Goal: Task Accomplishment & Management: Manage account settings

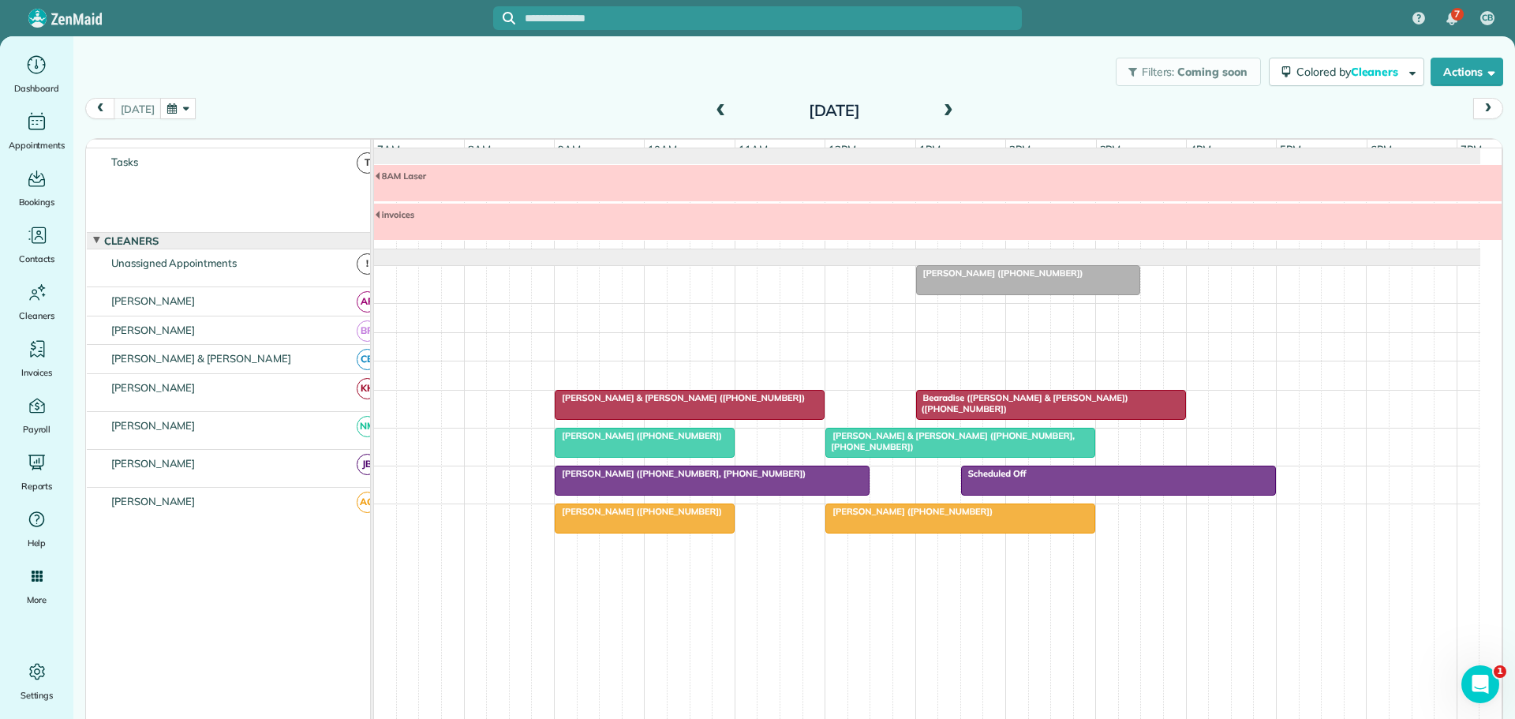
scroll to position [17, 0]
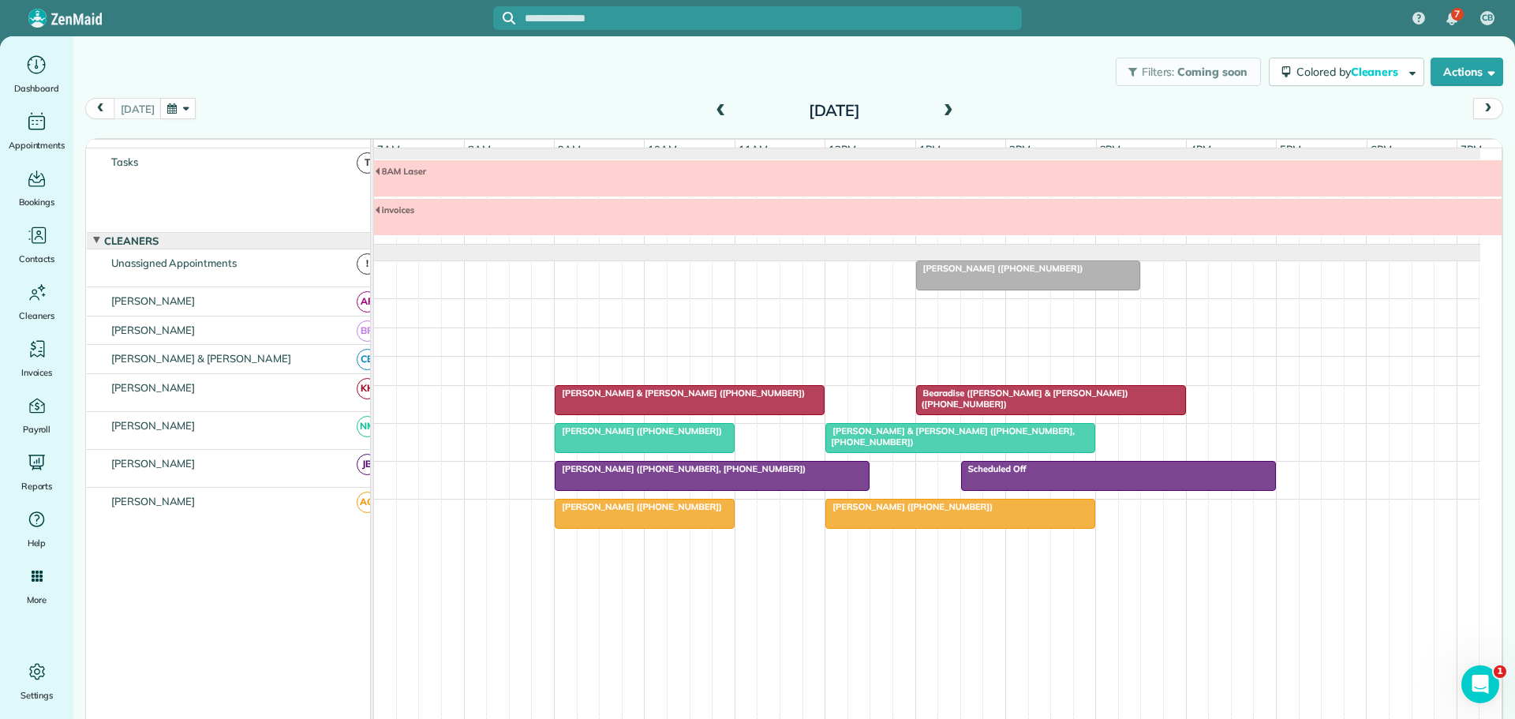
click at [712, 112] on span at bounding box center [720, 111] width 17 height 14
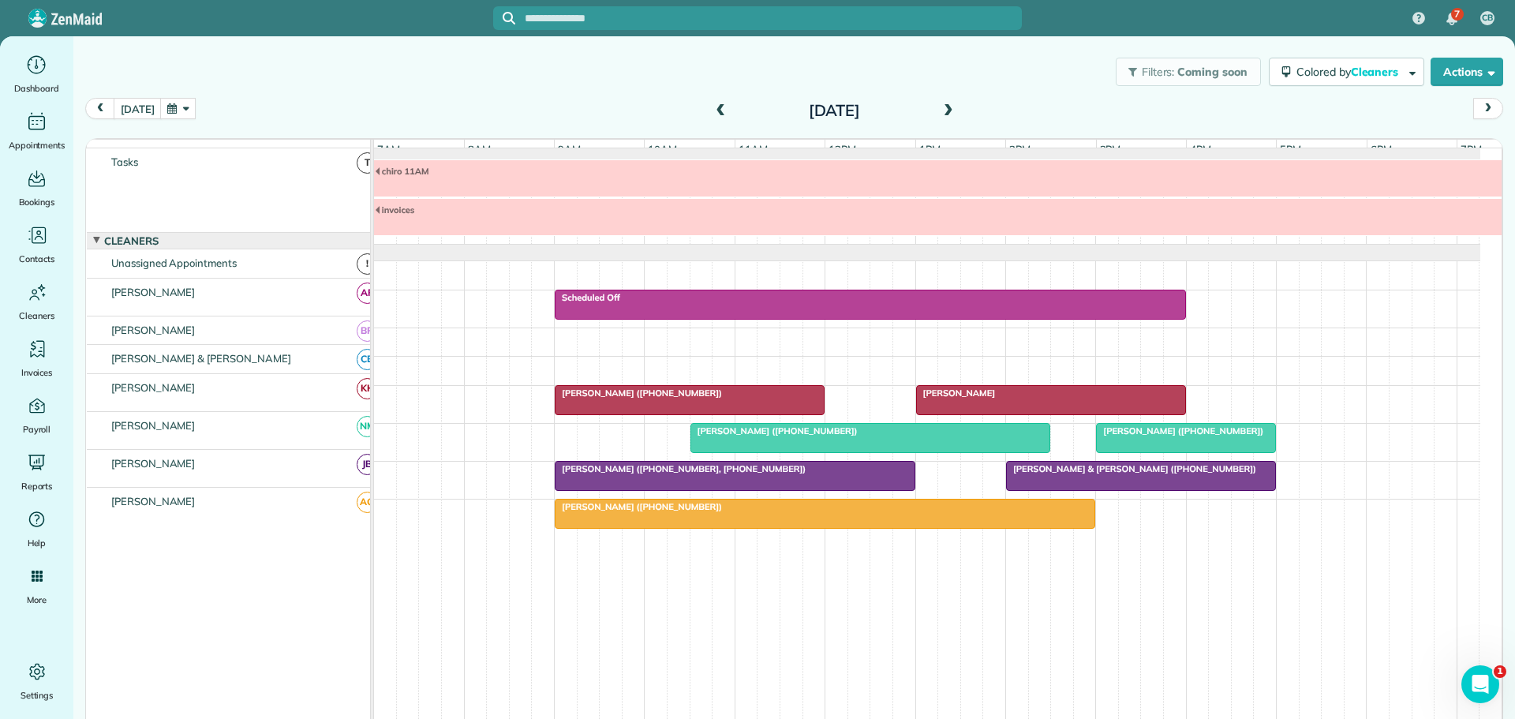
click at [612, 508] on span "Mrs. Kimberly Skiles (+18472246334)" at bounding box center [638, 506] width 169 height 11
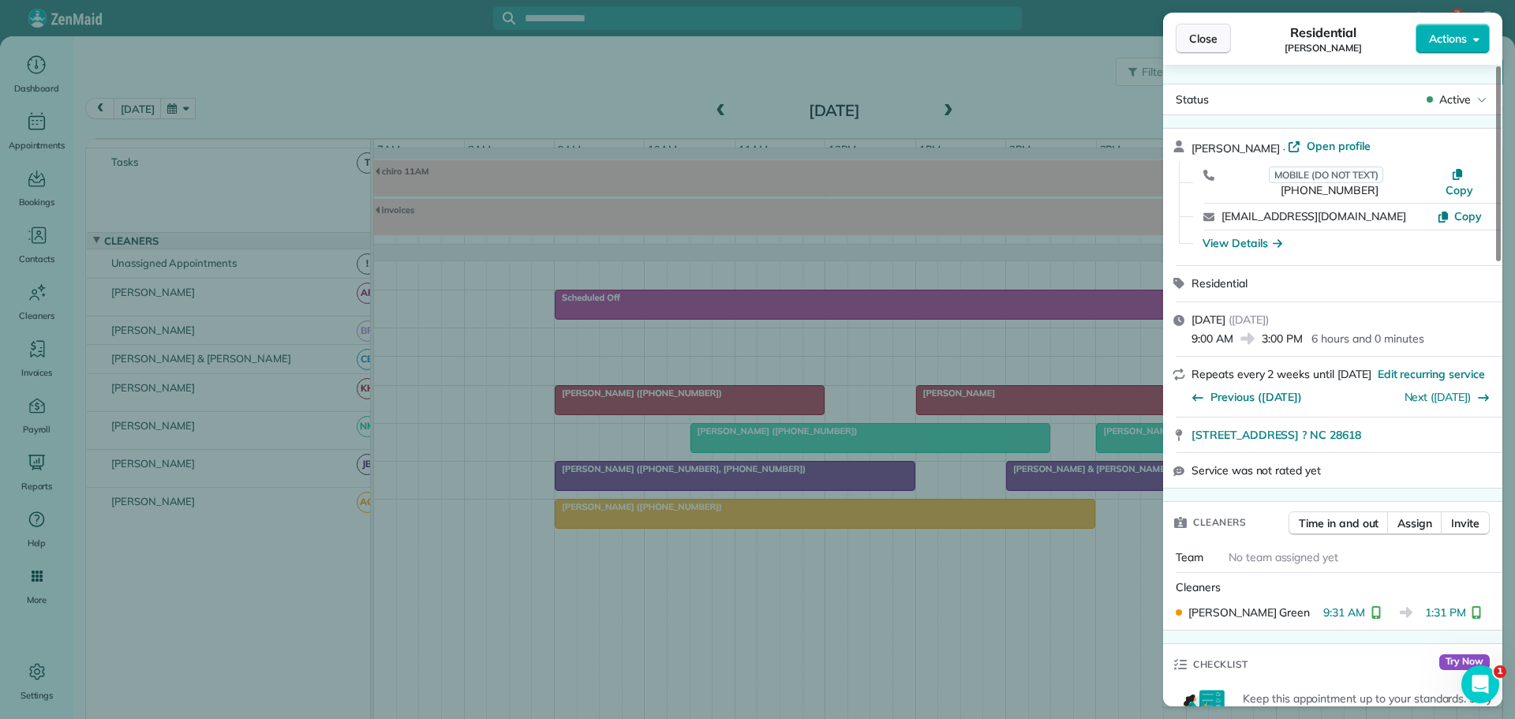
click at [1200, 41] on span "Close" at bounding box center [1203, 39] width 28 height 16
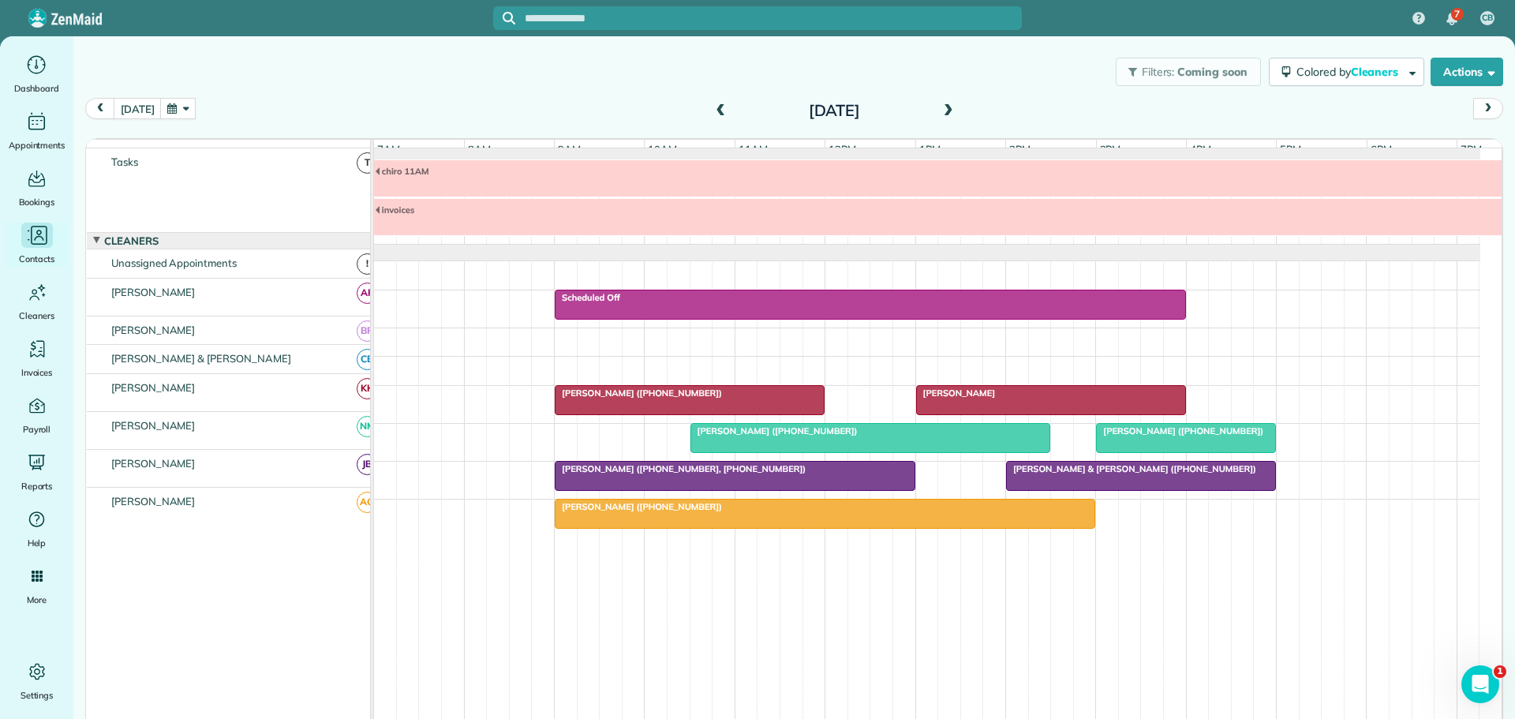
click at [47, 234] on icon "Main" at bounding box center [39, 235] width 17 height 19
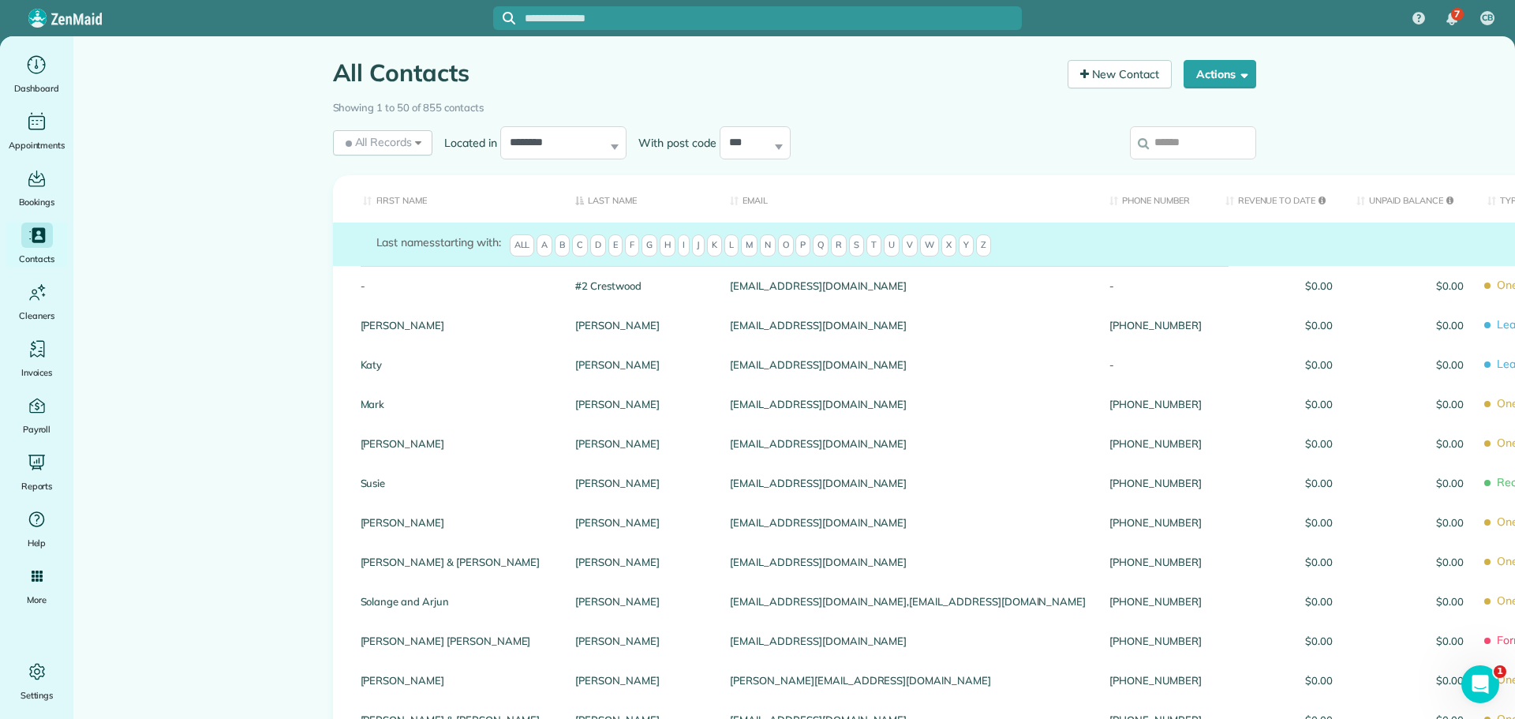
click at [1172, 151] on input "search" at bounding box center [1193, 142] width 126 height 33
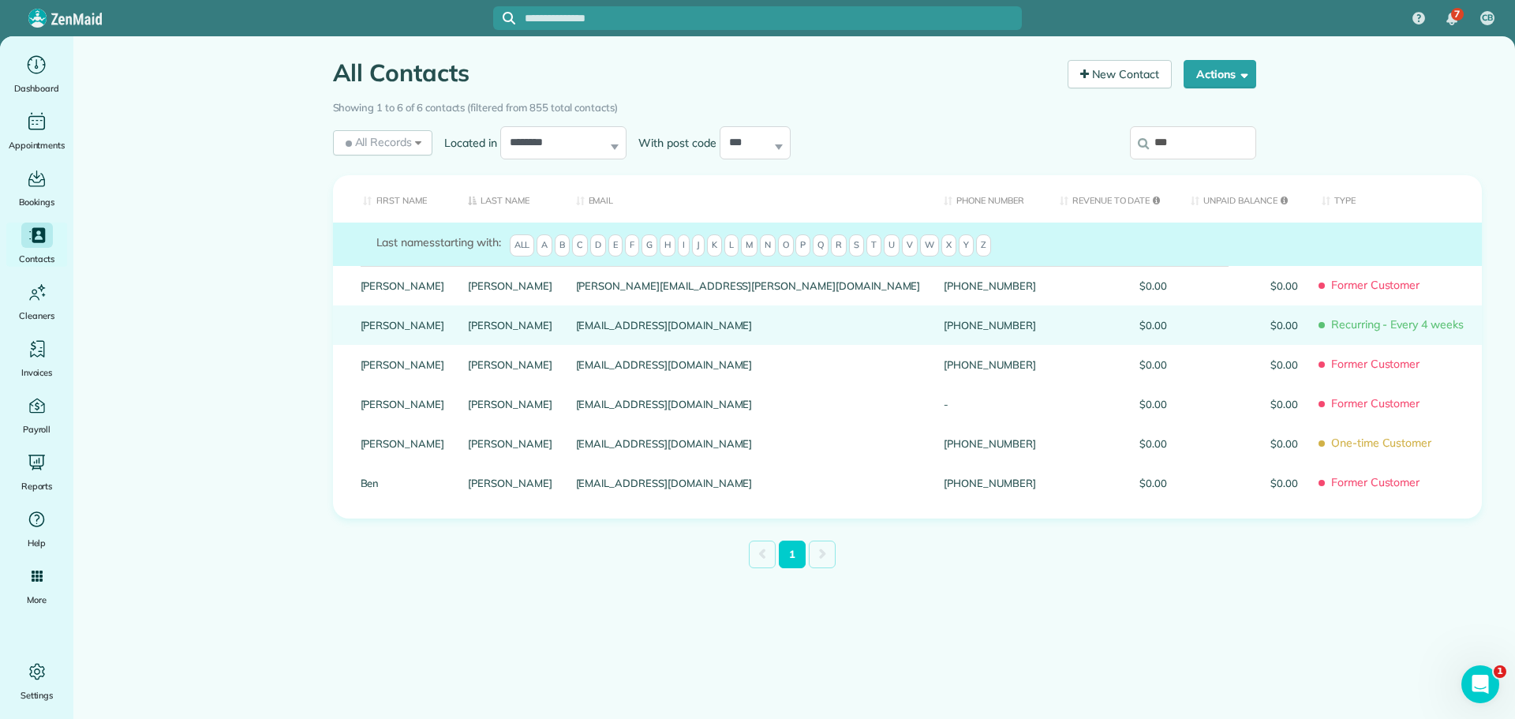
type input "***"
click at [366, 331] on link "Jayjit" at bounding box center [403, 325] width 84 height 11
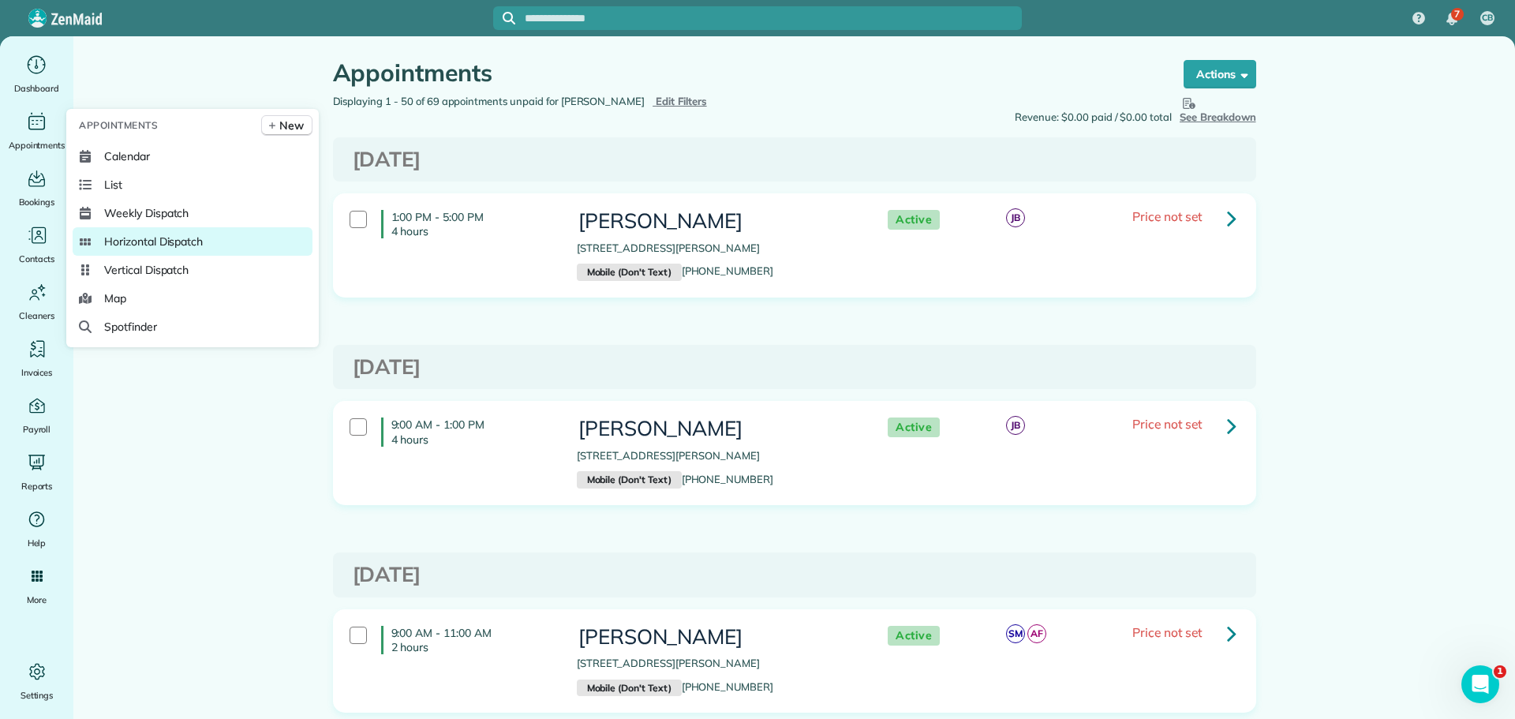
click at [133, 235] on span "Horizontal Dispatch" at bounding box center [153, 242] width 99 height 16
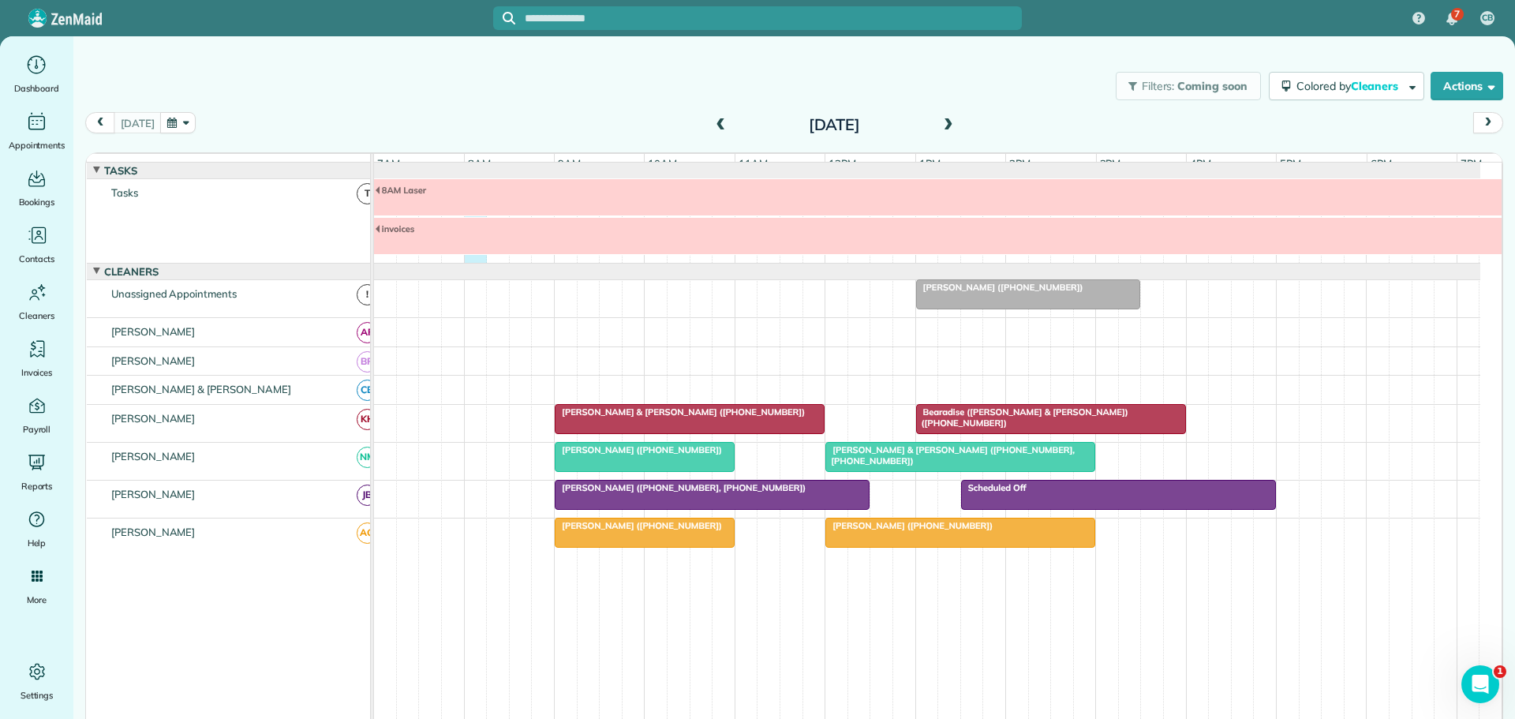
click at [469, 263] on div "8AM Laser invoices" at bounding box center [927, 221] width 1107 height 84
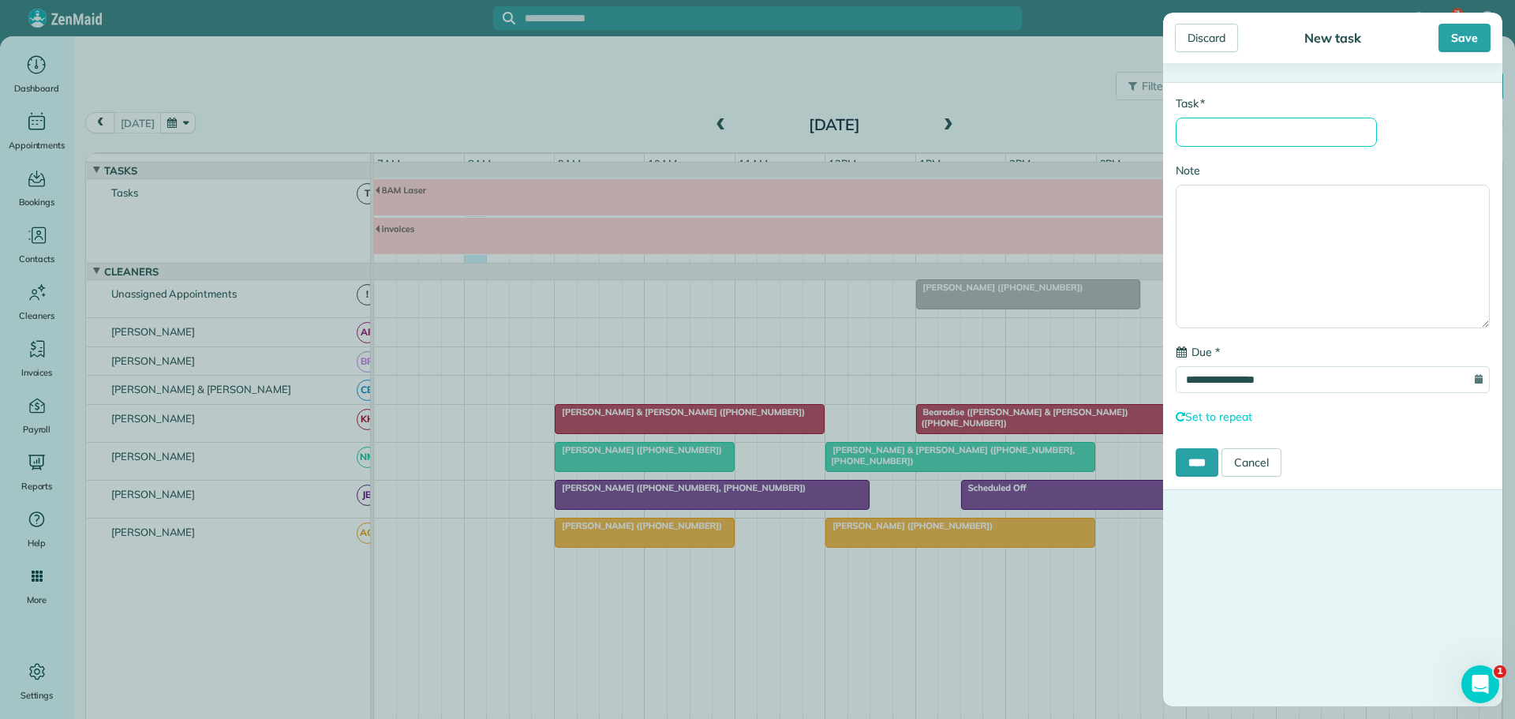
click at [1207, 132] on input "* Task" at bounding box center [1276, 132] width 201 height 29
type input "*"
click at [1221, 31] on div "Discard" at bounding box center [1206, 38] width 63 height 28
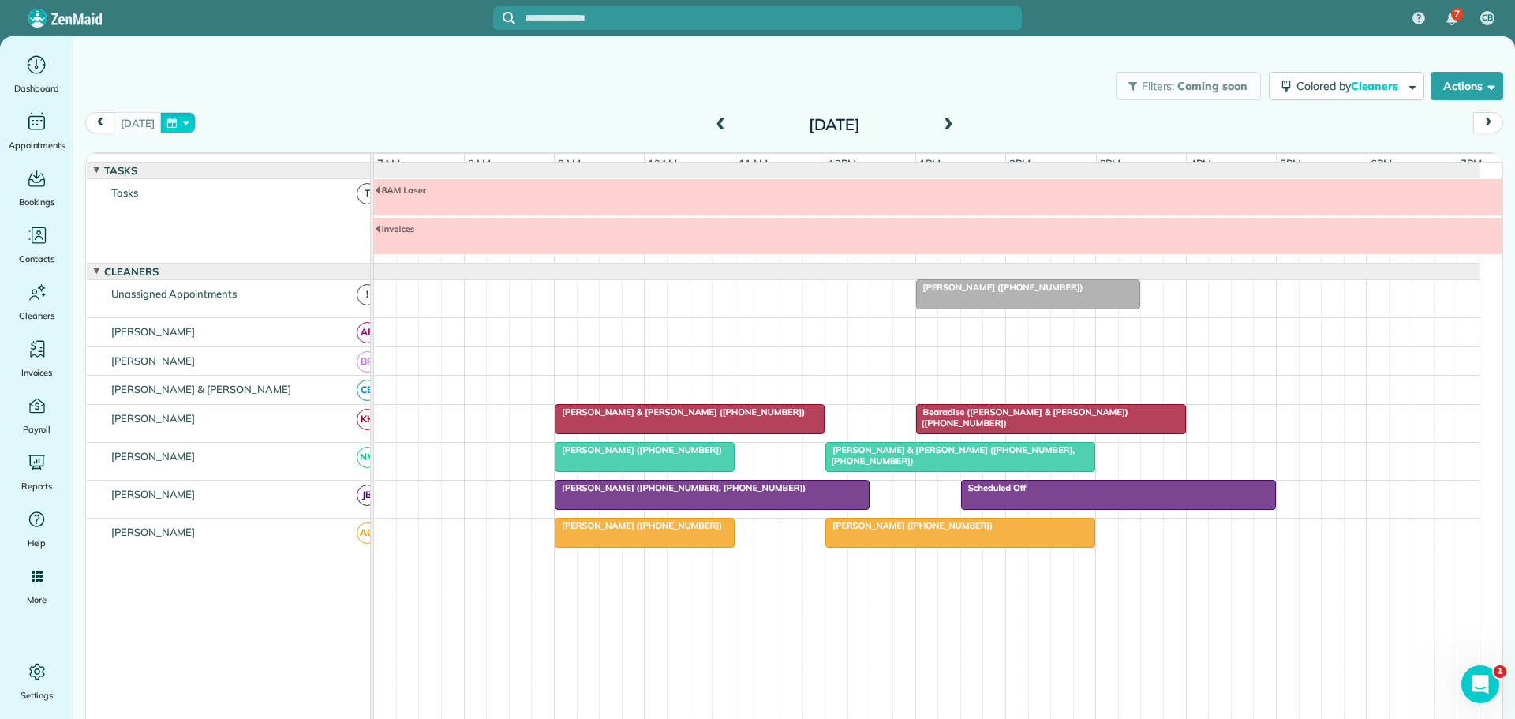
click at [186, 118] on button "button" at bounding box center [178, 122] width 36 height 21
click at [368, 130] on link "Next" at bounding box center [364, 132] width 43 height 39
click at [268, 200] on link "7" at bounding box center [263, 203] width 25 height 25
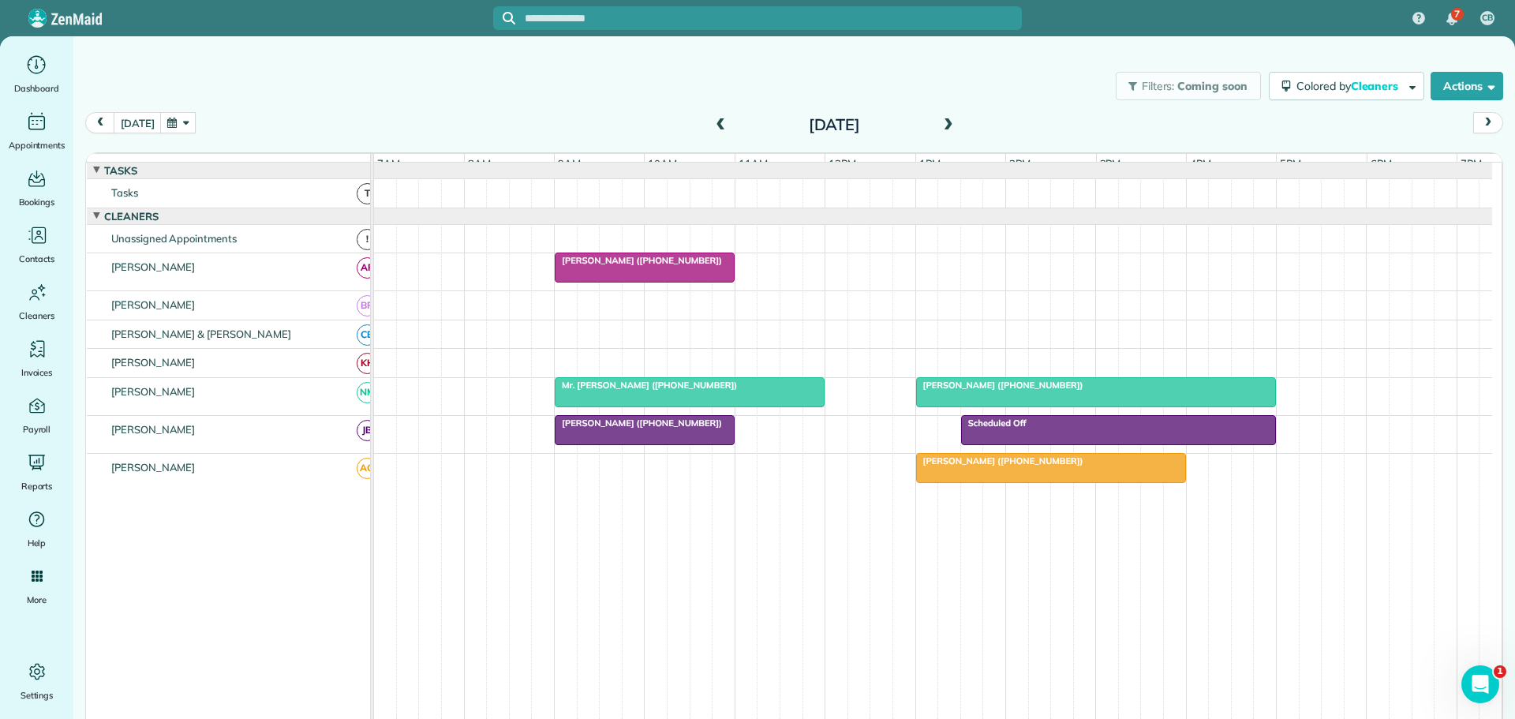
click at [604, 201] on div at bounding box center [933, 193] width 1118 height 28
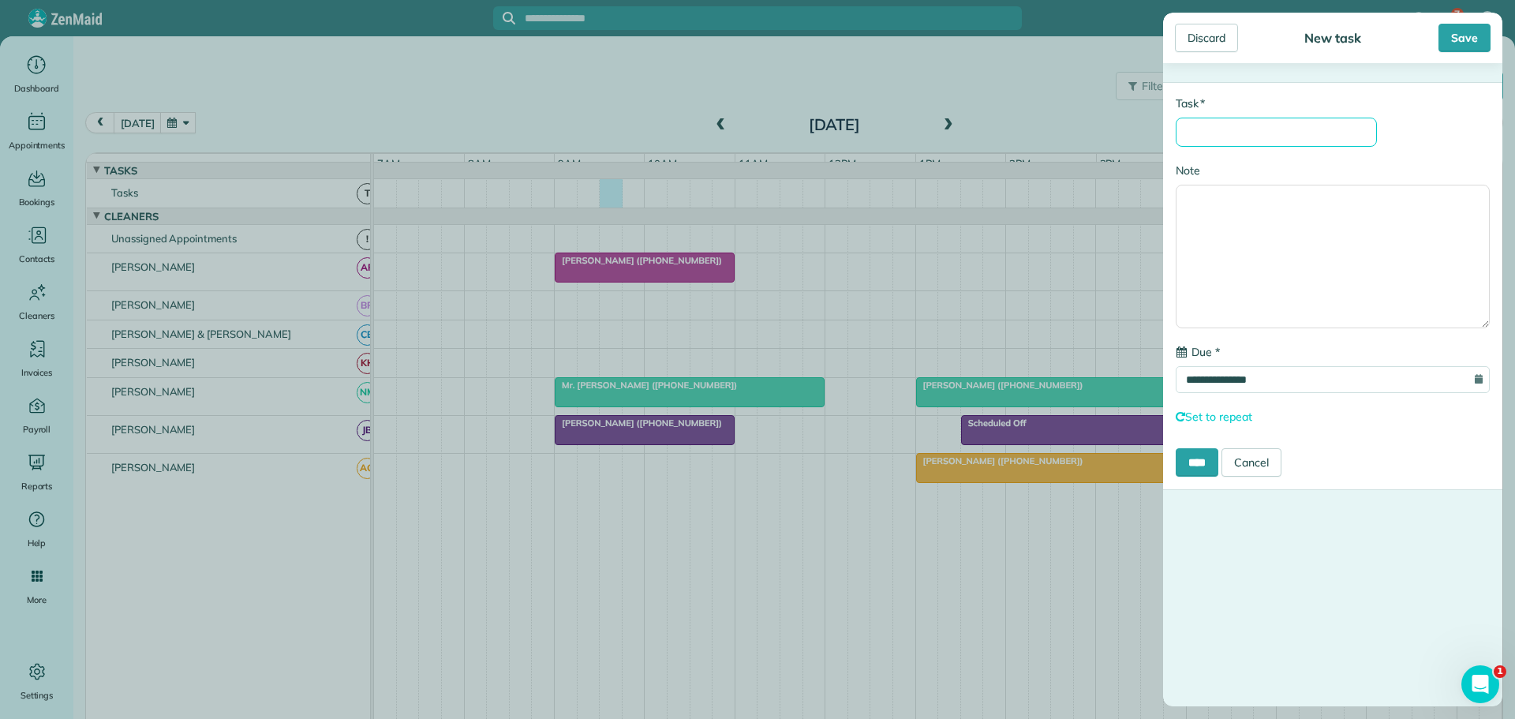
click at [1243, 125] on input "* Task" at bounding box center [1276, 132] width 201 height 29
type input "**********"
click at [1202, 463] on input "****" at bounding box center [1197, 462] width 43 height 28
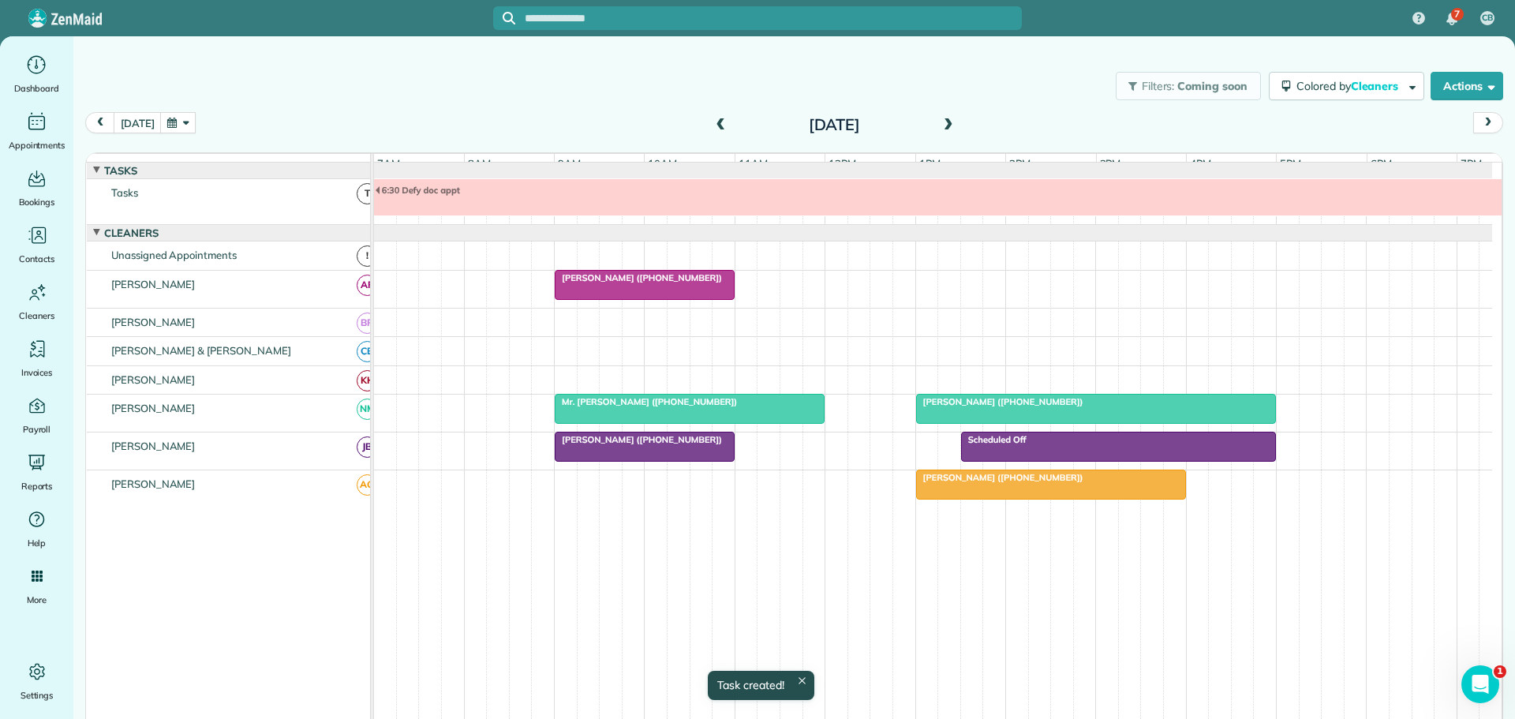
scroll to position [12, 0]
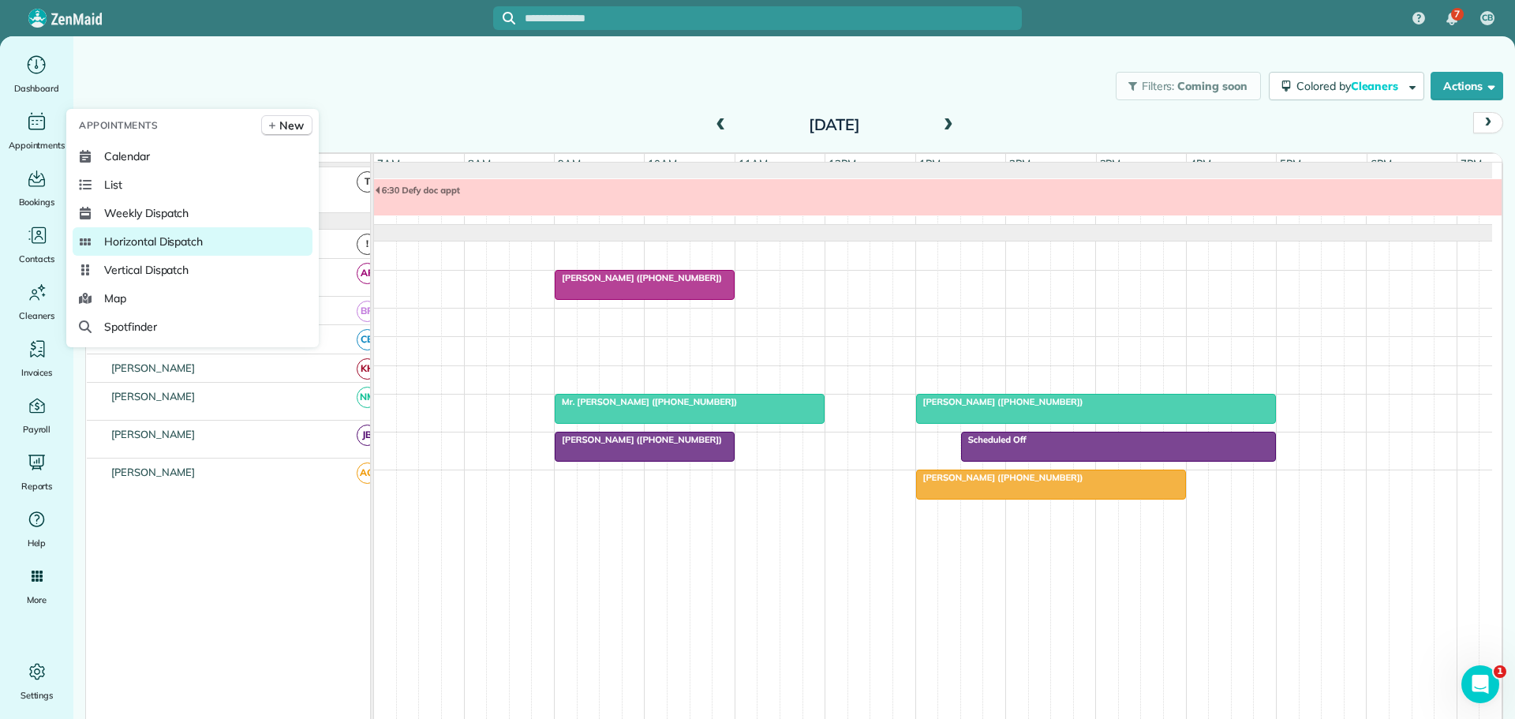
click at [175, 245] on span "Horizontal Dispatch" at bounding box center [153, 242] width 99 height 16
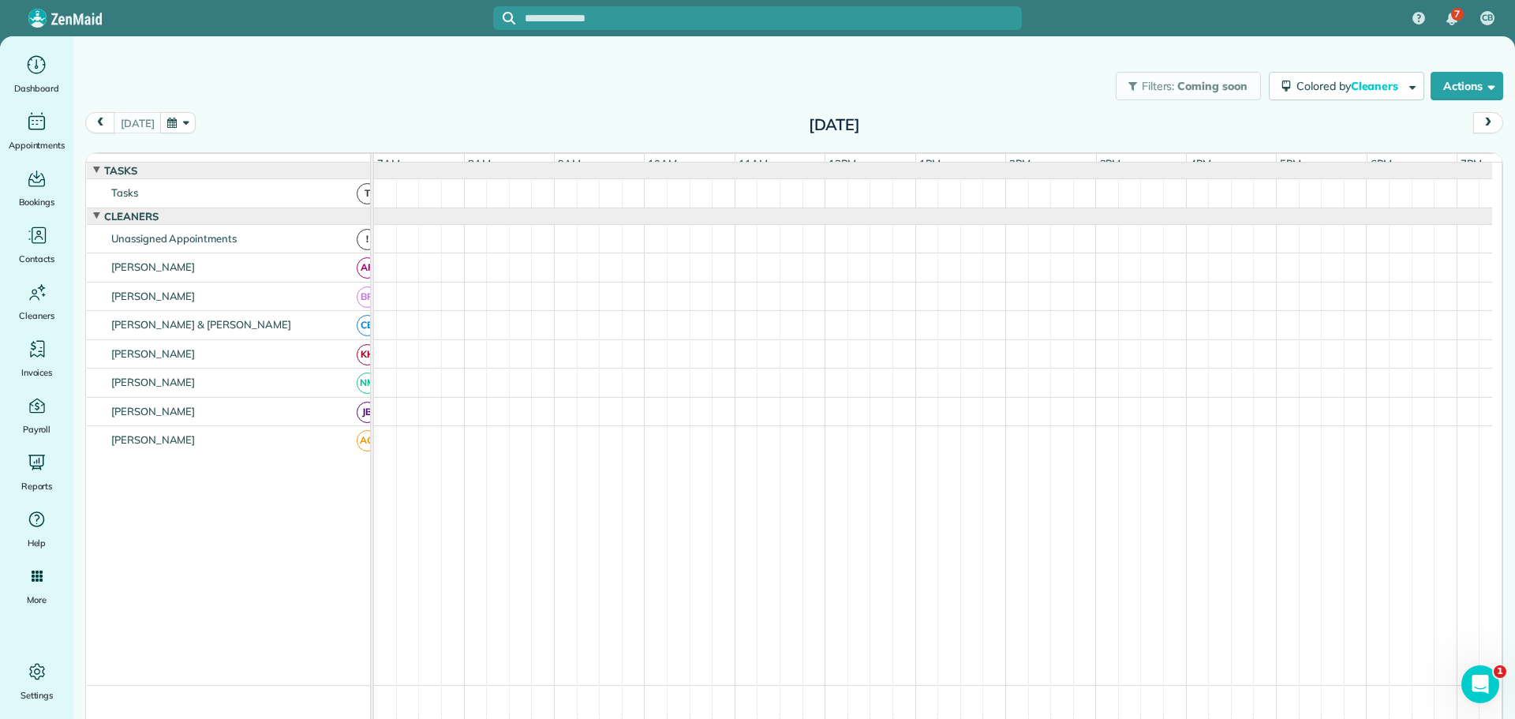
scroll to position [17, 0]
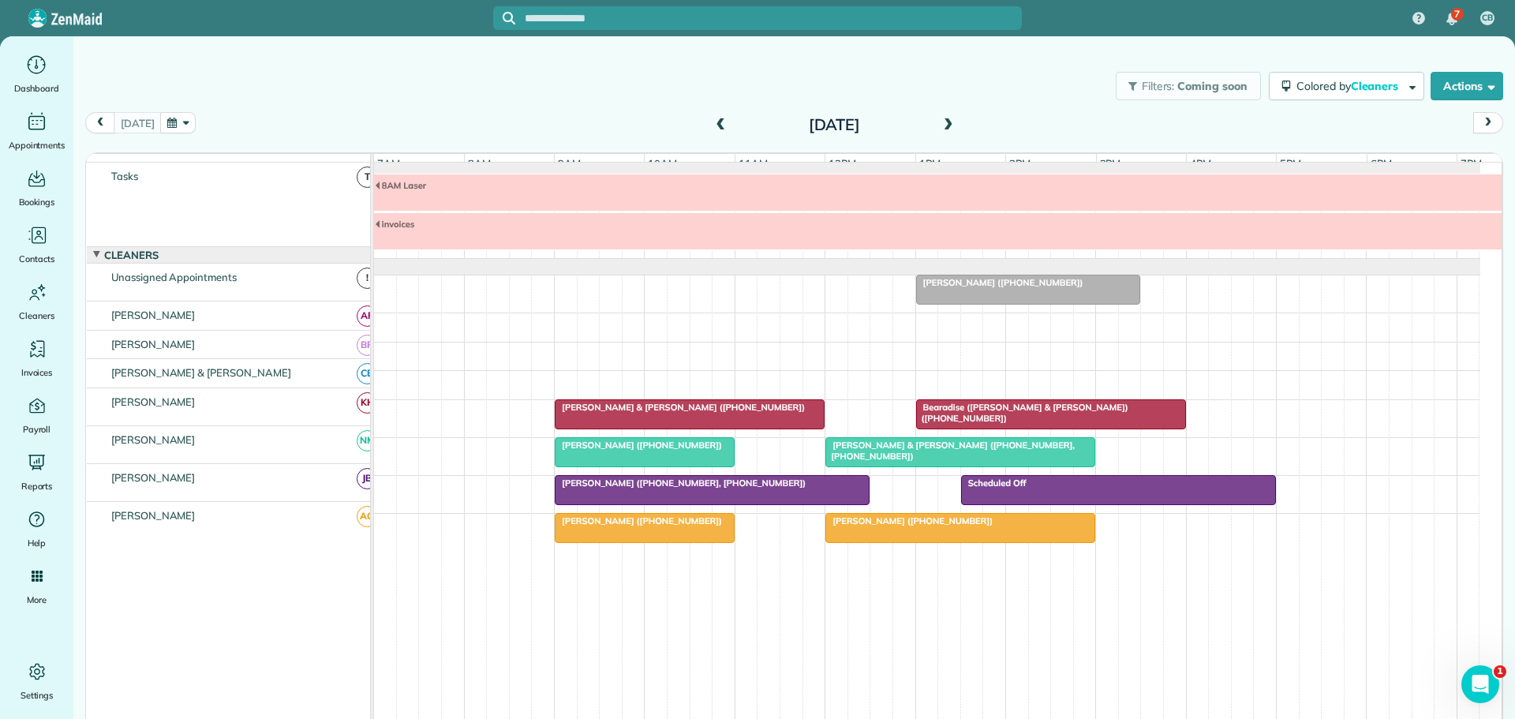
click at [187, 121] on button "button" at bounding box center [178, 122] width 36 height 21
click at [319, 248] on link "25" at bounding box center [313, 254] width 25 height 25
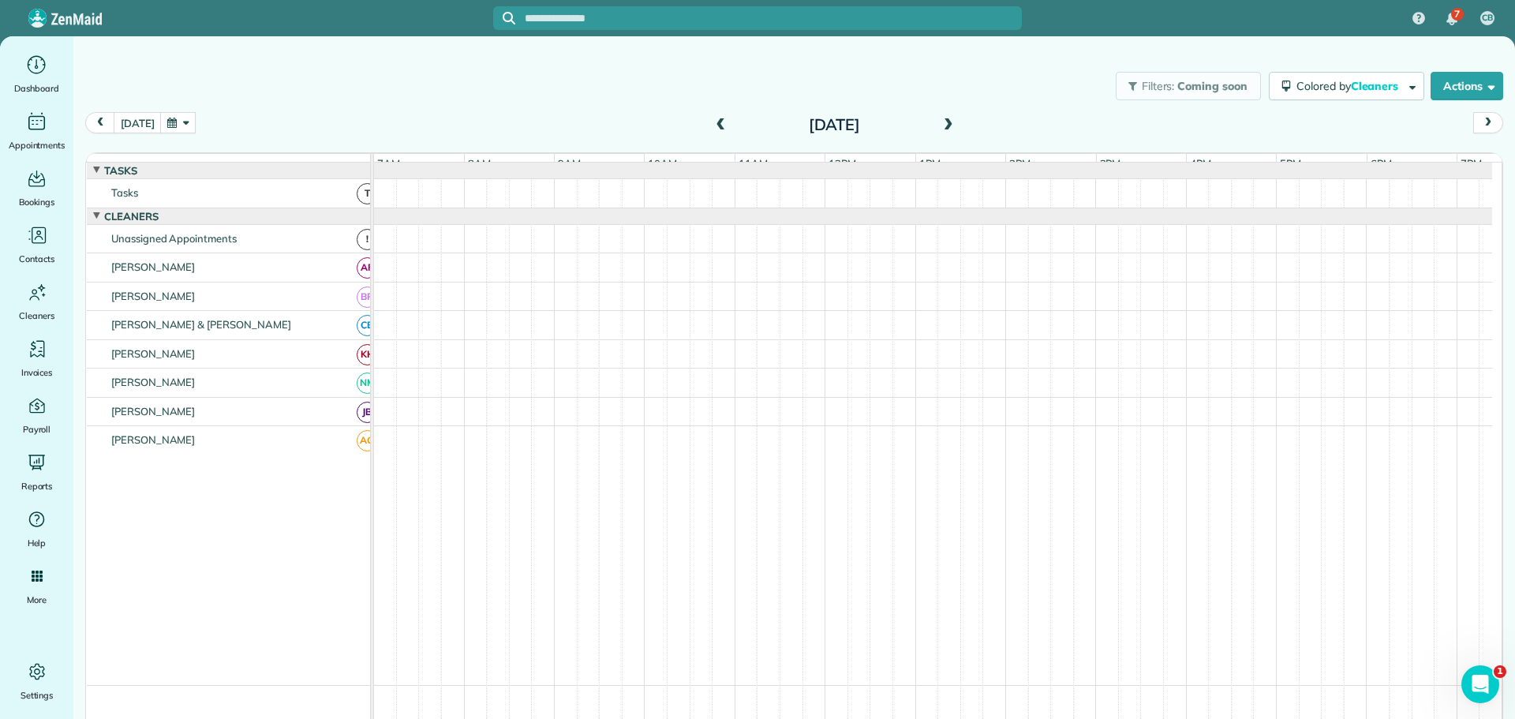
scroll to position [12, 0]
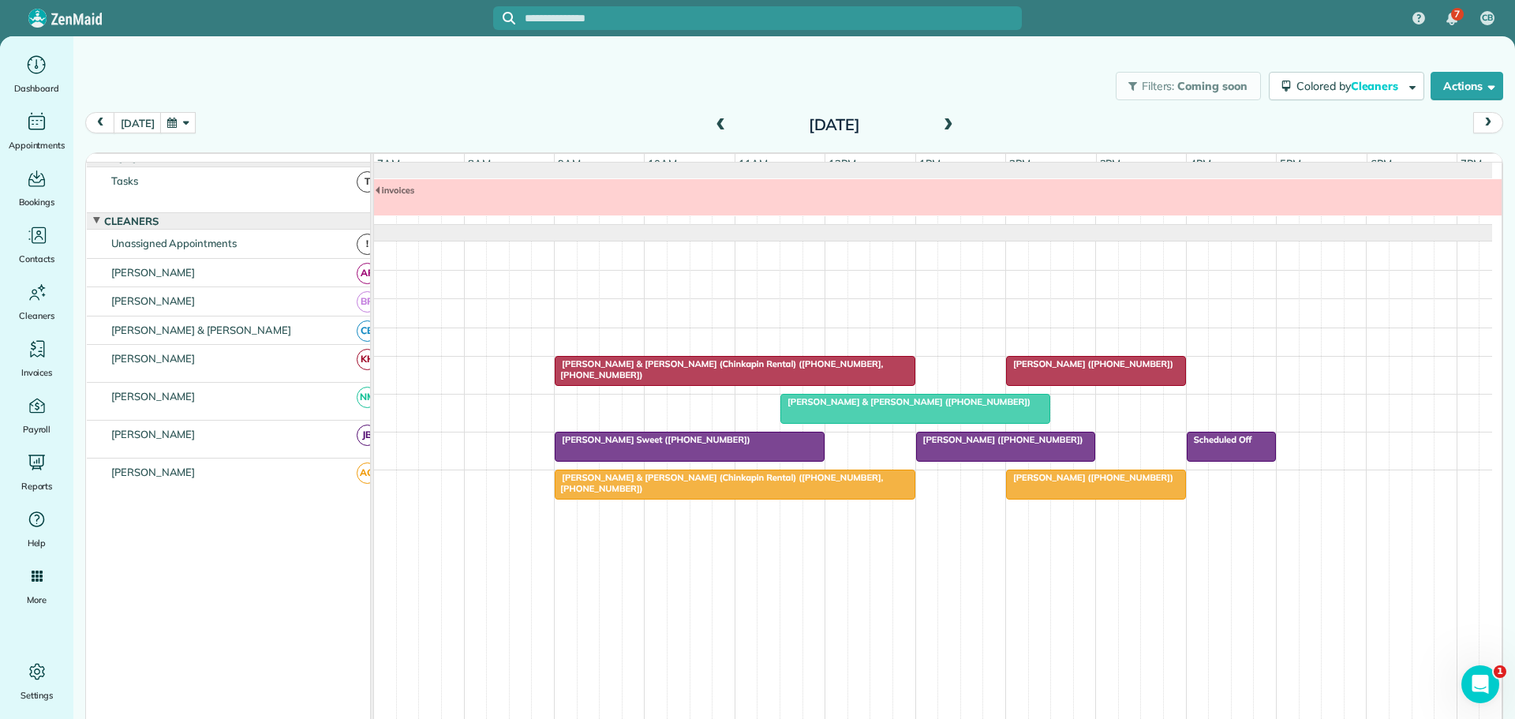
click at [650, 494] on span "[PERSON_NAME] & [PERSON_NAME] (Chinkapin Rental) ([PHONE_NUMBER], [PHONE_NUMBER…" at bounding box center [718, 483] width 329 height 22
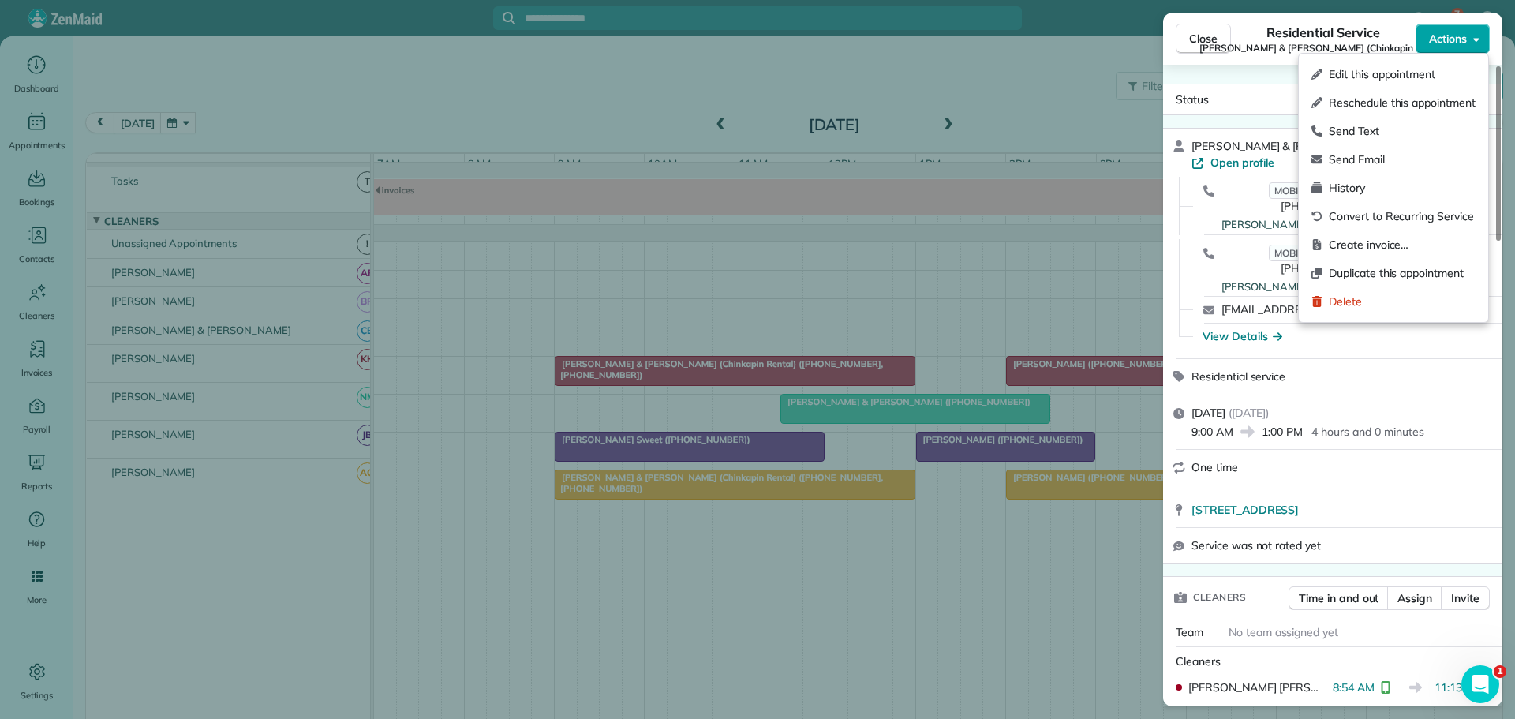
click at [1446, 42] on span "Actions" at bounding box center [1448, 39] width 38 height 16
click at [1343, 189] on span "History" at bounding box center [1402, 188] width 147 height 16
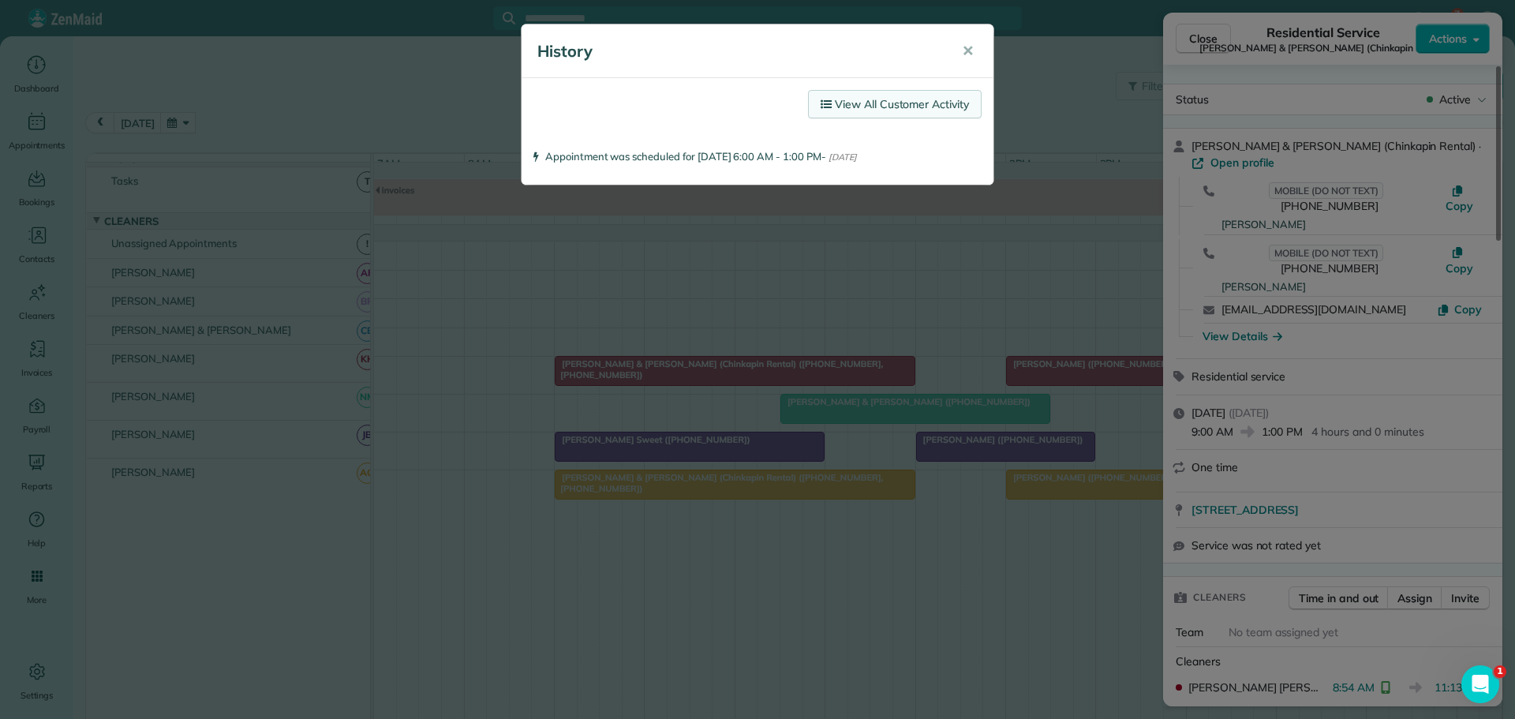
click at [901, 99] on link "View All Customer Activity" at bounding box center [895, 104] width 174 height 28
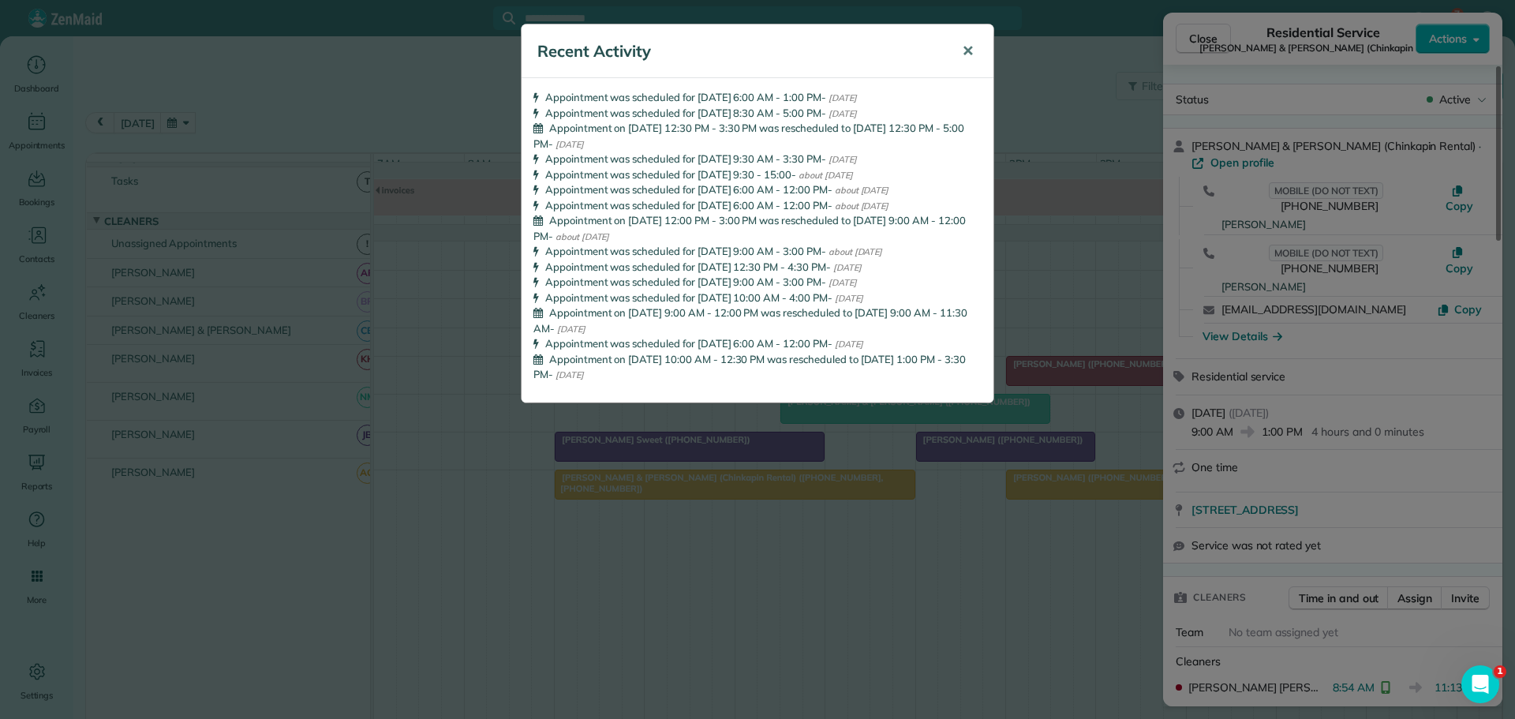
click at [970, 47] on span "✕" at bounding box center [968, 51] width 12 height 18
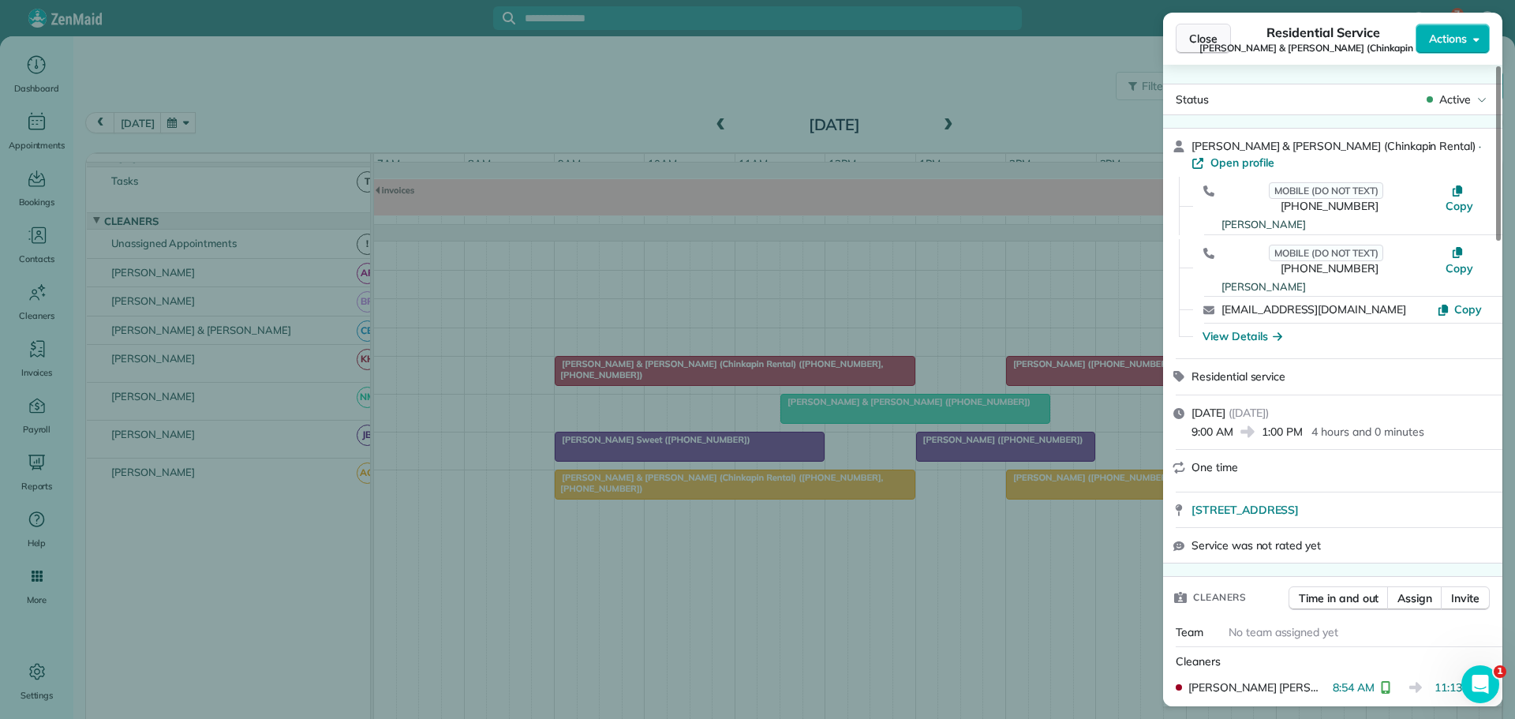
click at [1205, 39] on span "Close" at bounding box center [1203, 39] width 28 height 16
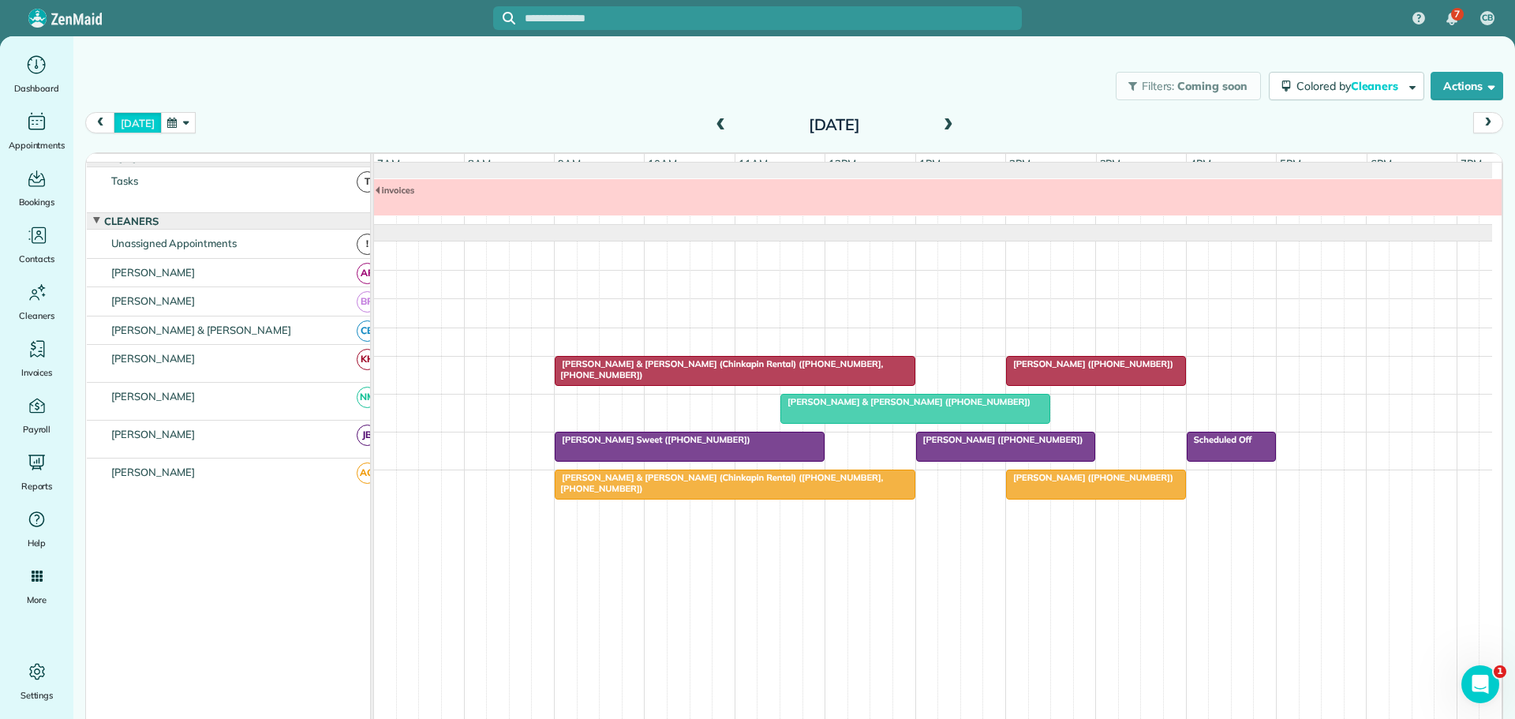
click at [144, 118] on button "[DATE]" at bounding box center [137, 122] width 47 height 21
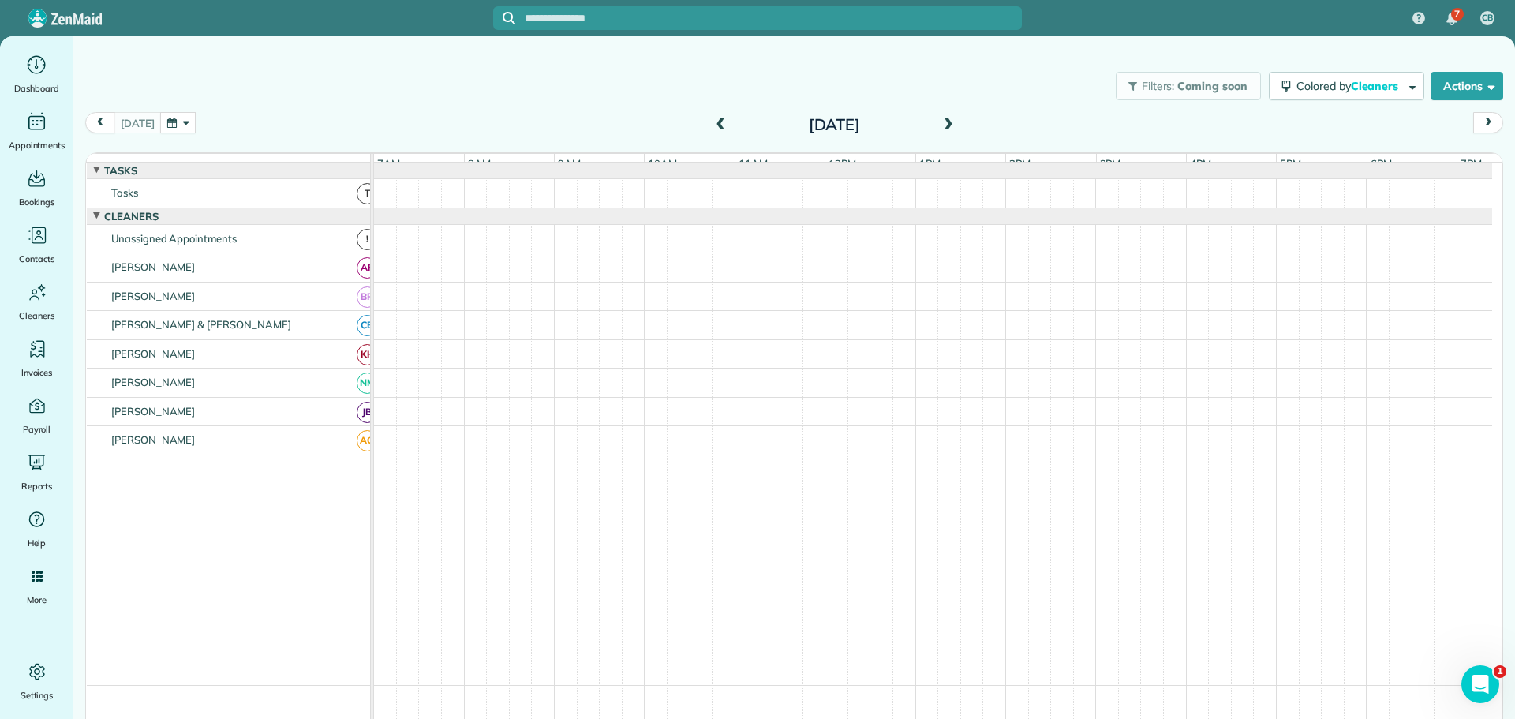
scroll to position [17, 0]
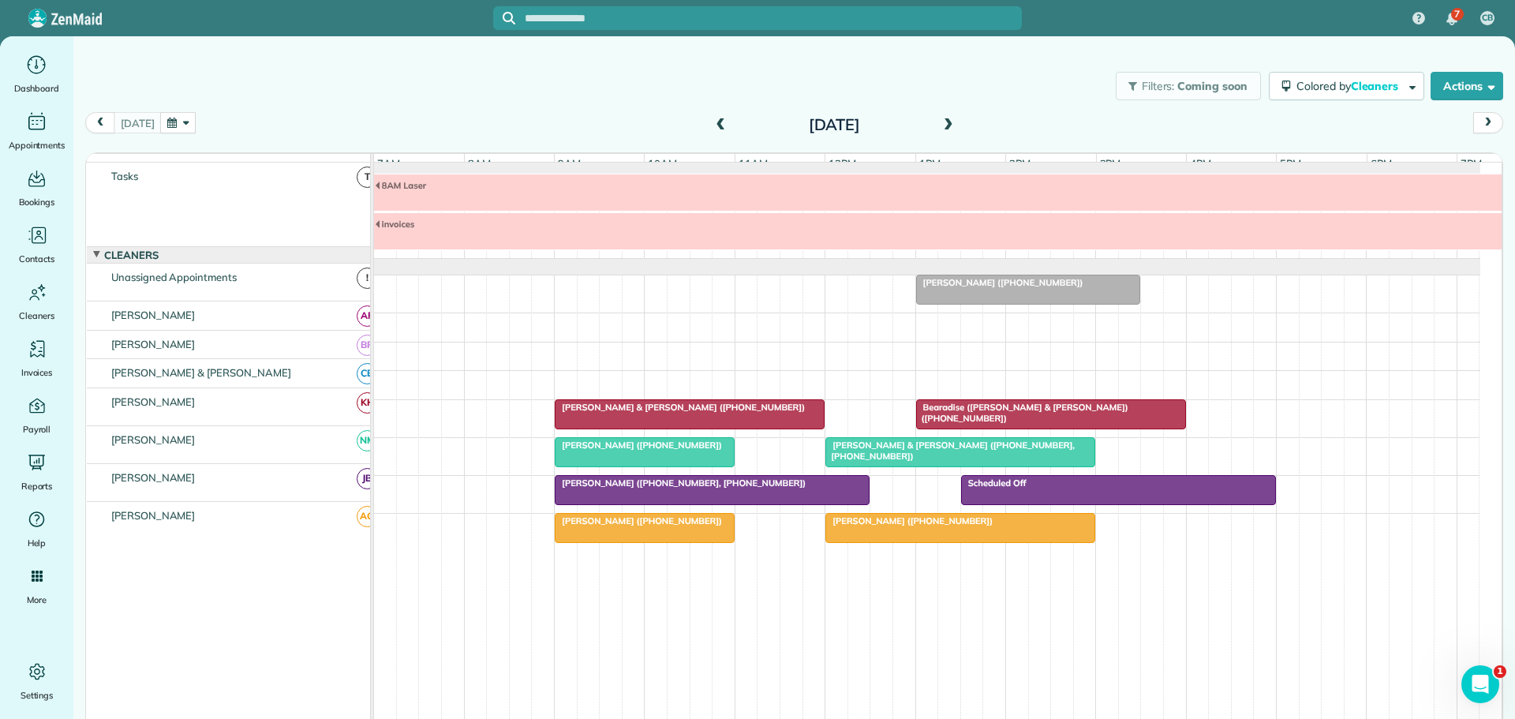
click at [645, 444] on span "[PERSON_NAME] ([PHONE_NUMBER])" at bounding box center [638, 445] width 169 height 11
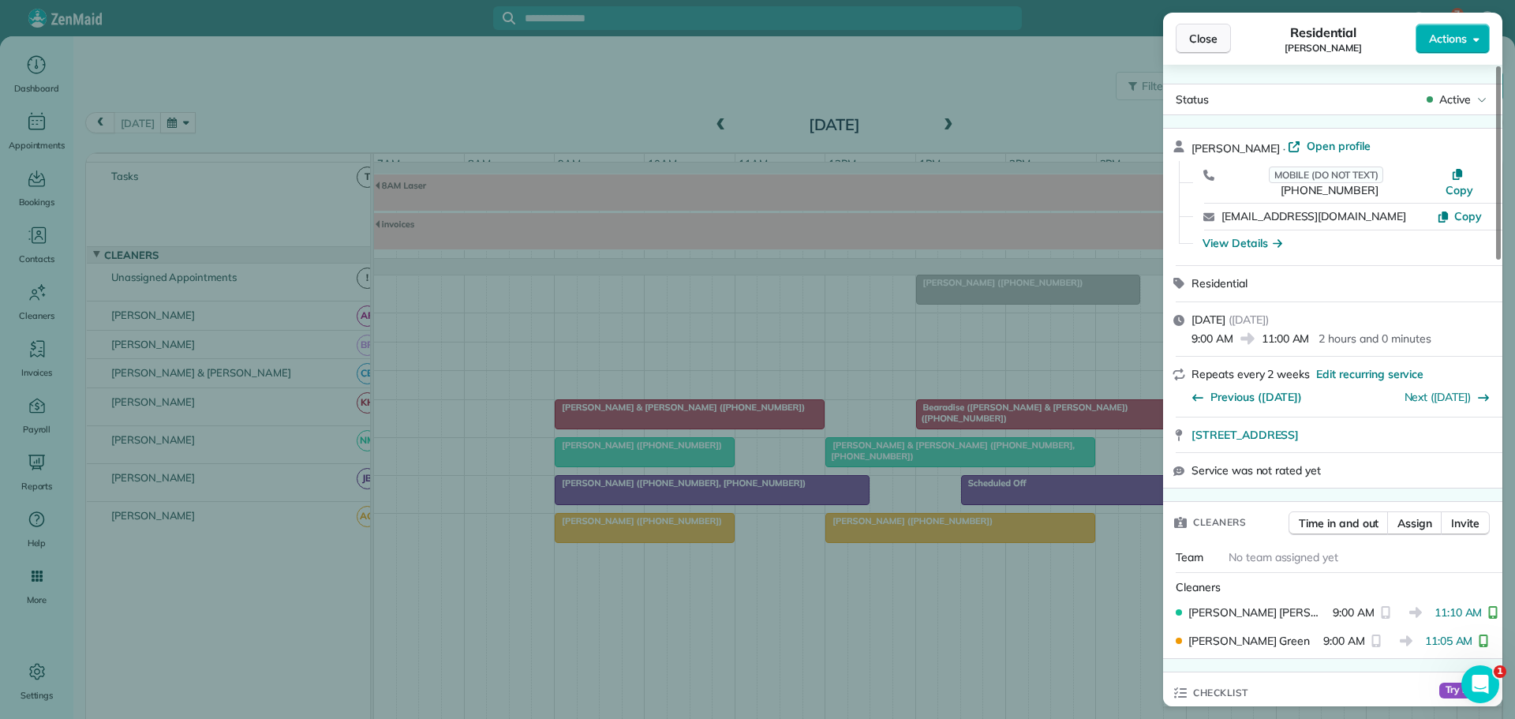
click at [1197, 36] on span "Close" at bounding box center [1203, 39] width 28 height 16
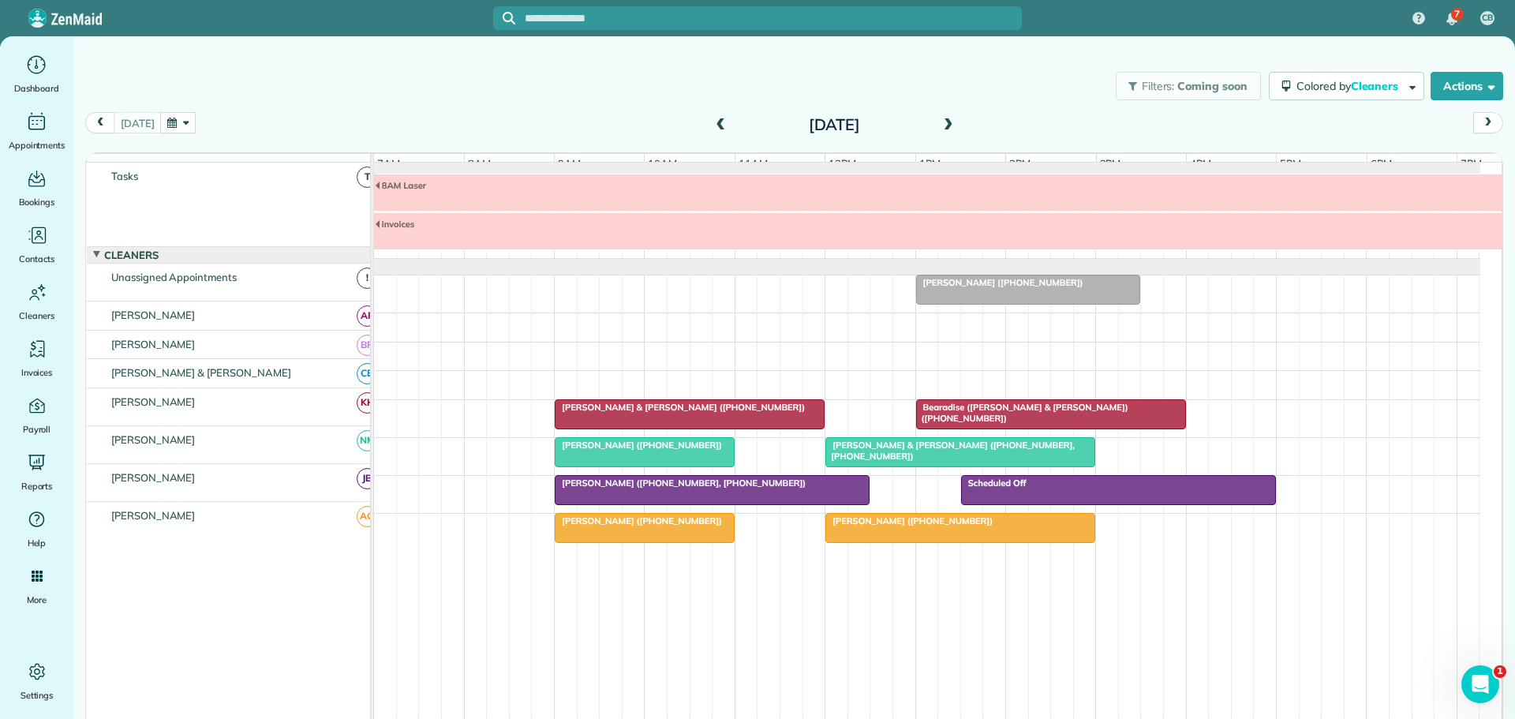
click at [616, 88] on div "Filters: Coming soon Colored by Cleaners Color by Cleaner Color by Team Color b…" at bounding box center [794, 86] width 1442 height 52
click at [942, 119] on span at bounding box center [948, 125] width 17 height 14
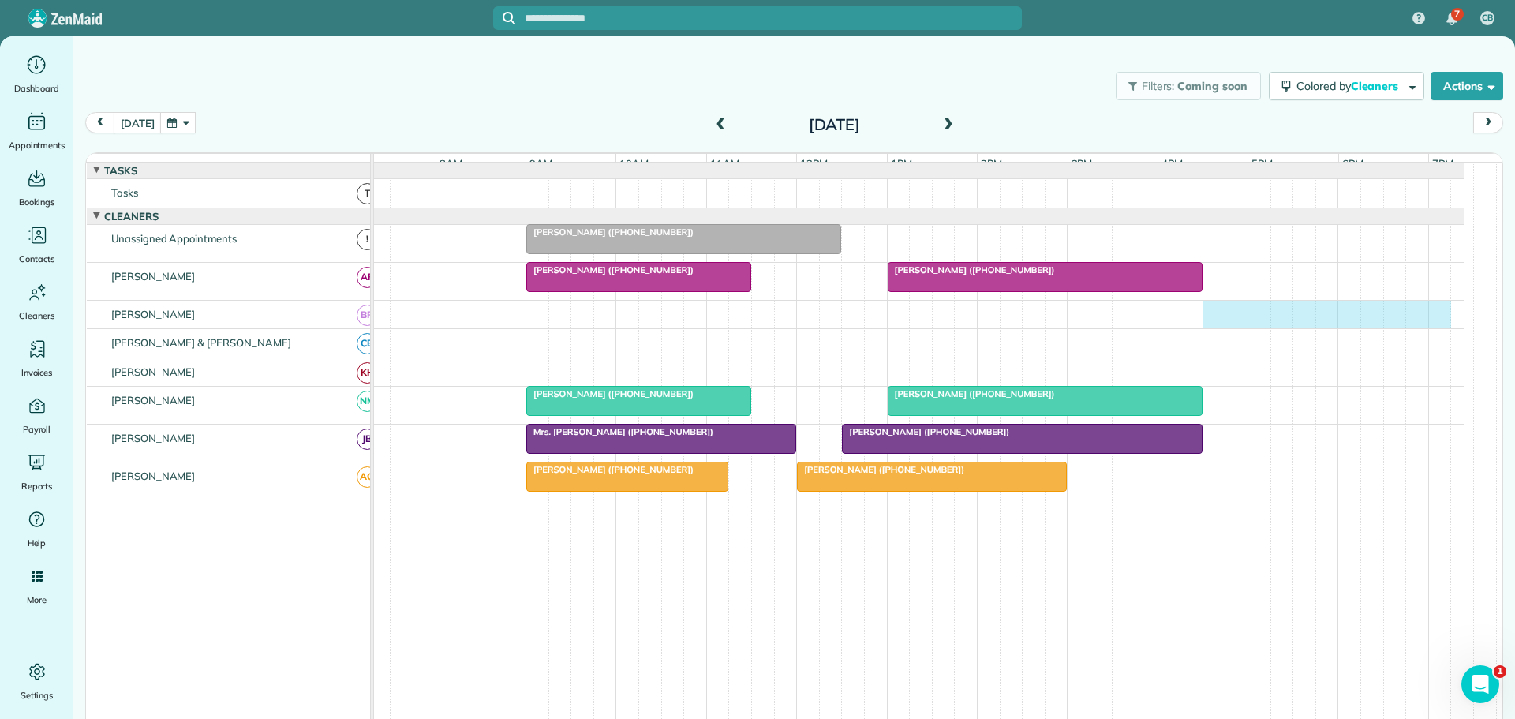
scroll to position [0, 41]
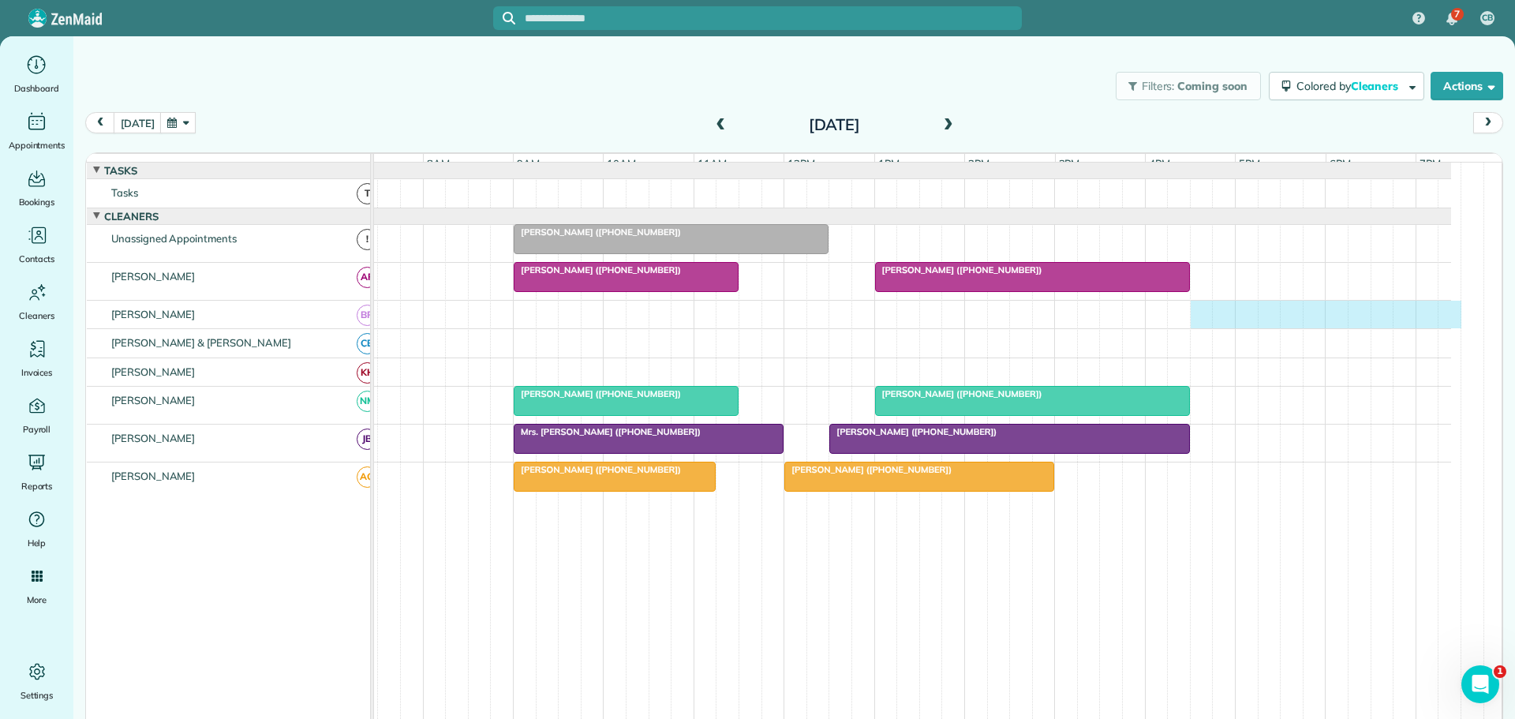
drag, startPoint x: 1236, startPoint y: 317, endPoint x: 1453, endPoint y: 331, distance: 217.5
click at [1445, 329] on div at bounding box center [892, 315] width 1118 height 28
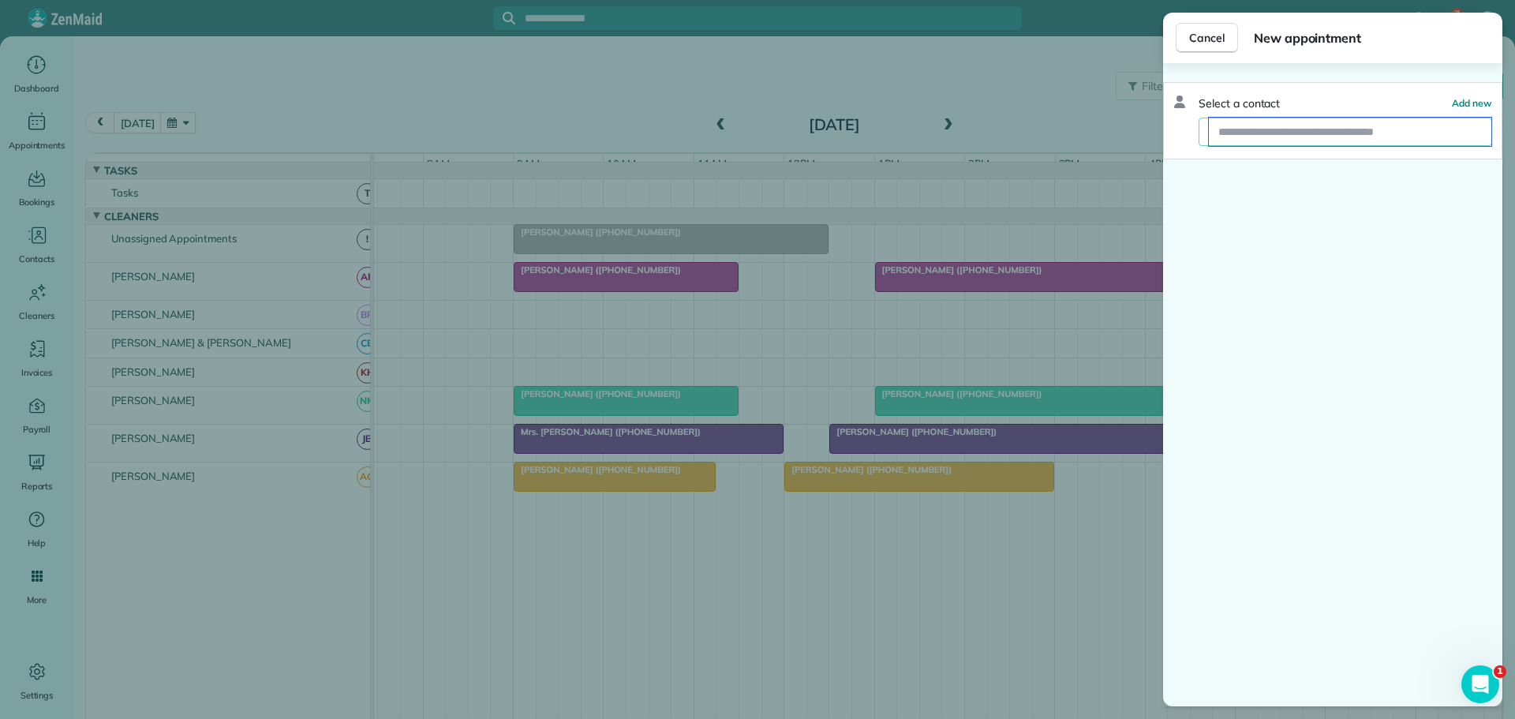
click at [1293, 135] on input "text" at bounding box center [1350, 132] width 283 height 28
type input "****"
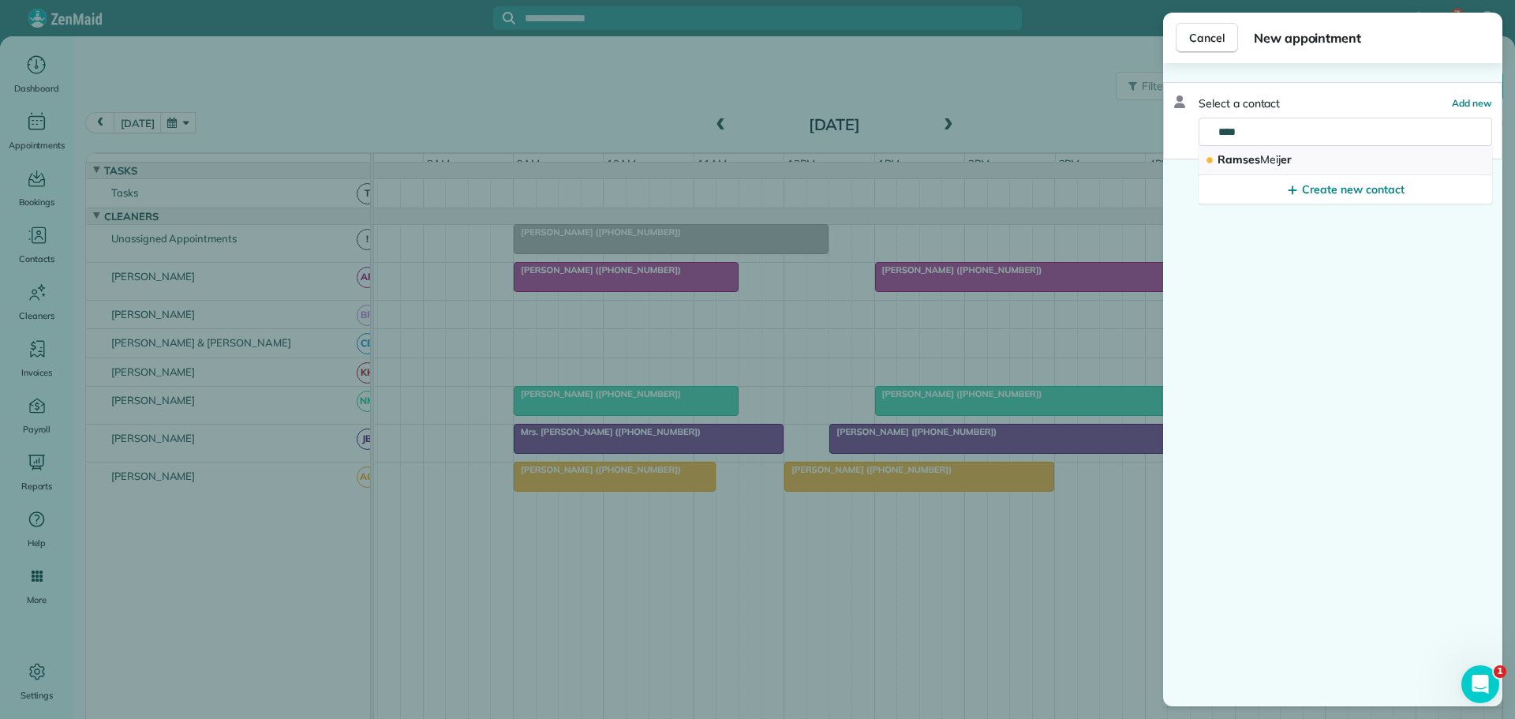
click at [1268, 159] on span "Meij" at bounding box center [1270, 159] width 21 height 14
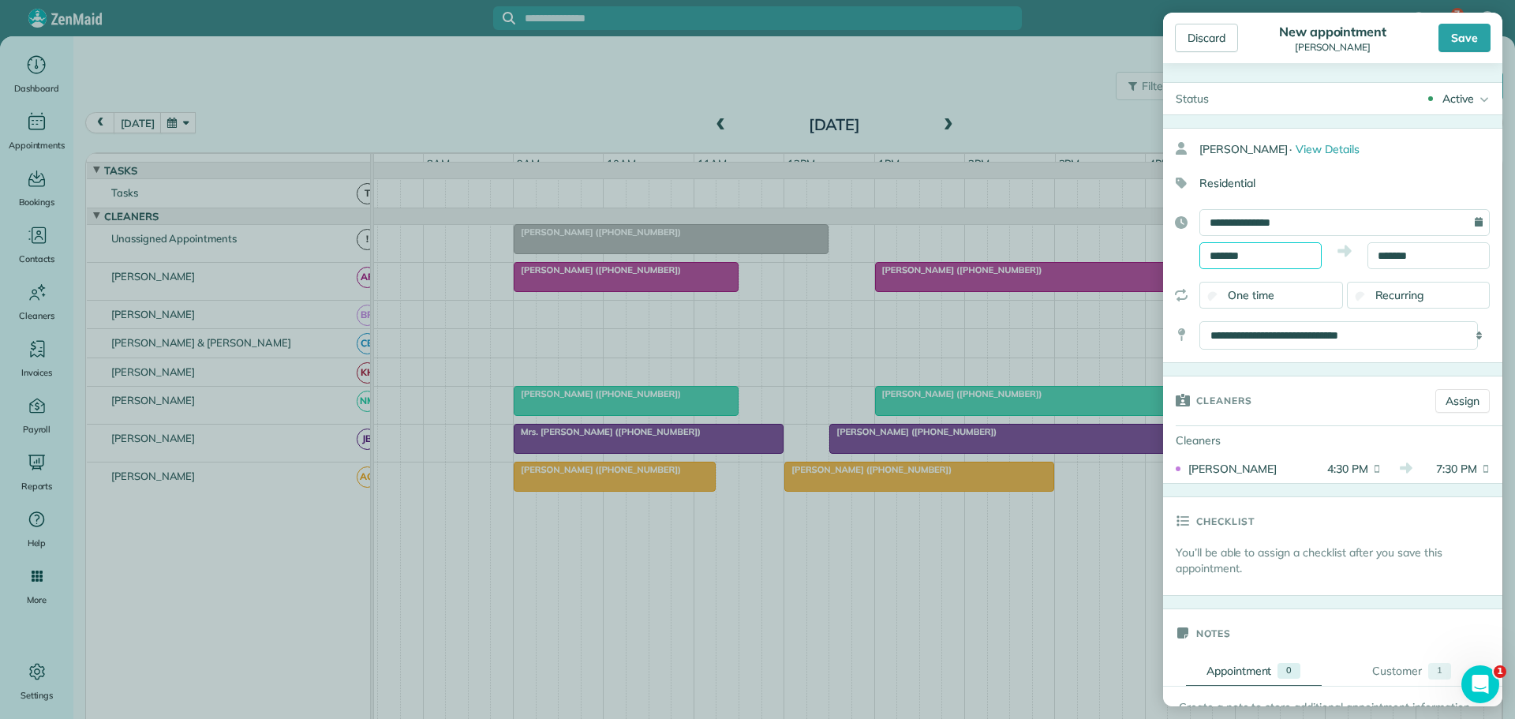
click at [1234, 251] on input "*******" at bounding box center [1261, 255] width 122 height 27
click at [1230, 343] on body "7 CB Dashboard Appointments Bookings Contacts Cleaners Invoices Payroll Reports…" at bounding box center [757, 359] width 1515 height 719
click at [1219, 254] on input "*******" at bounding box center [1261, 255] width 122 height 27
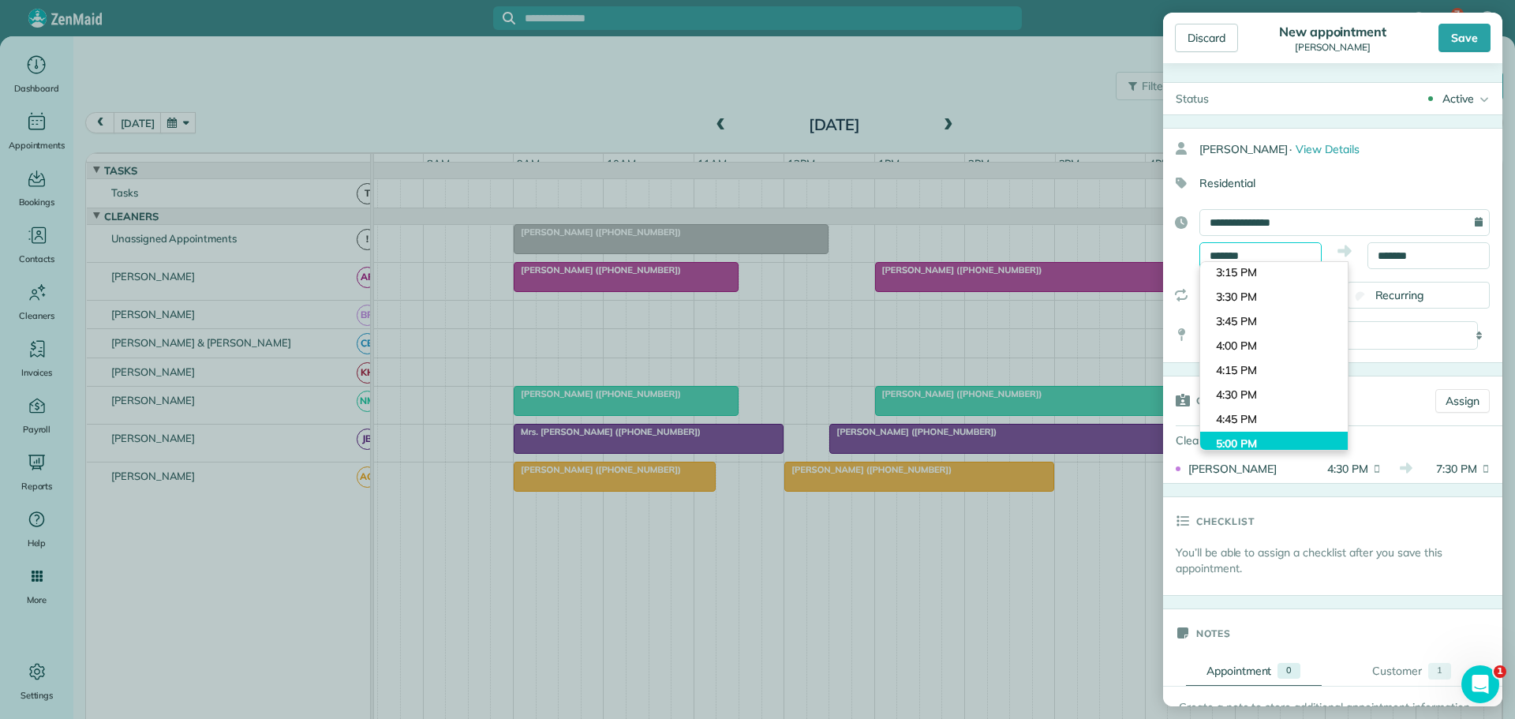
scroll to position [1457, 0]
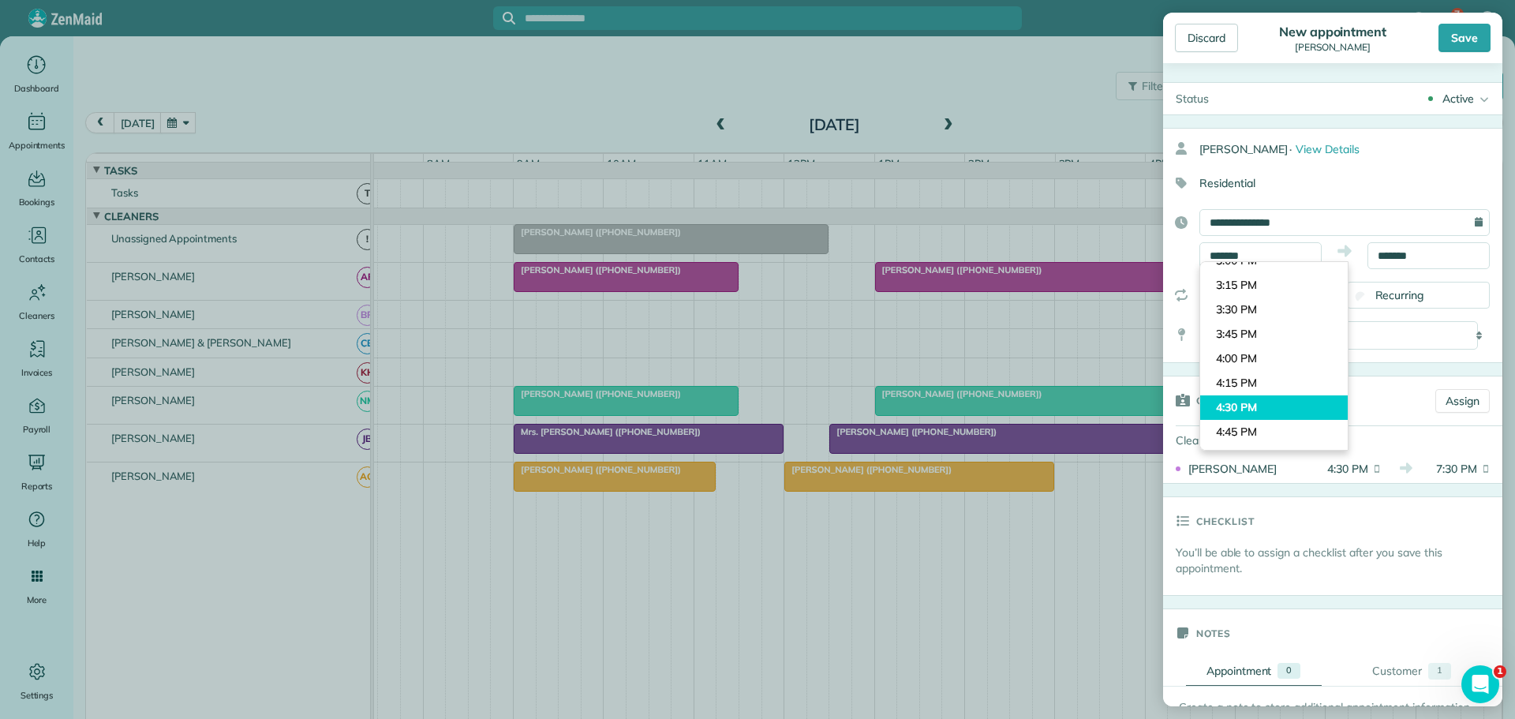
type input "*******"
click at [1234, 405] on body "7 CB Dashboard Appointments Bookings Contacts Cleaners Invoices Payroll Reports…" at bounding box center [757, 359] width 1515 height 719
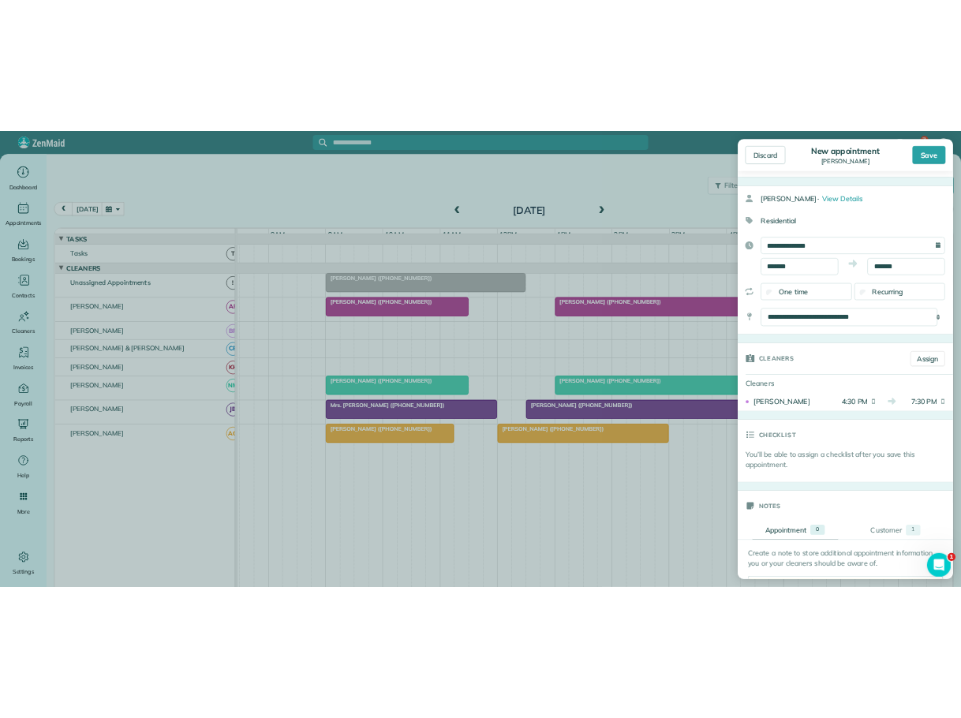
scroll to position [79, 0]
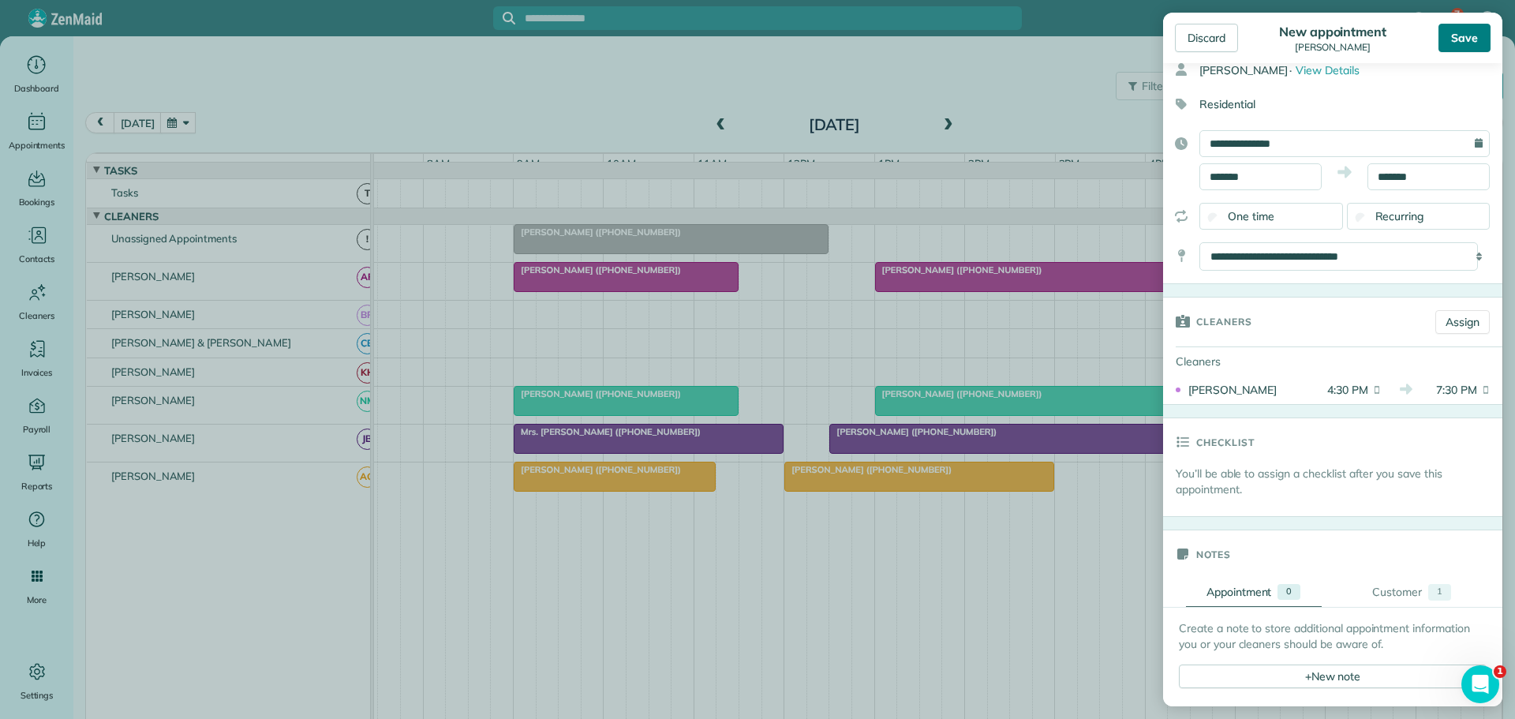
click at [1466, 32] on div "Save" at bounding box center [1465, 38] width 52 height 28
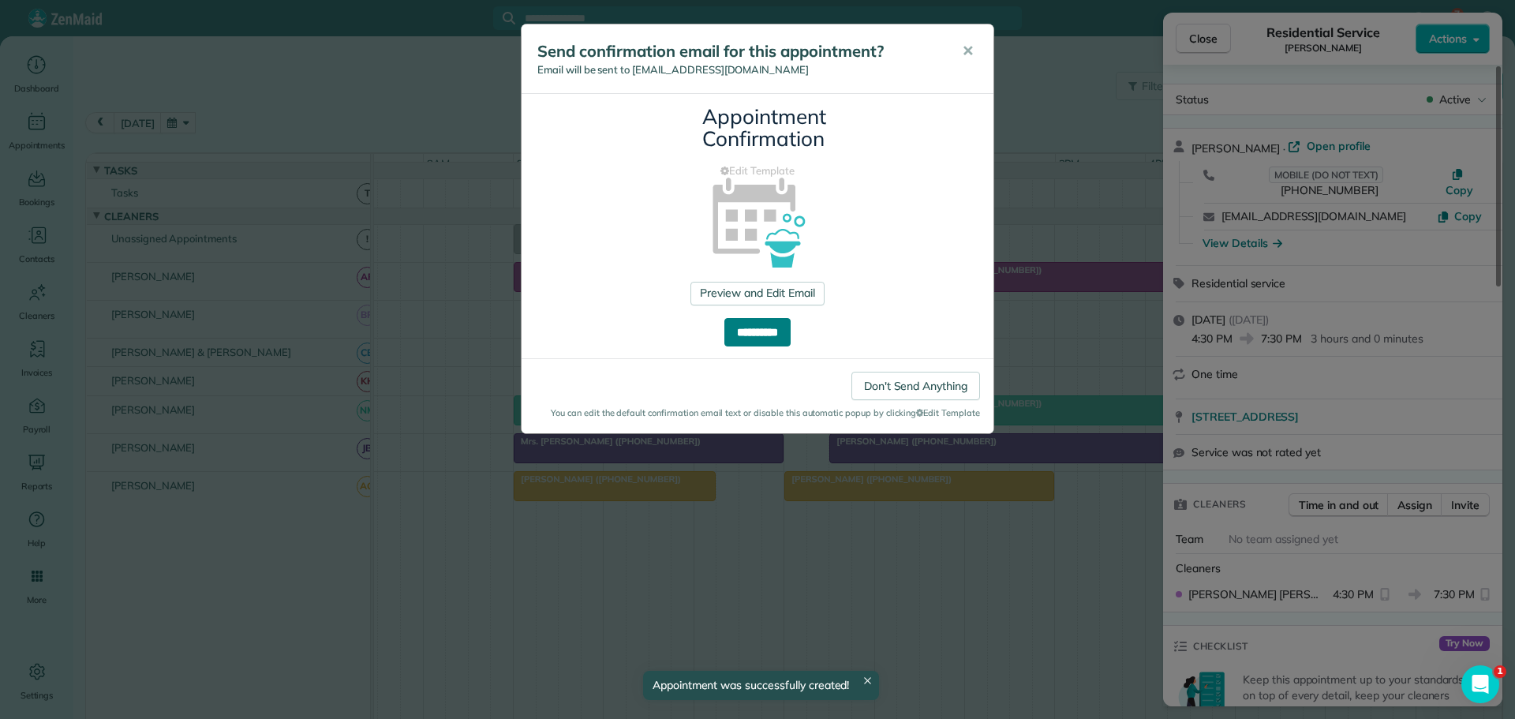
click at [761, 331] on input "**********" at bounding box center [758, 332] width 66 height 28
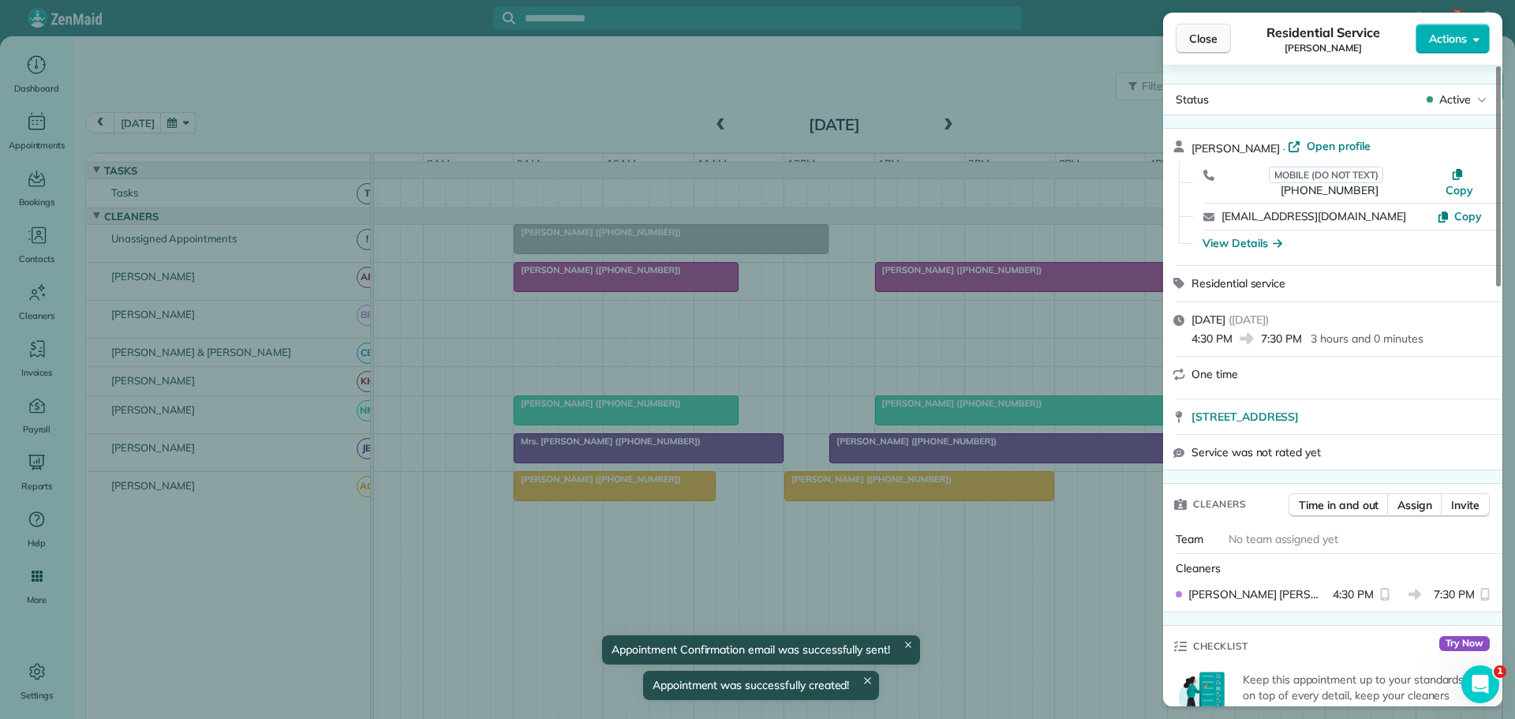
click at [1199, 33] on span "Close" at bounding box center [1203, 39] width 28 height 16
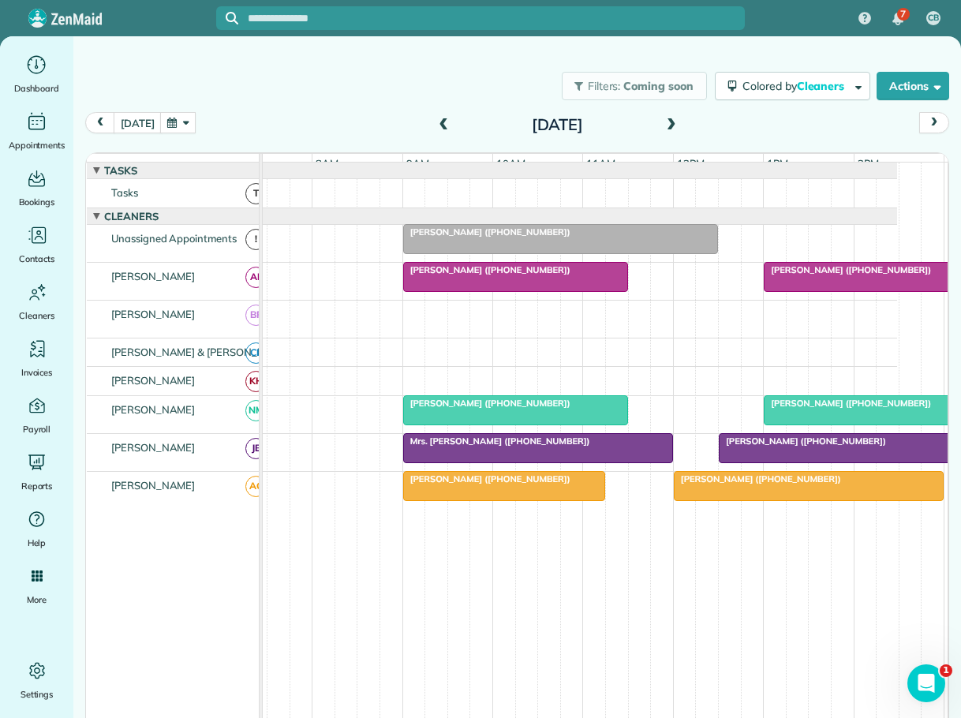
scroll to position [16, 0]
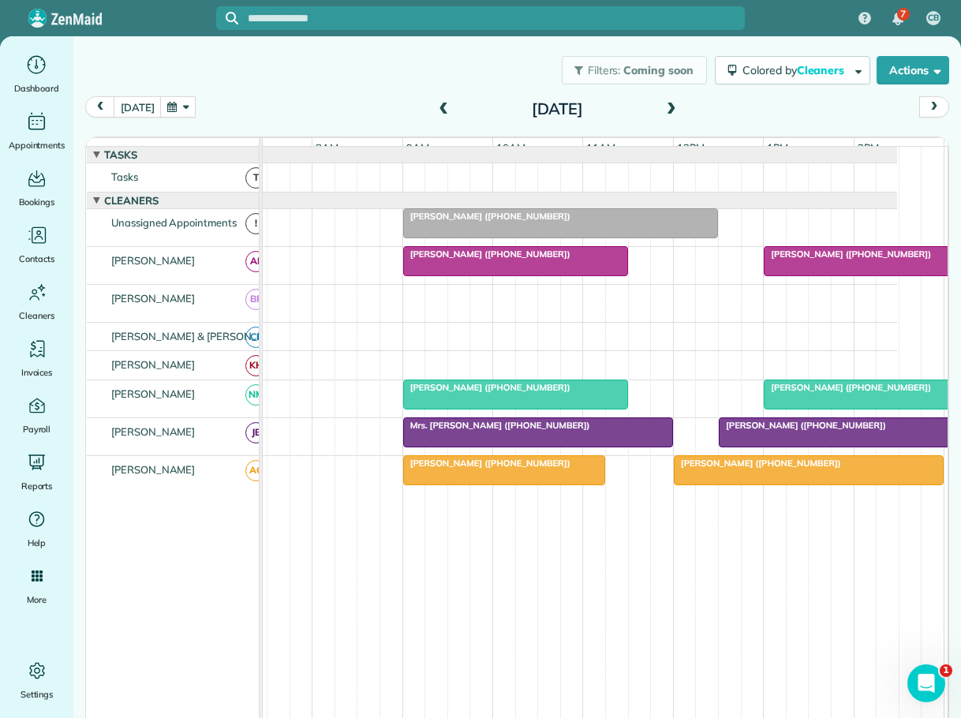
click at [481, 393] on span "[PERSON_NAME] ([PHONE_NUMBER])" at bounding box center [487, 387] width 169 height 11
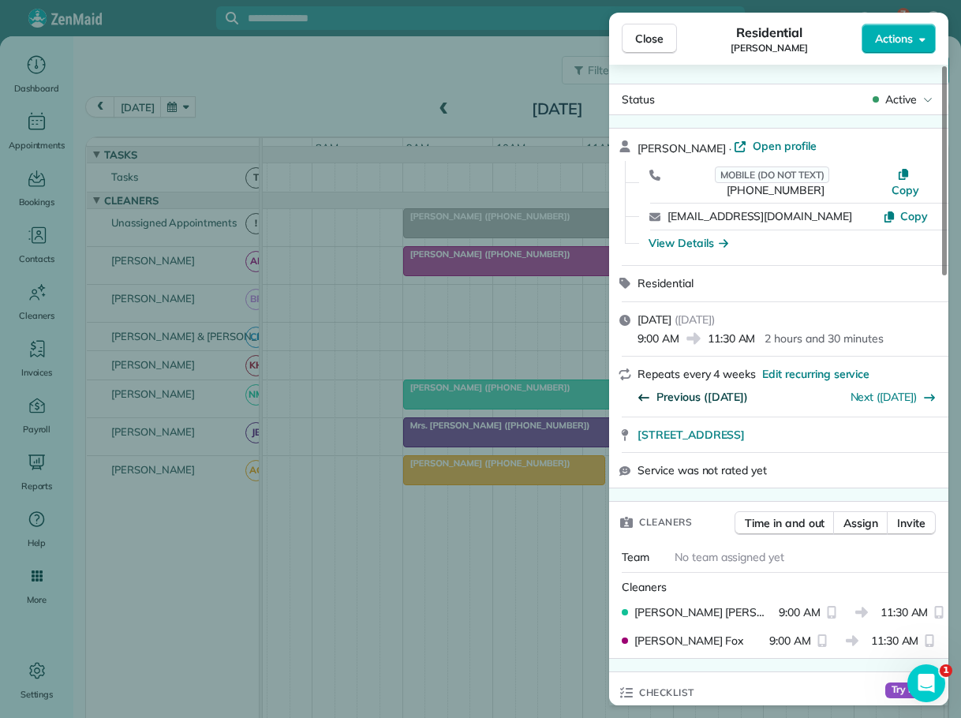
click at [703, 389] on span "Previous ([DATE])" at bounding box center [703, 397] width 92 height 16
click at [647, 32] on span "Close" at bounding box center [649, 39] width 28 height 16
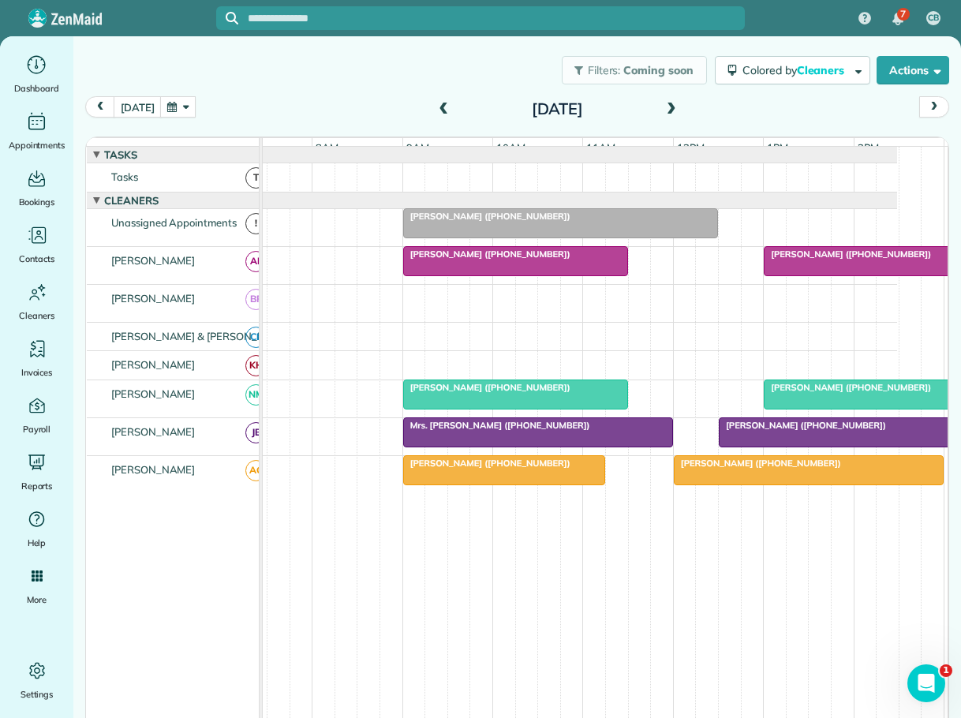
click at [479, 260] on span "[PERSON_NAME] ([PHONE_NUMBER])" at bounding box center [487, 254] width 169 height 11
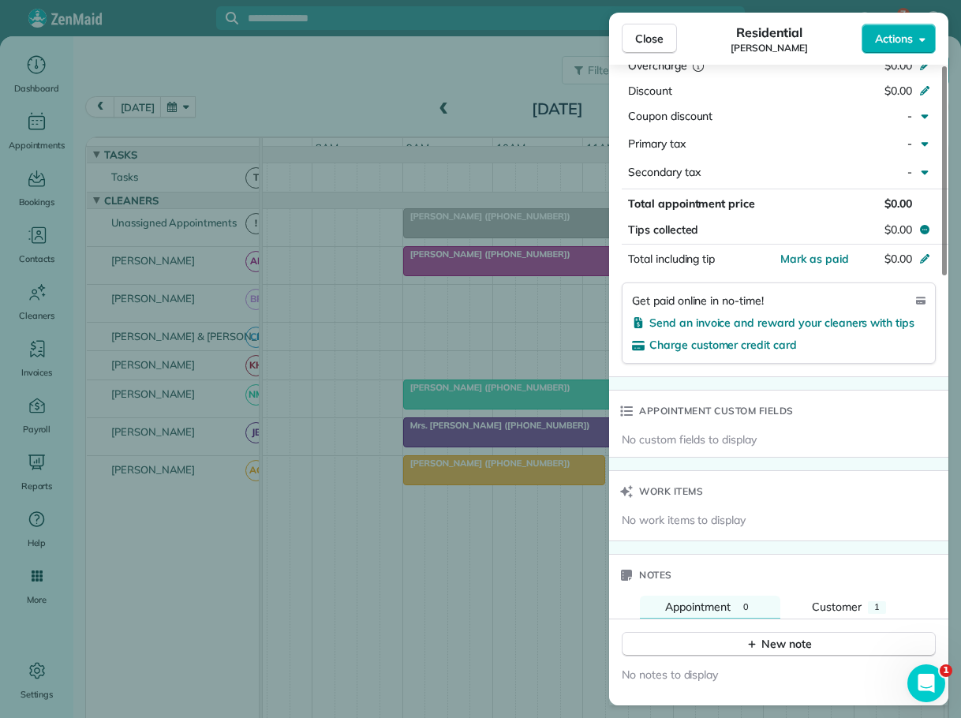
scroll to position [948, 0]
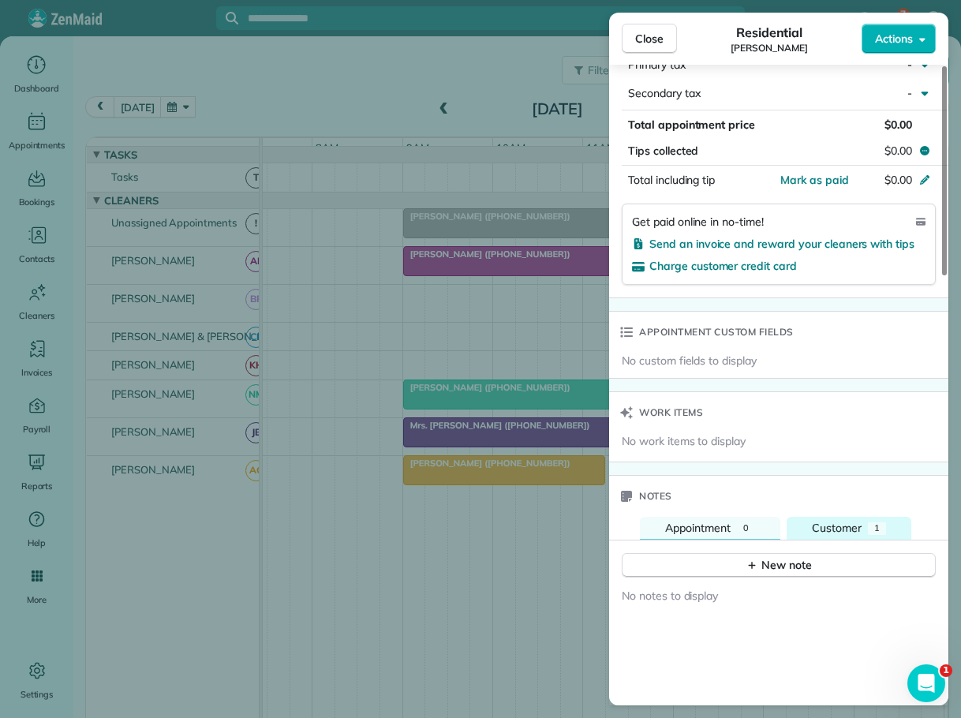
click at [841, 521] on span "Customer" at bounding box center [837, 528] width 50 height 14
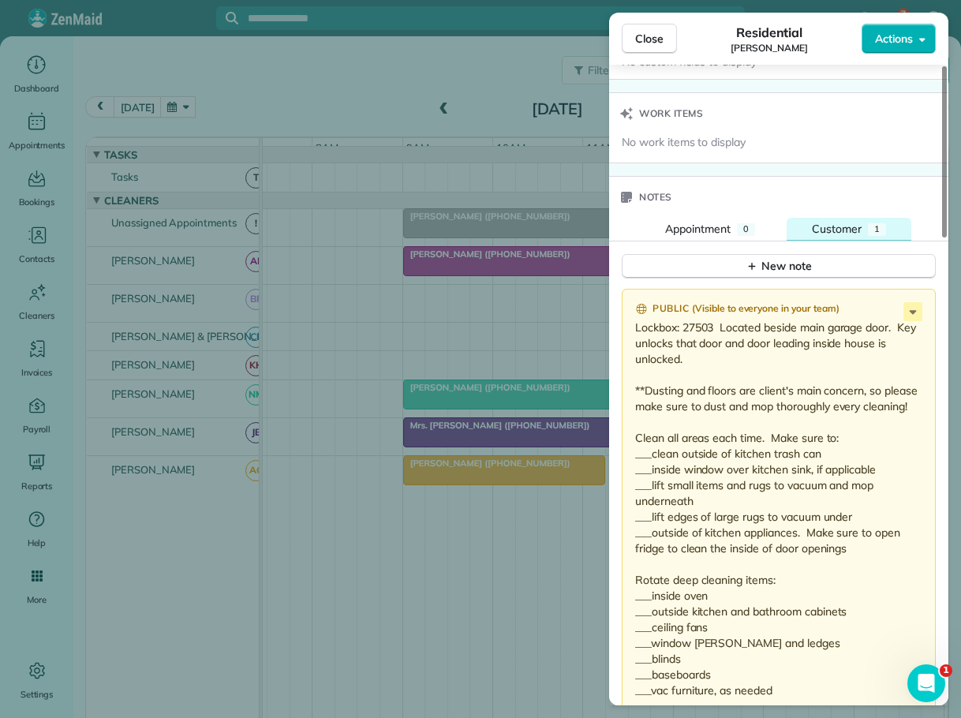
scroll to position [1264, 0]
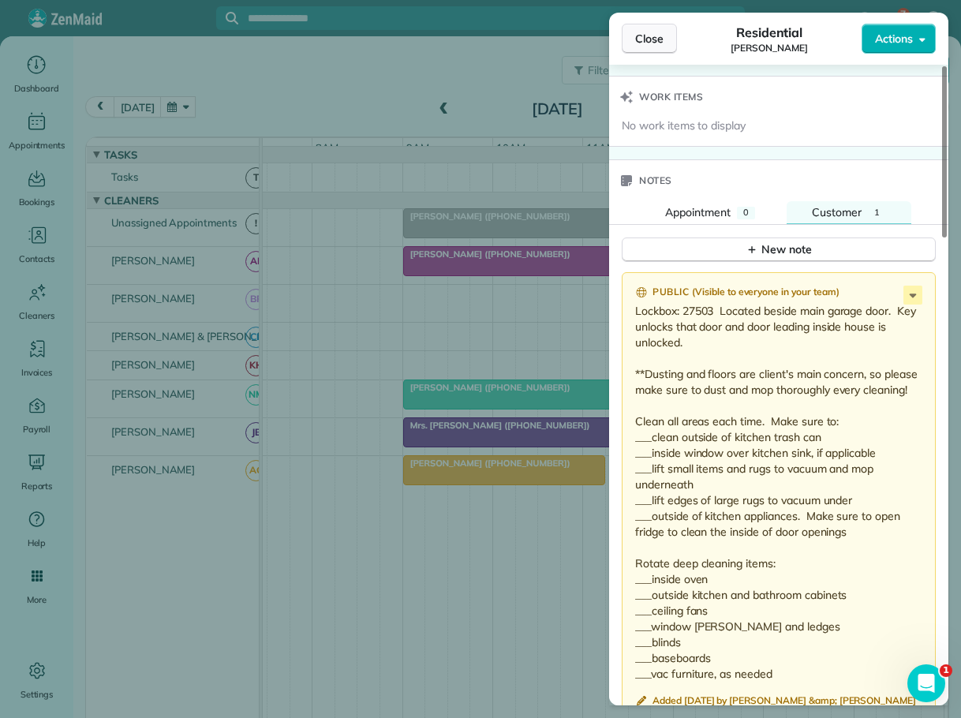
click at [641, 35] on span "Close" at bounding box center [649, 39] width 28 height 16
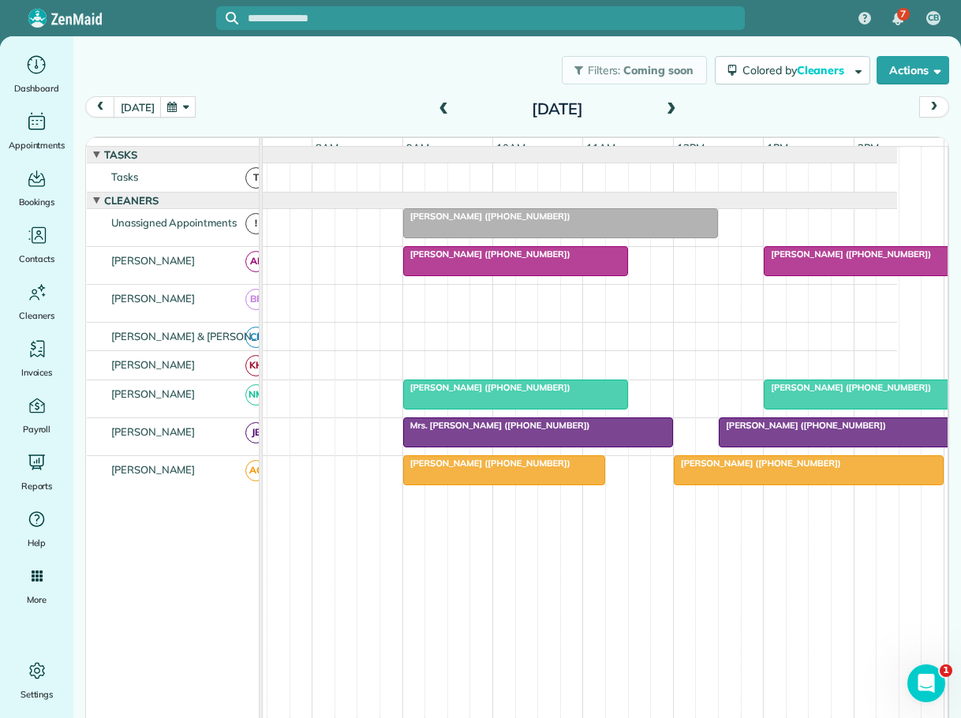
click at [506, 393] on span "[PERSON_NAME] ([PHONE_NUMBER])" at bounding box center [487, 387] width 169 height 11
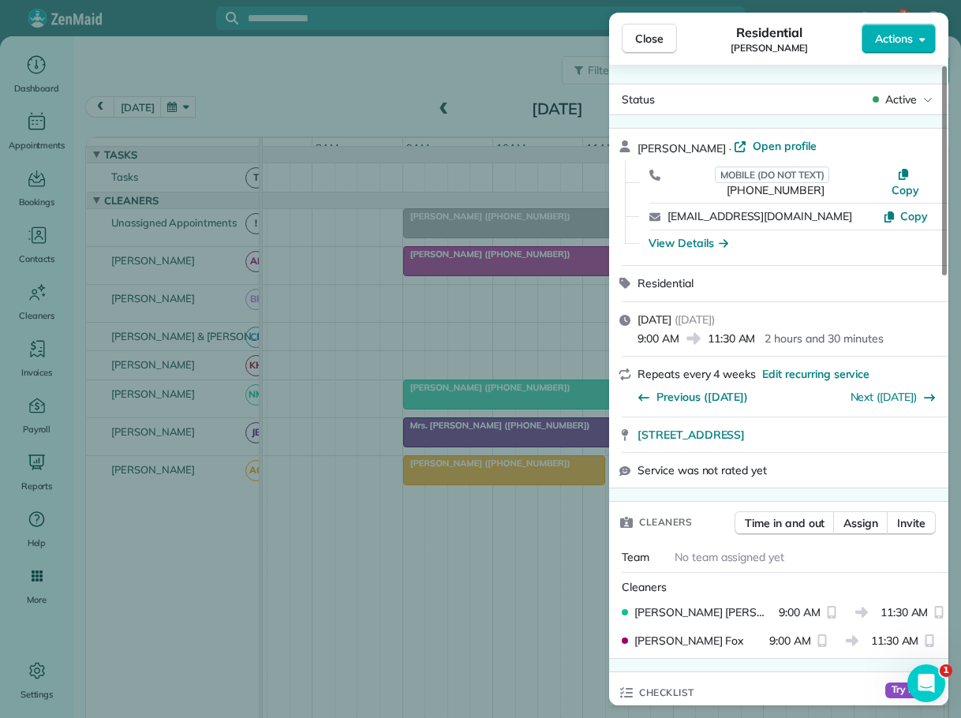
click at [687, 383] on div "Previous ([DATE])" at bounding box center [693, 395] width 110 height 25
click at [689, 389] on span "Previous ([DATE])" at bounding box center [703, 397] width 92 height 16
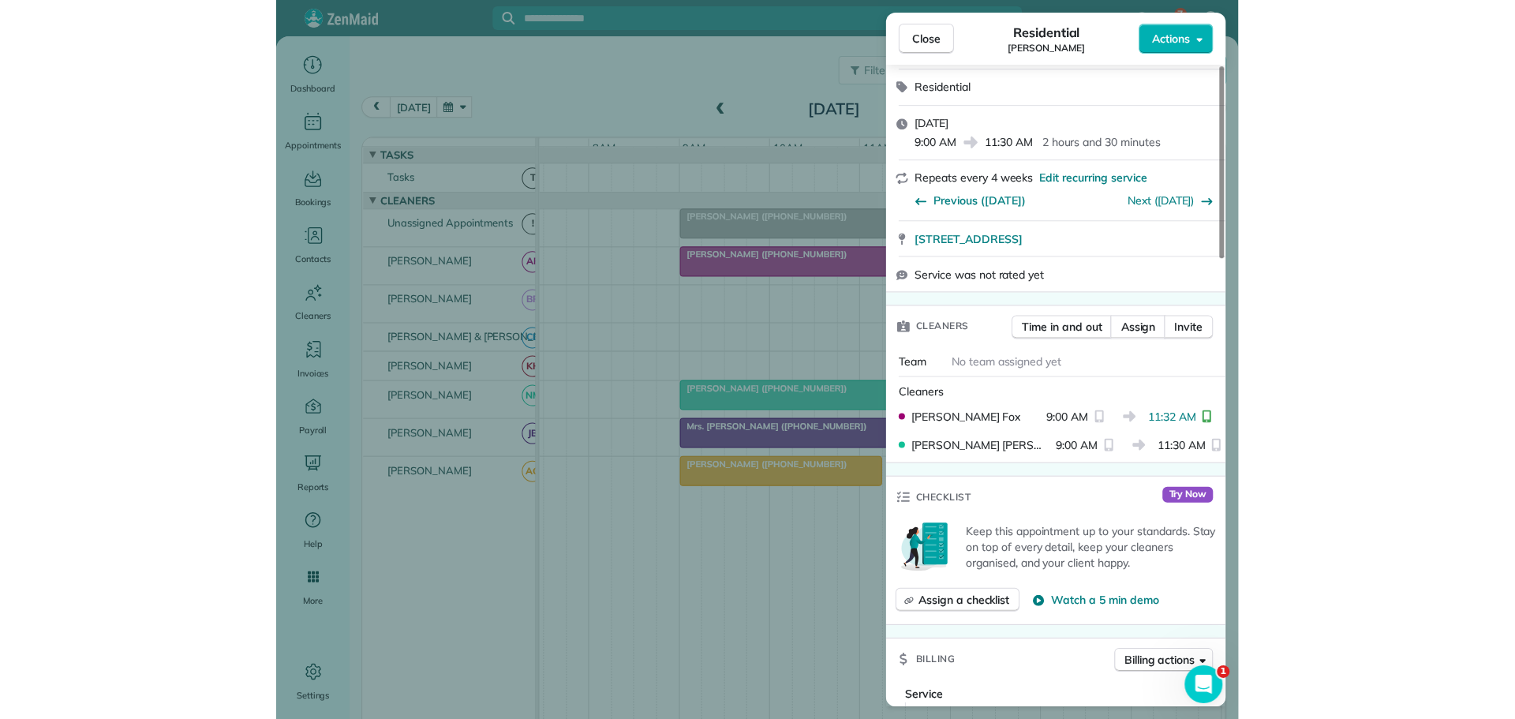
scroll to position [158, 0]
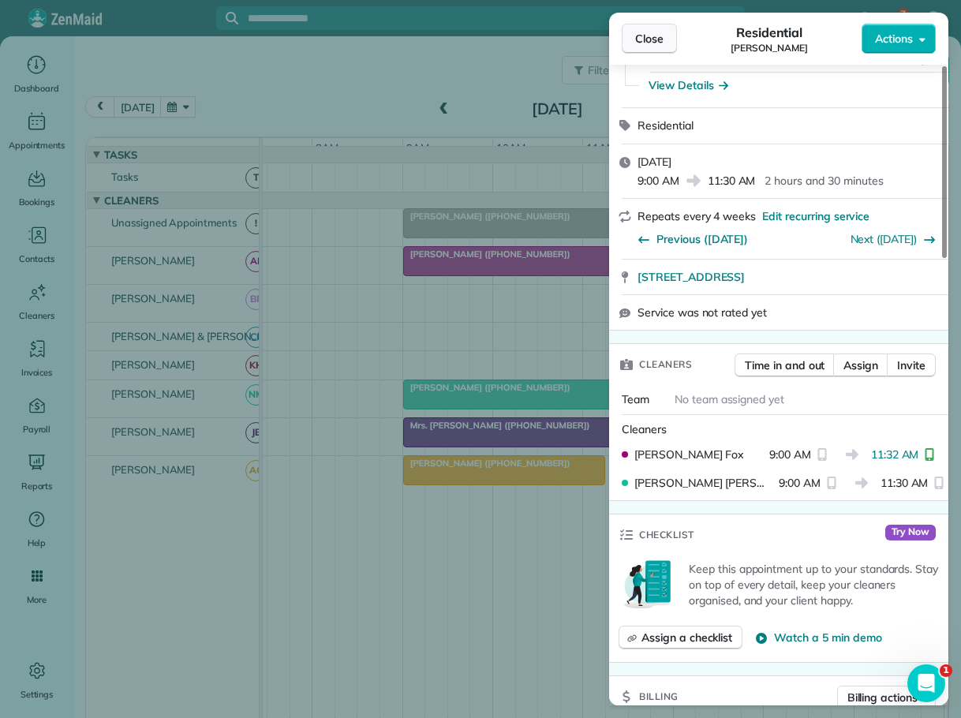
click at [648, 34] on span "Close" at bounding box center [649, 39] width 28 height 16
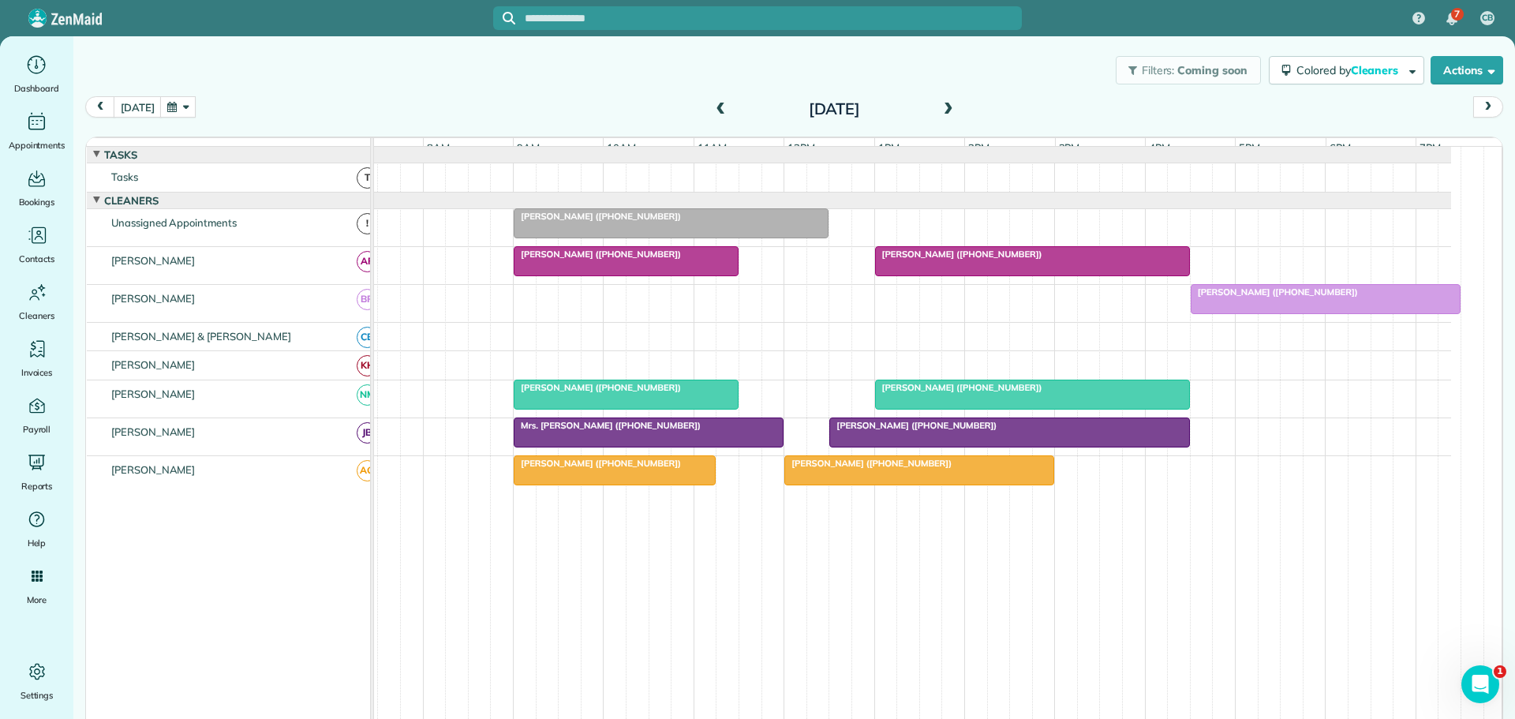
click at [591, 393] on span "[PERSON_NAME] ([PHONE_NUMBER])" at bounding box center [597, 387] width 169 height 11
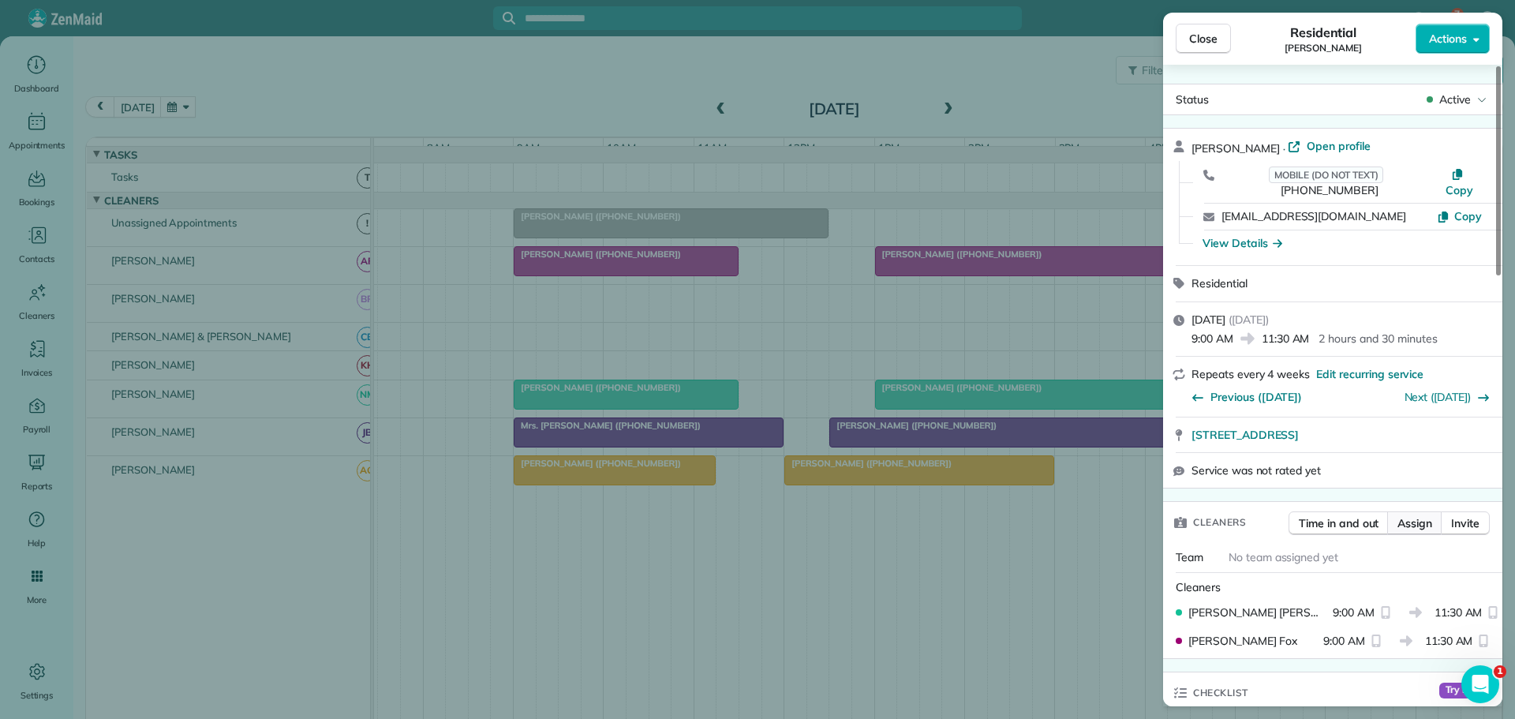
click at [1407, 515] on span "Assign" at bounding box center [1415, 523] width 35 height 16
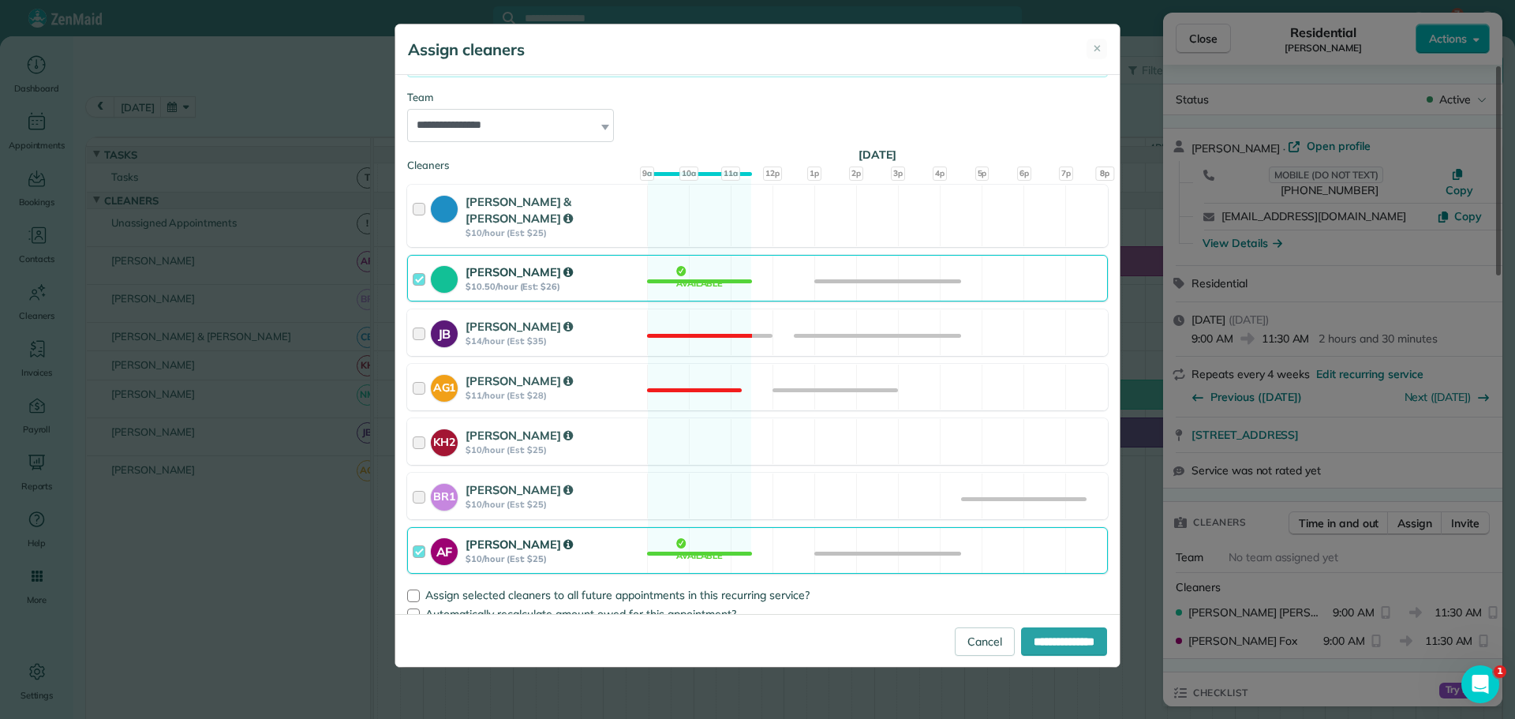
scroll to position [159, 0]
click at [421, 534] on div at bounding box center [422, 548] width 18 height 29
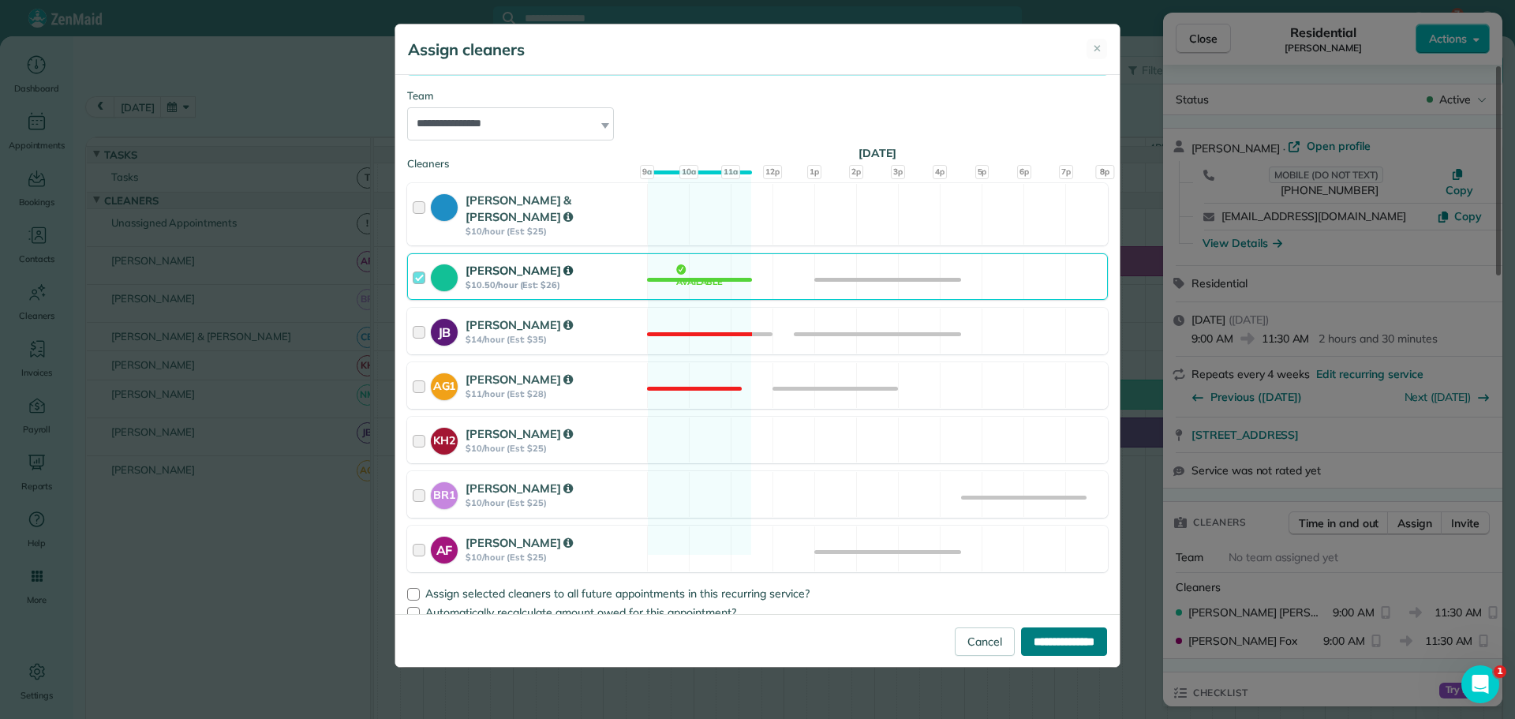
click at [1061, 641] on input "**********" at bounding box center [1064, 641] width 86 height 28
type input "**********"
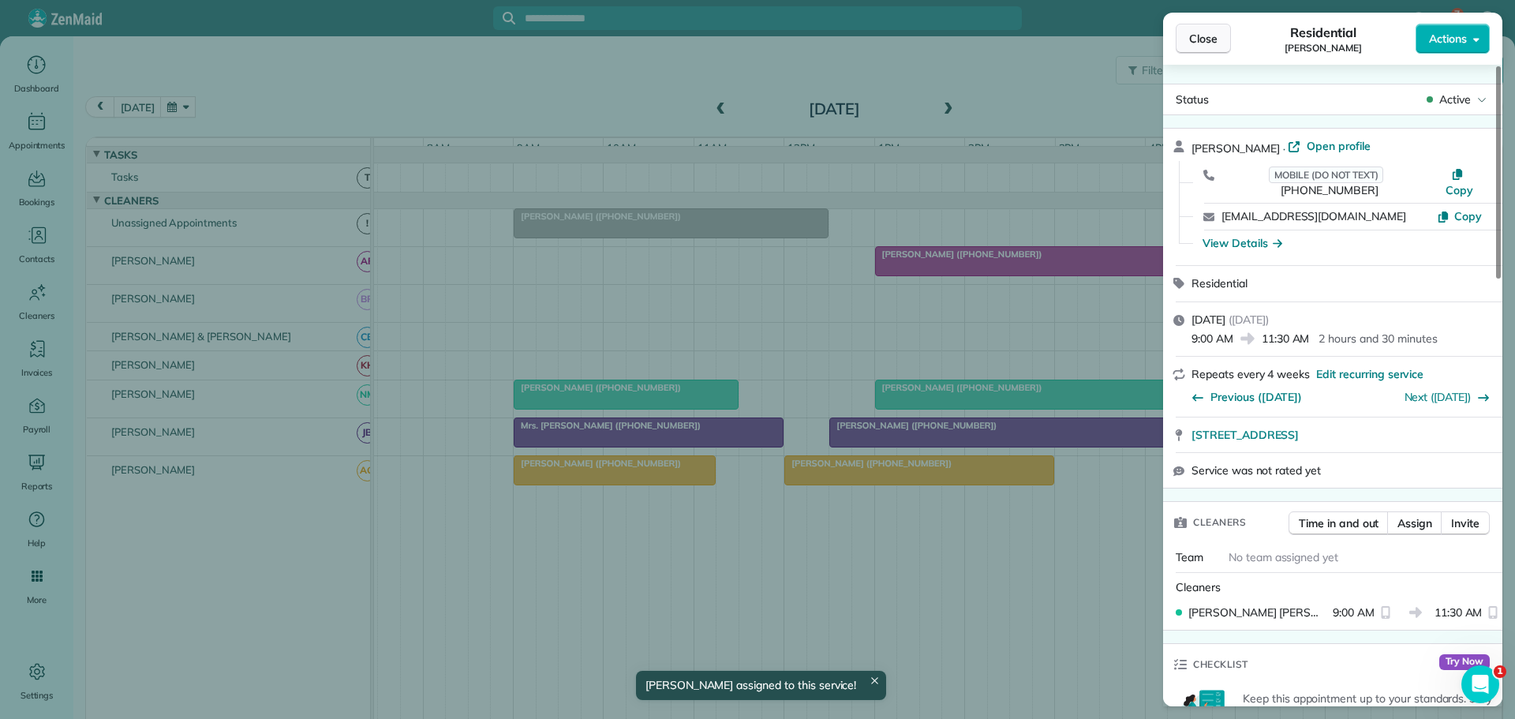
click at [1223, 38] on button "Close" at bounding box center [1203, 39] width 55 height 30
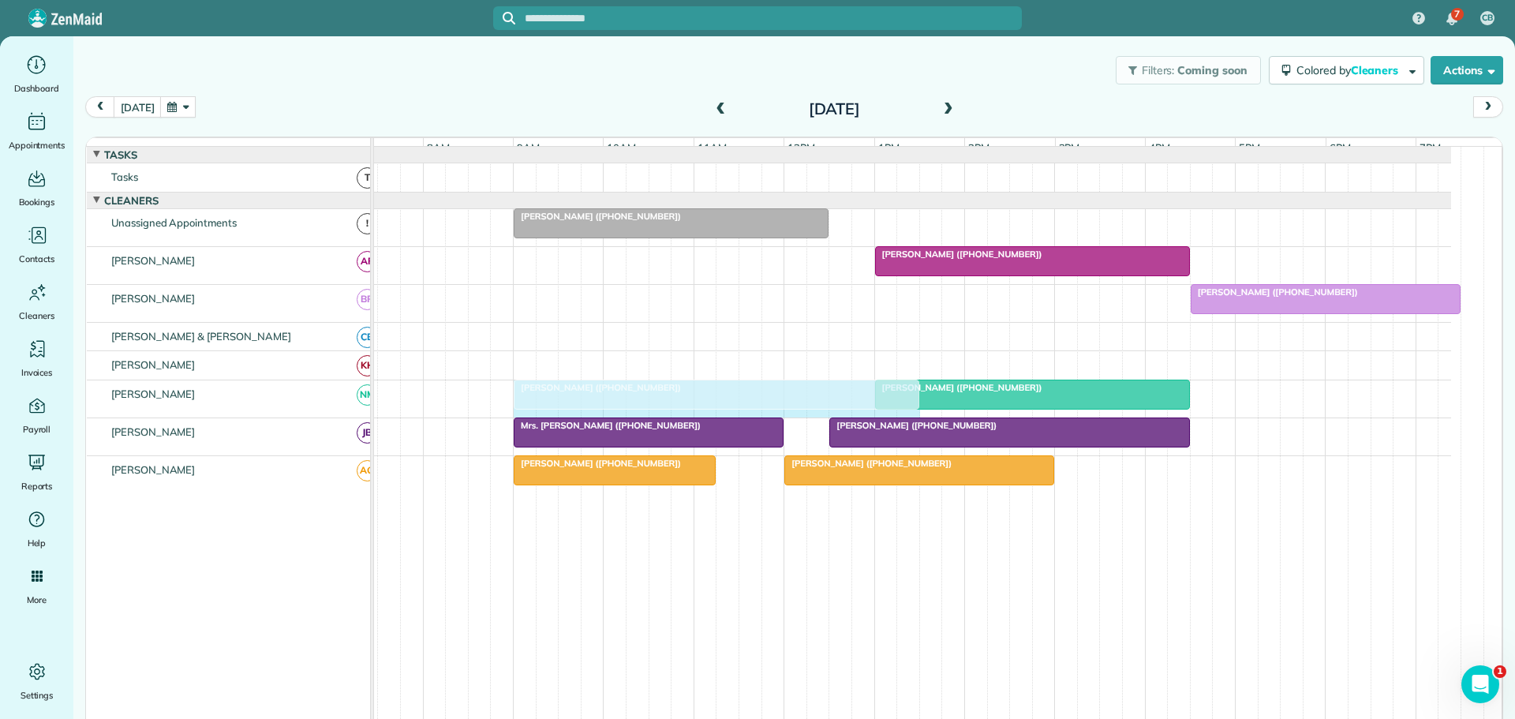
drag, startPoint x: 732, startPoint y: 399, endPoint x: 895, endPoint y: 402, distance: 162.6
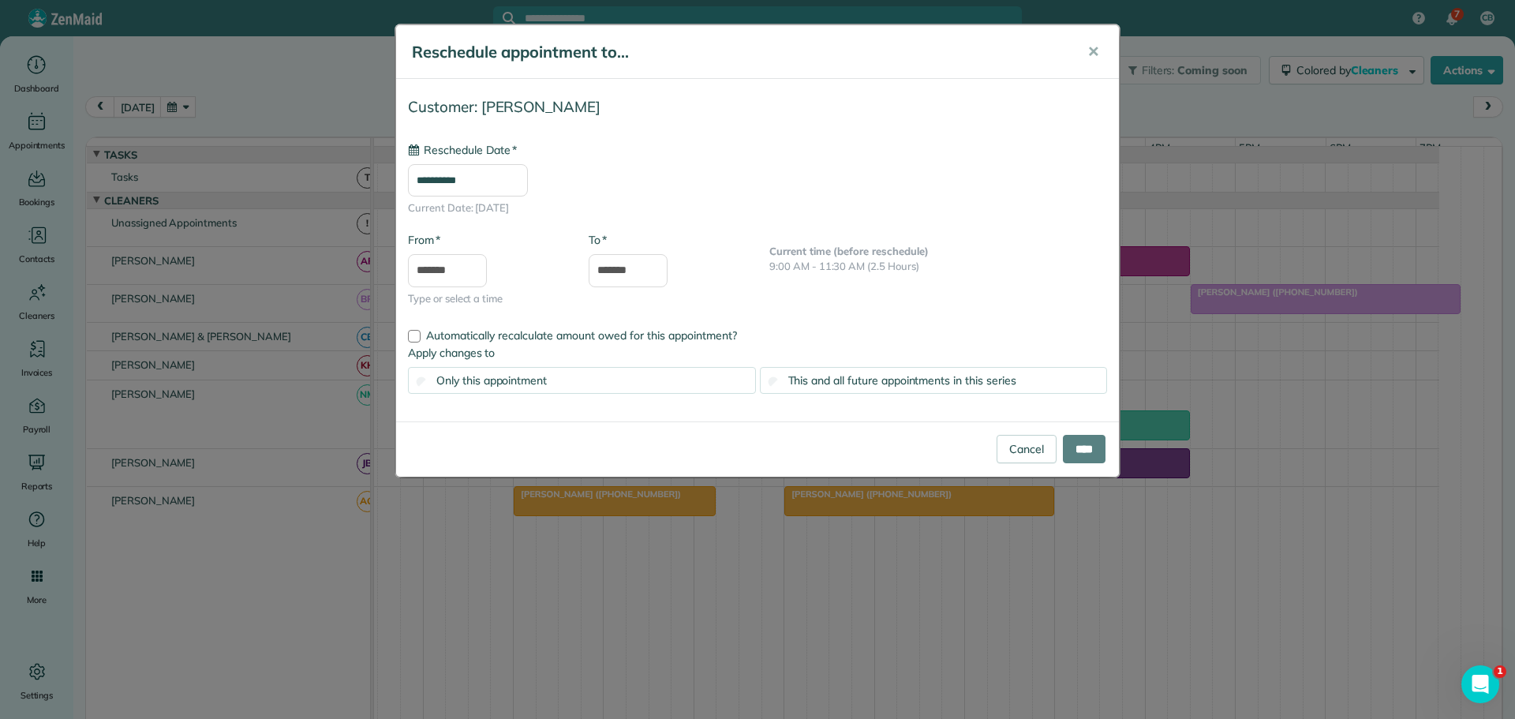
type input "**********"
click at [1083, 441] on input "****" at bounding box center [1084, 449] width 43 height 28
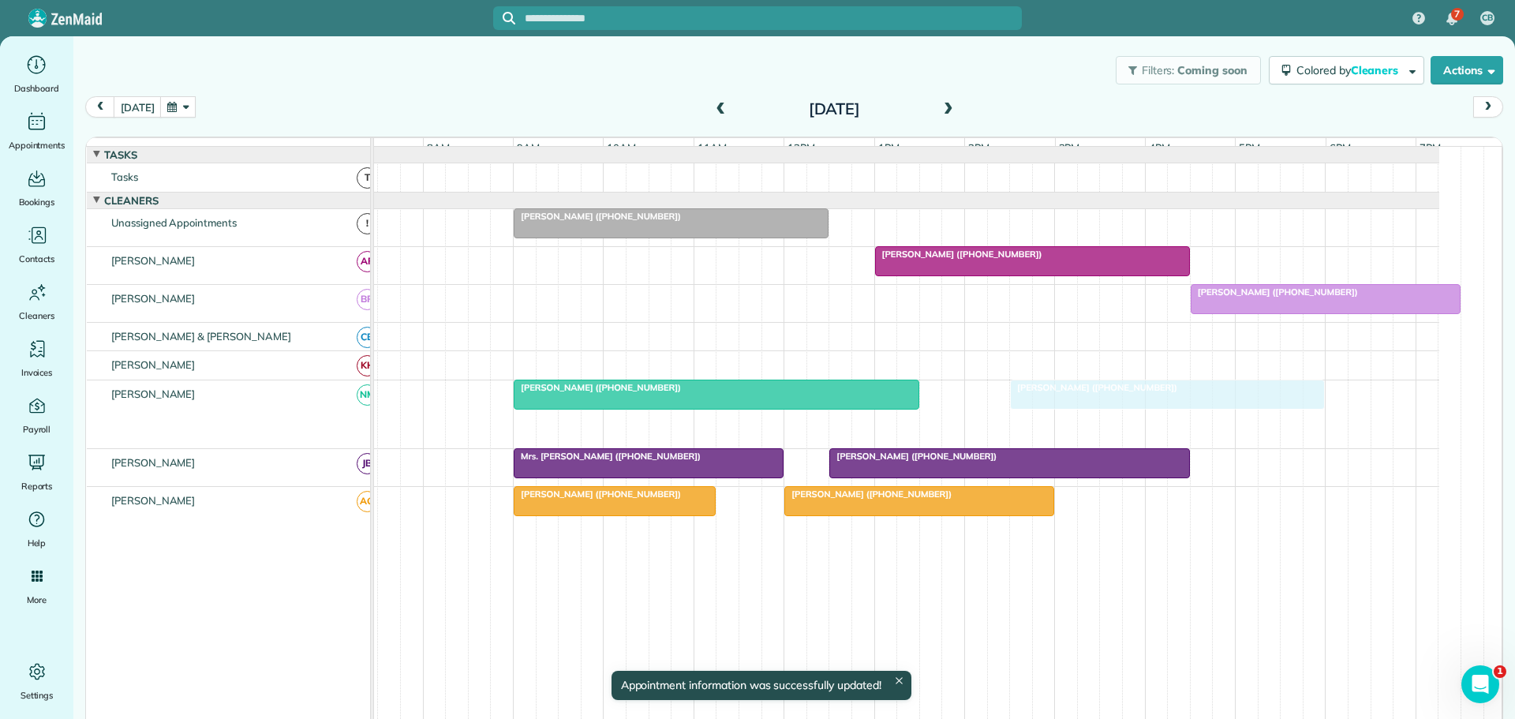
drag, startPoint x: 929, startPoint y: 431, endPoint x: 1013, endPoint y: 406, distance: 87.2
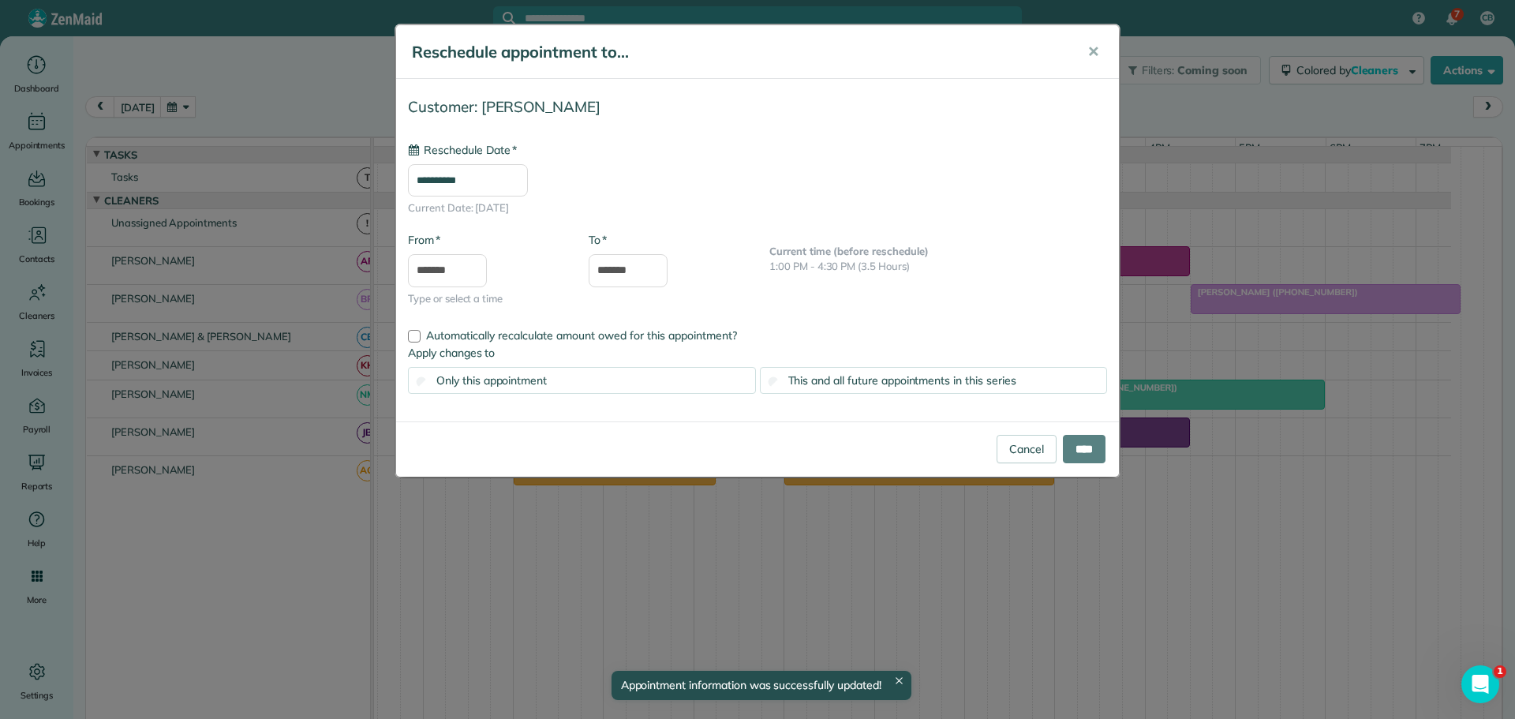
type input "**********"
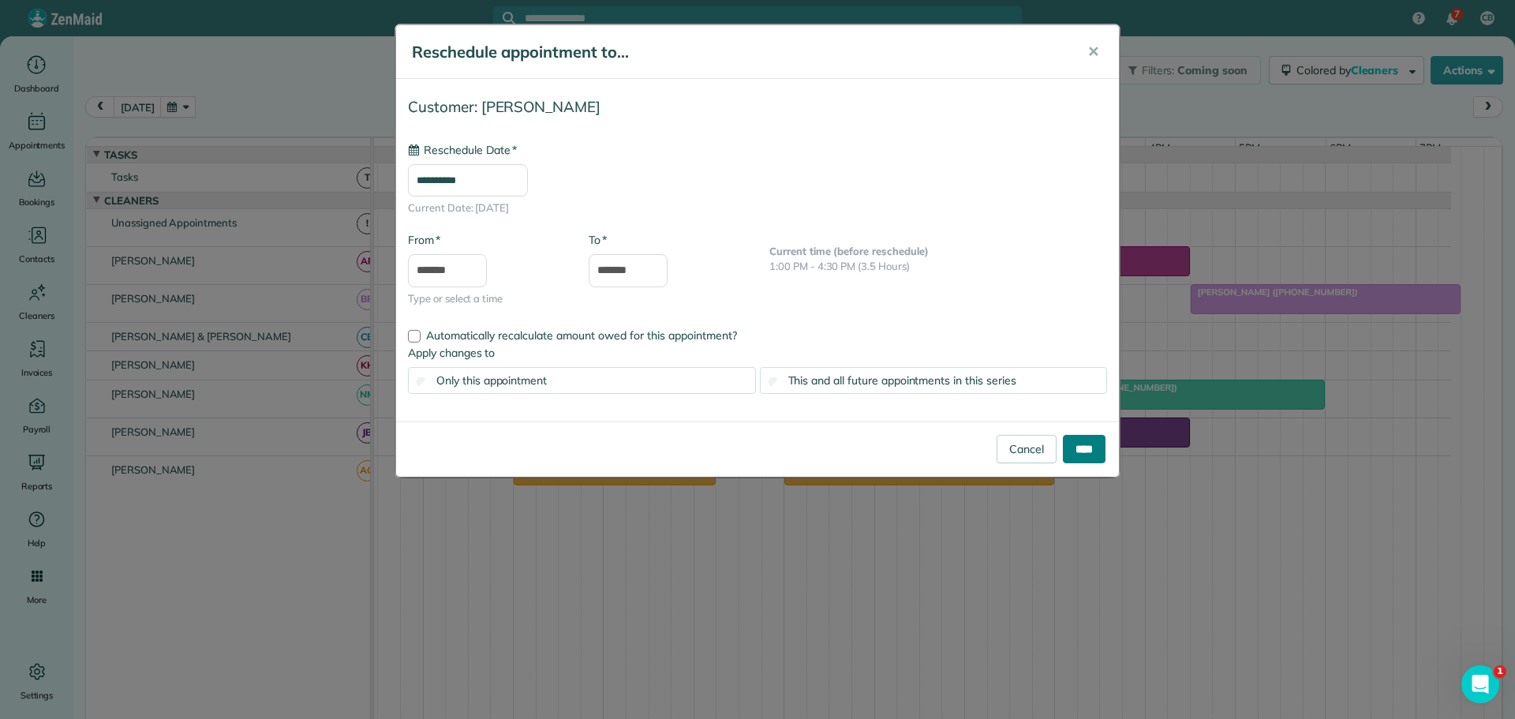
click at [1079, 444] on input "****" at bounding box center [1084, 449] width 43 height 28
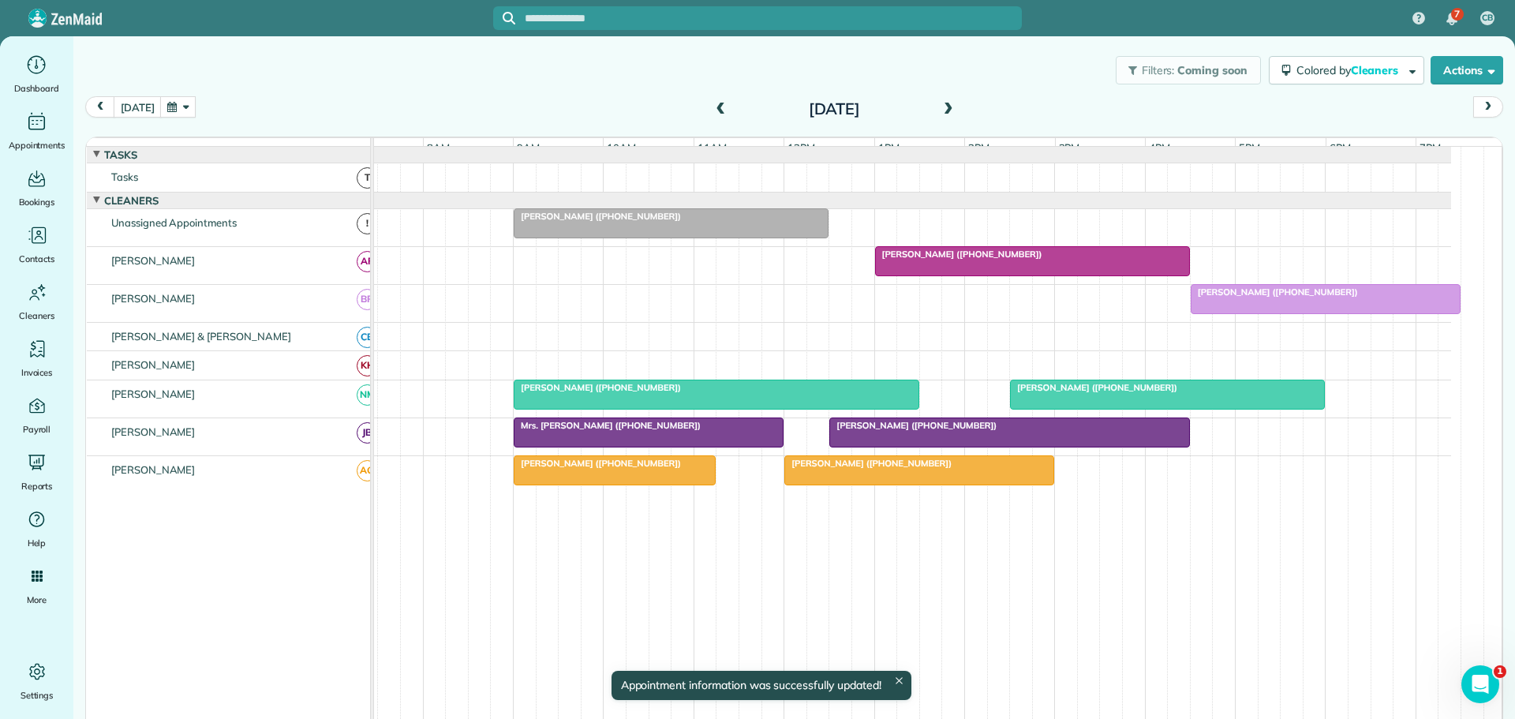
click at [1092, 393] on span "[PERSON_NAME] ([PHONE_NUMBER])" at bounding box center [1093, 387] width 169 height 11
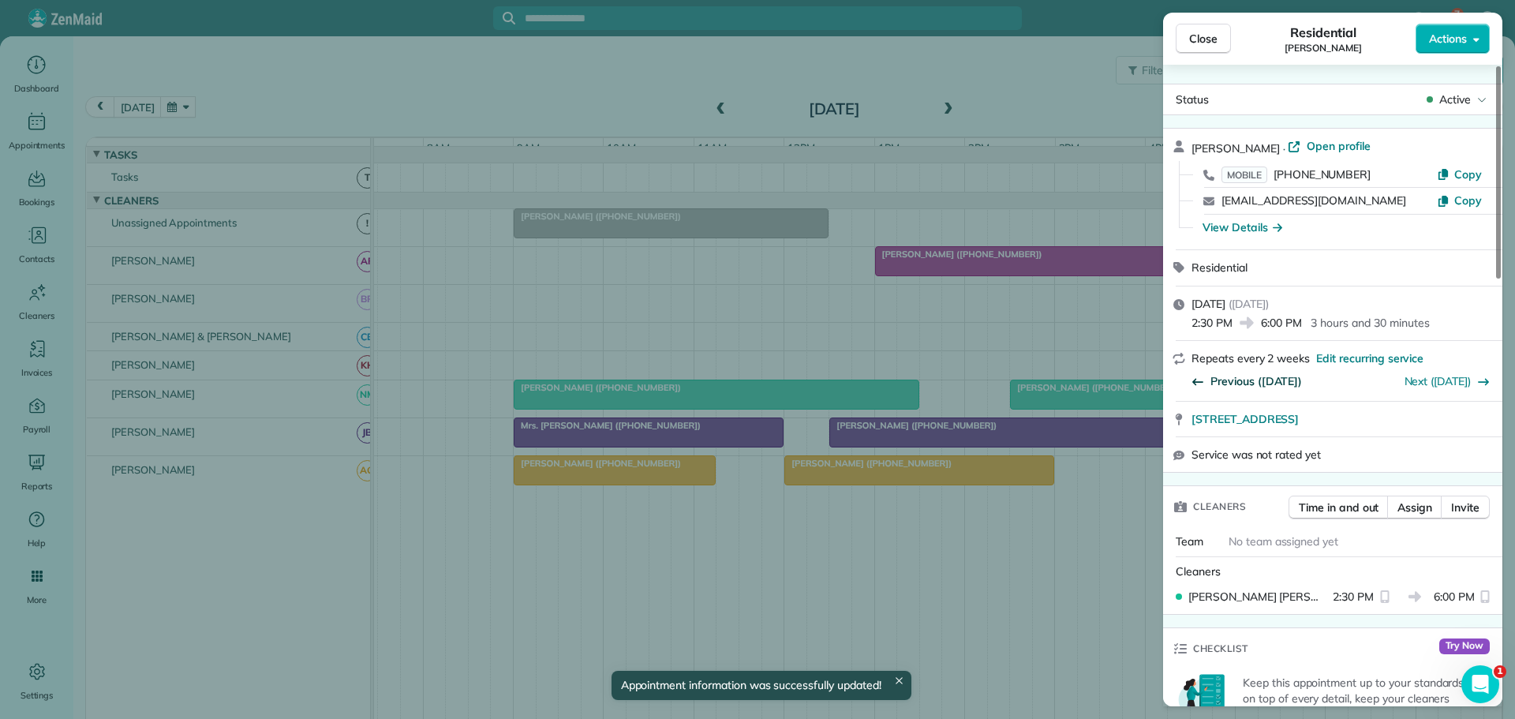
click at [1272, 381] on span "Previous ([DATE])" at bounding box center [1257, 381] width 92 height 16
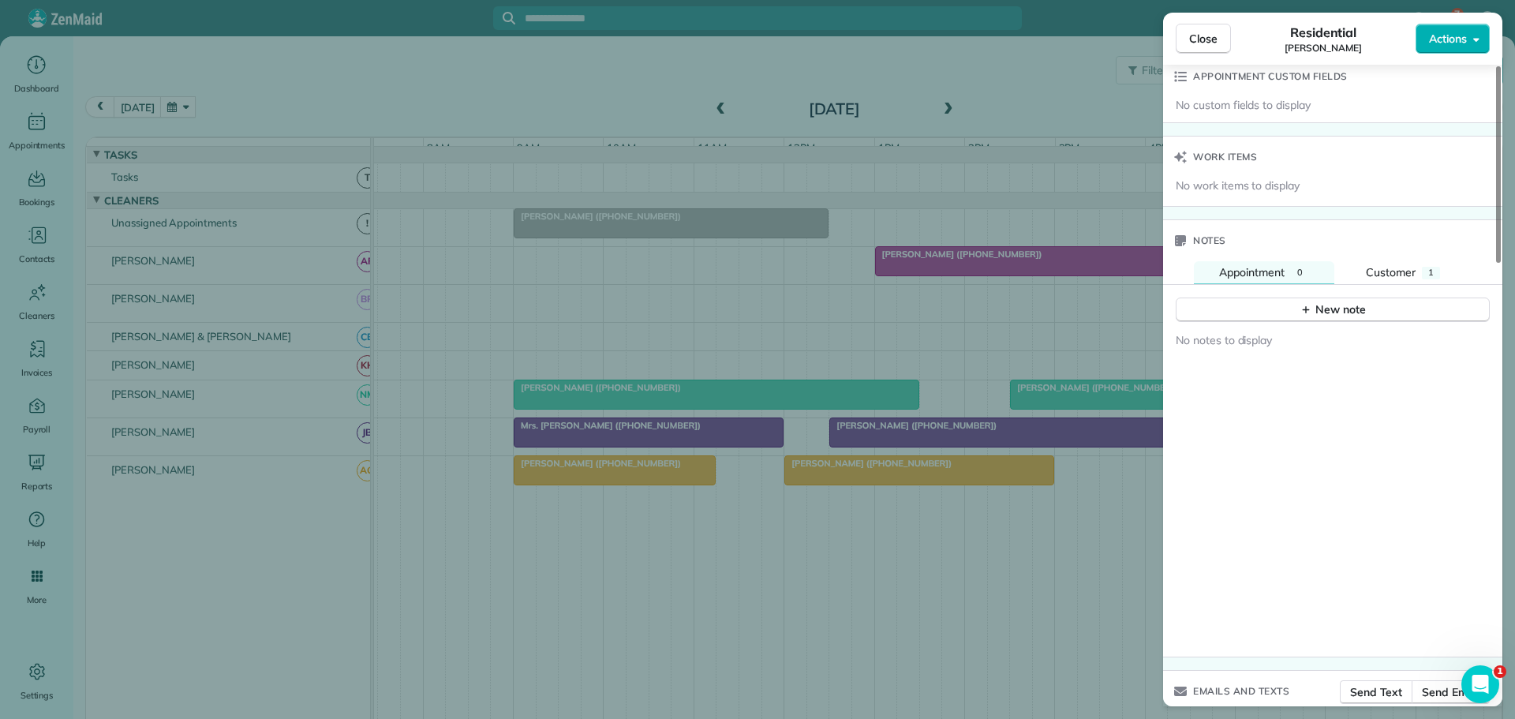
scroll to position [1184, 0]
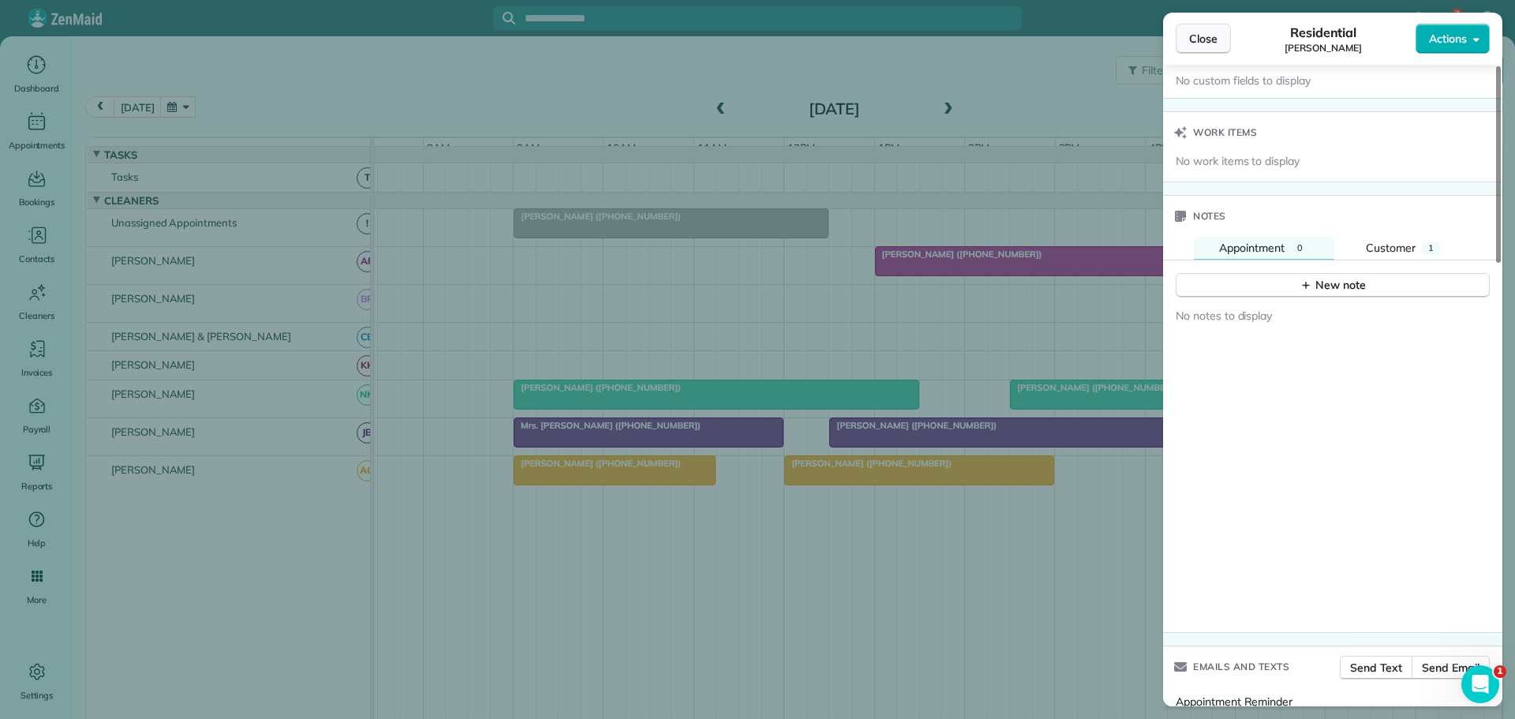
click at [1197, 36] on span "Close" at bounding box center [1203, 39] width 28 height 16
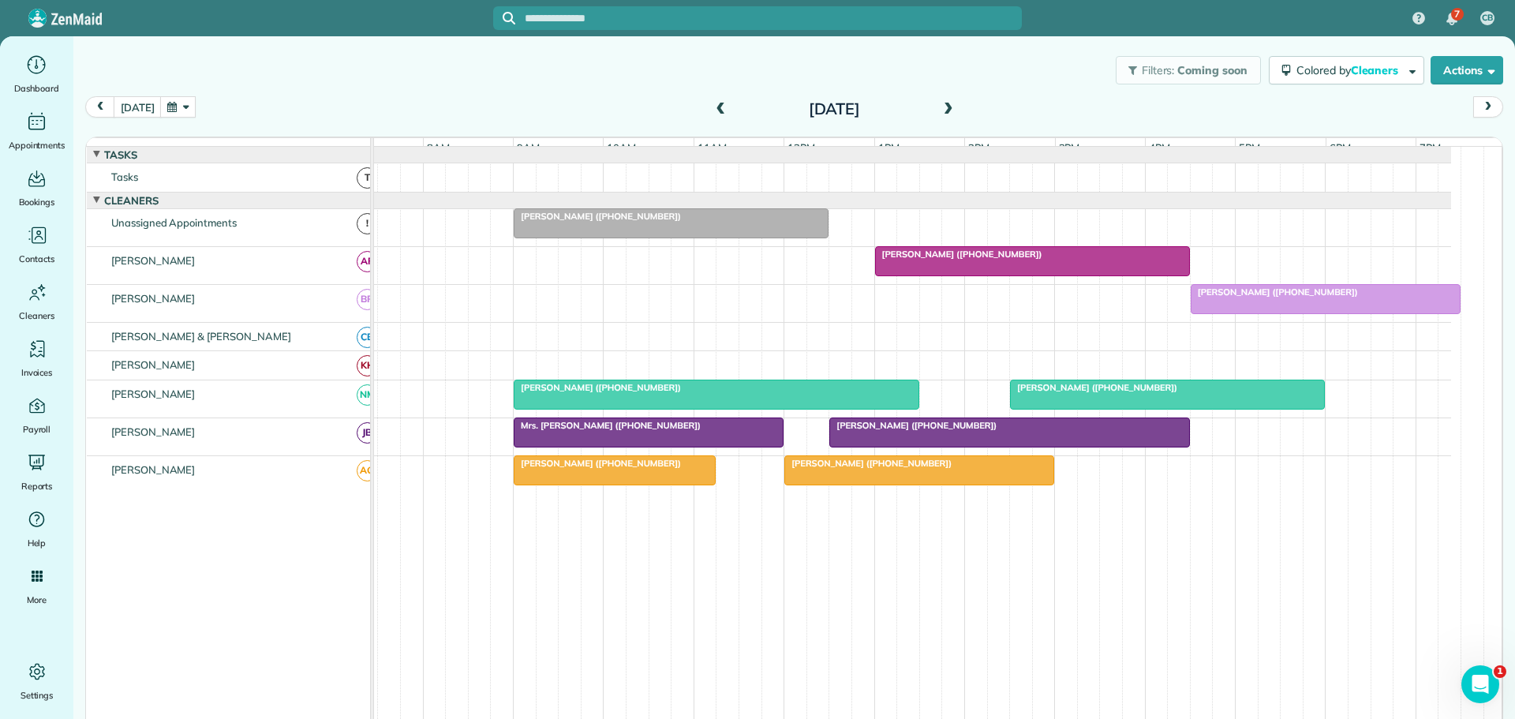
click at [940, 109] on span at bounding box center [948, 110] width 17 height 14
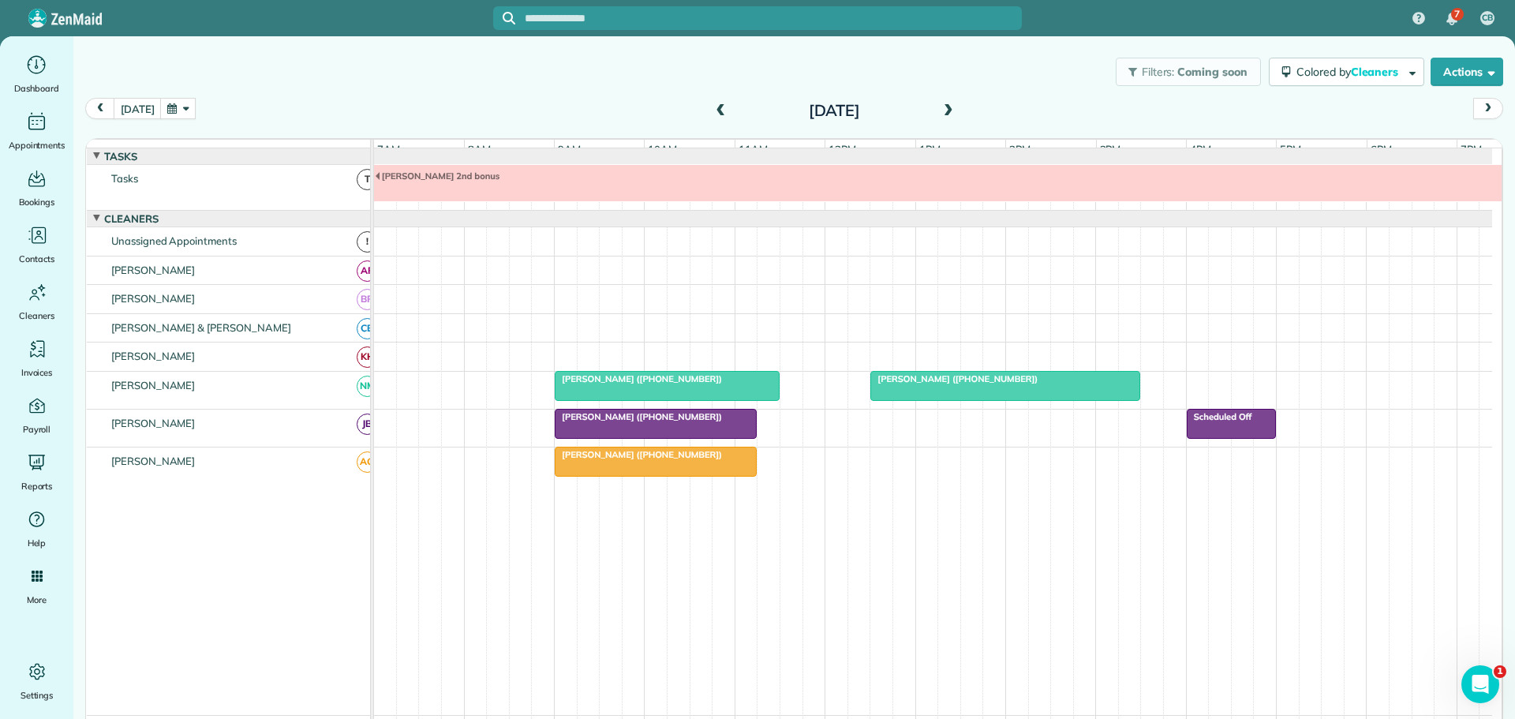
scroll to position [12, 0]
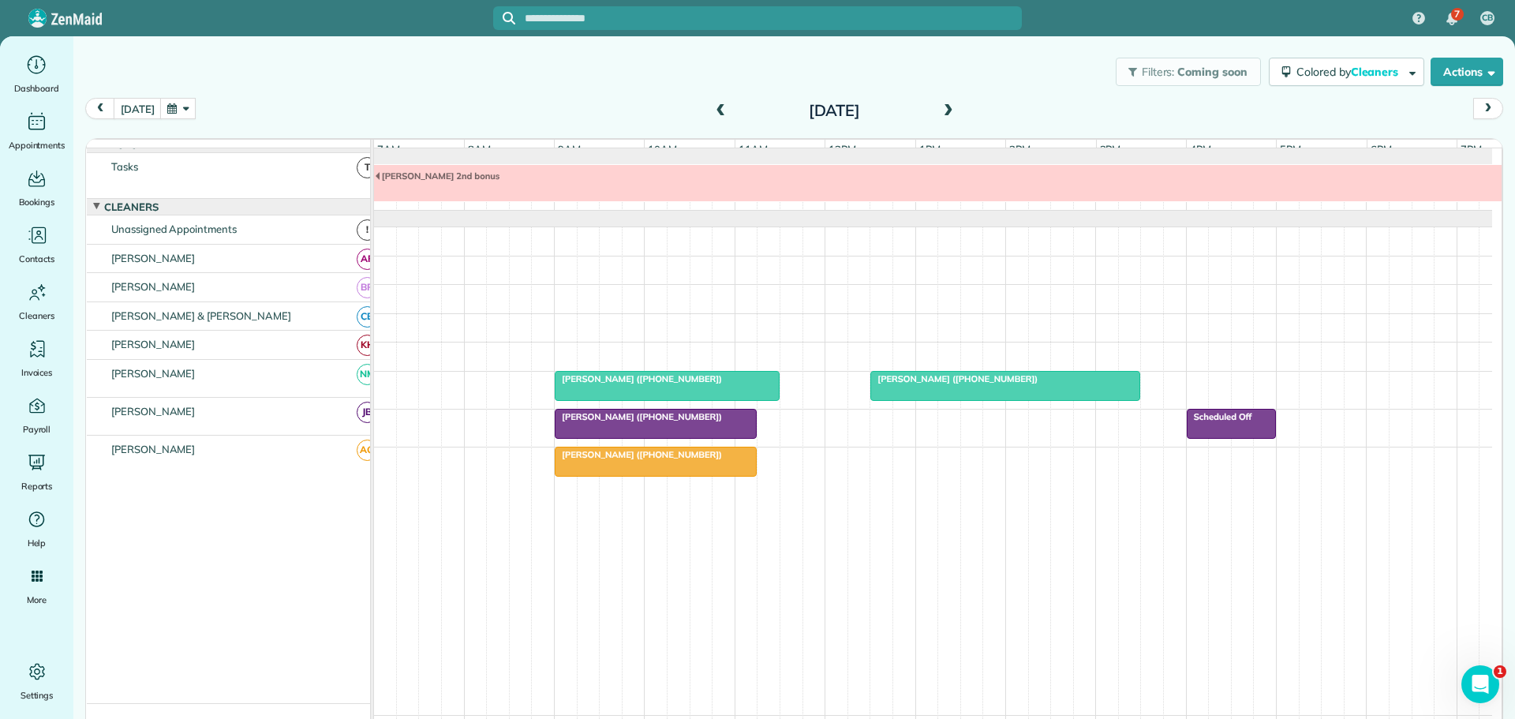
click at [712, 110] on span at bounding box center [720, 111] width 17 height 14
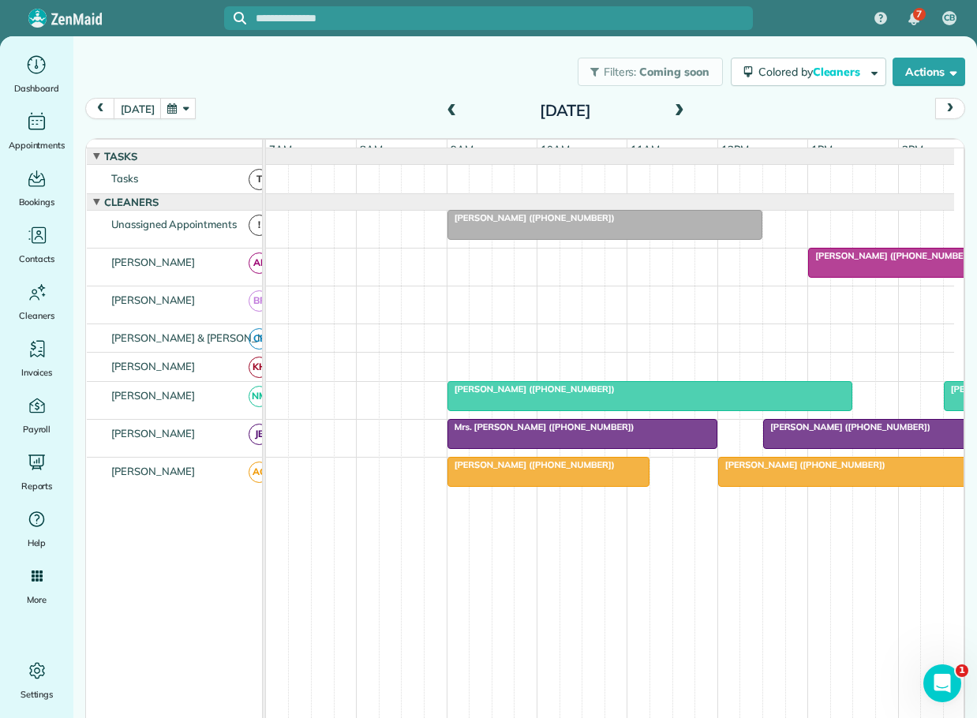
scroll to position [16, 0]
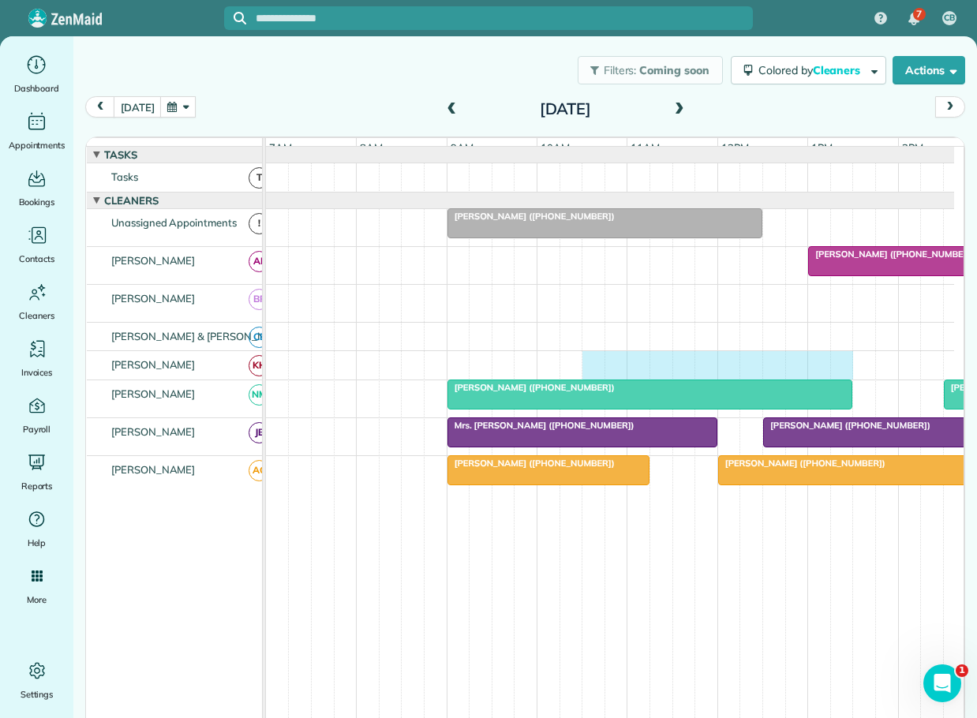
drag, startPoint x: 586, startPoint y: 369, endPoint x: 830, endPoint y: 379, distance: 244.1
click at [830, 379] on div at bounding box center [610, 365] width 688 height 28
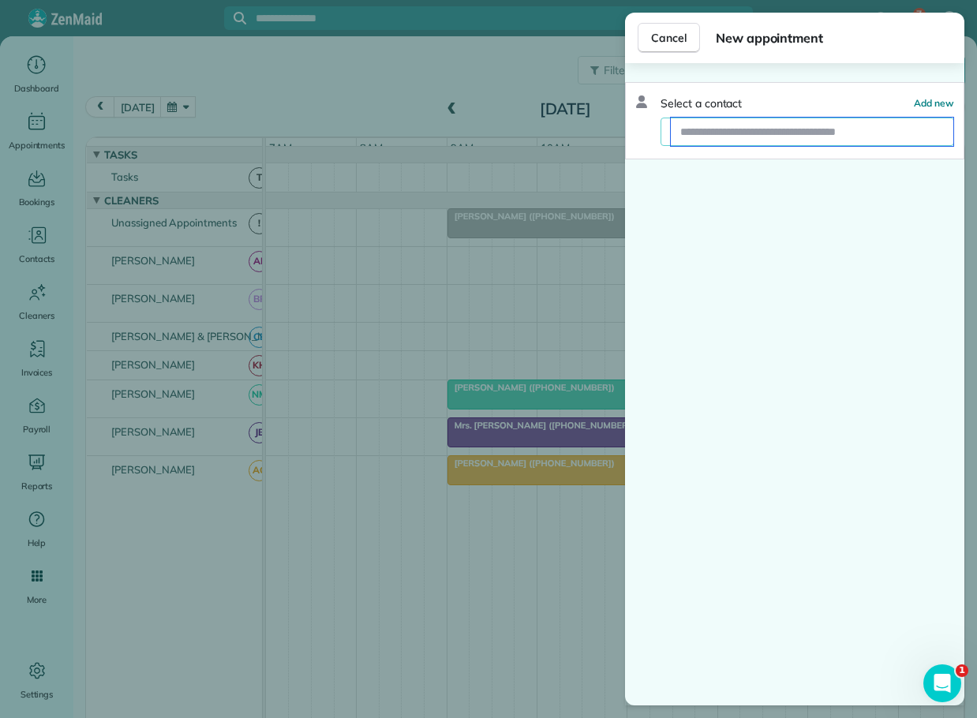
click at [736, 132] on input "text" at bounding box center [812, 132] width 283 height 28
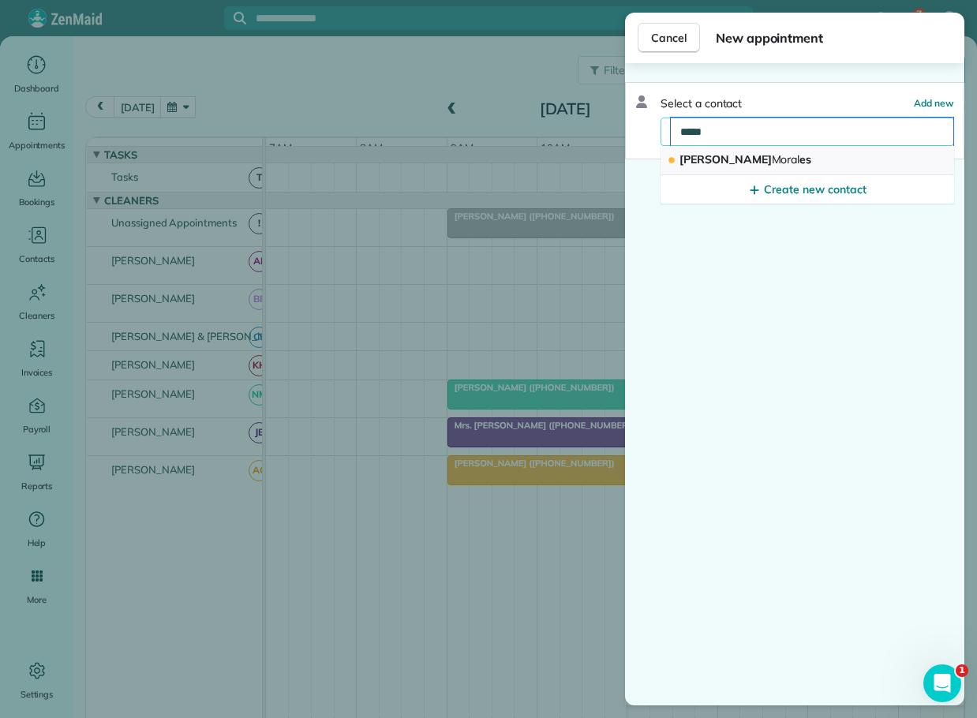
type input "*****"
click at [772, 156] on span "Moral" at bounding box center [786, 159] width 28 height 14
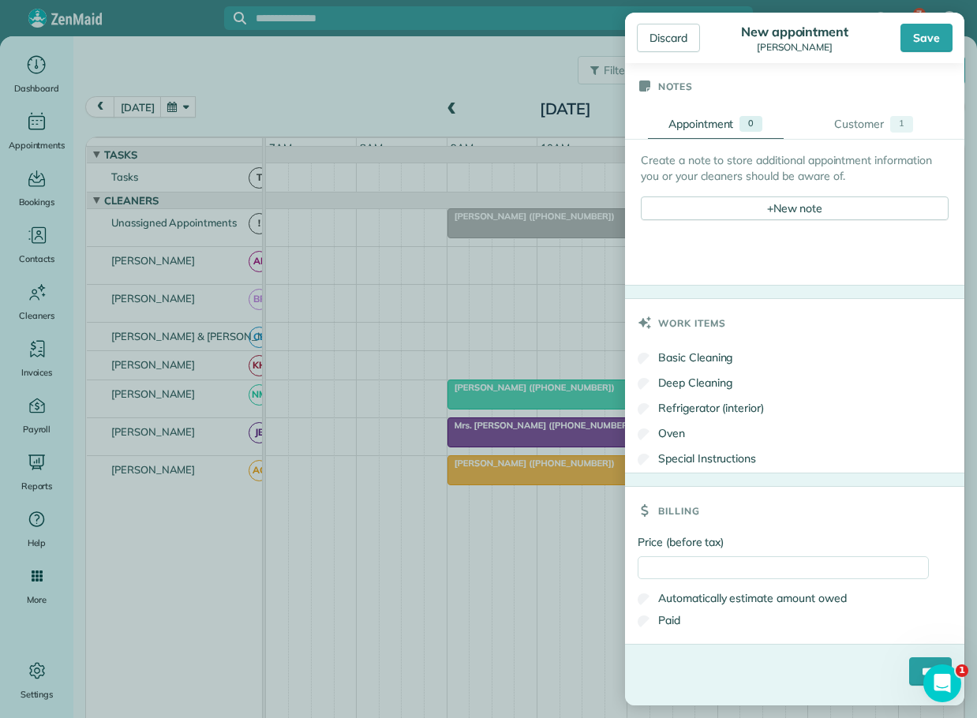
scroll to position [552, 0]
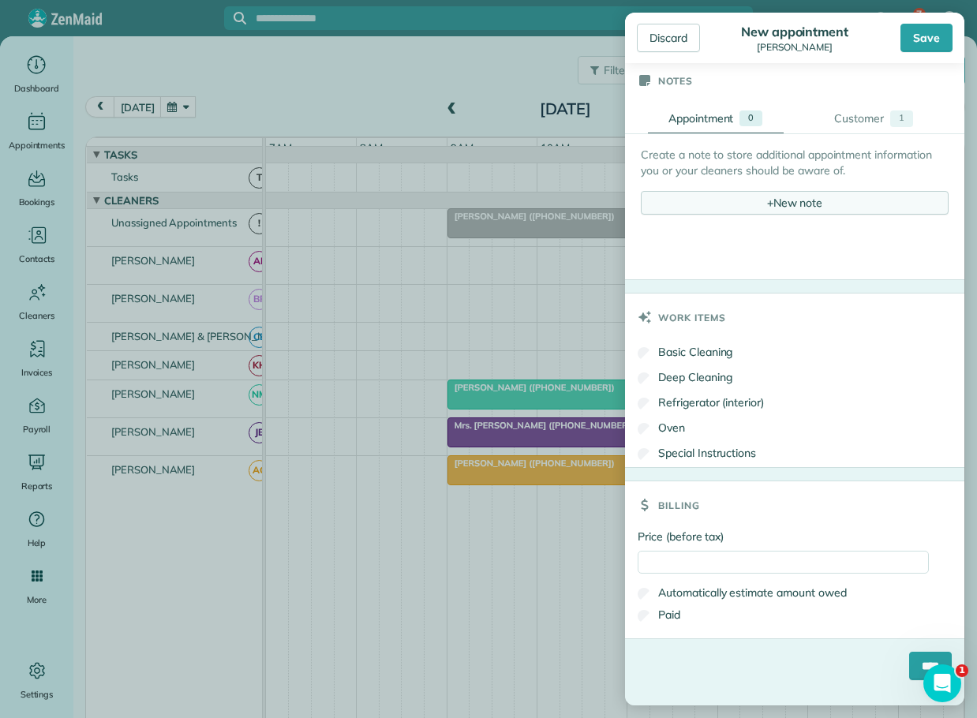
click at [767, 200] on div "+ New note" at bounding box center [795, 203] width 308 height 24
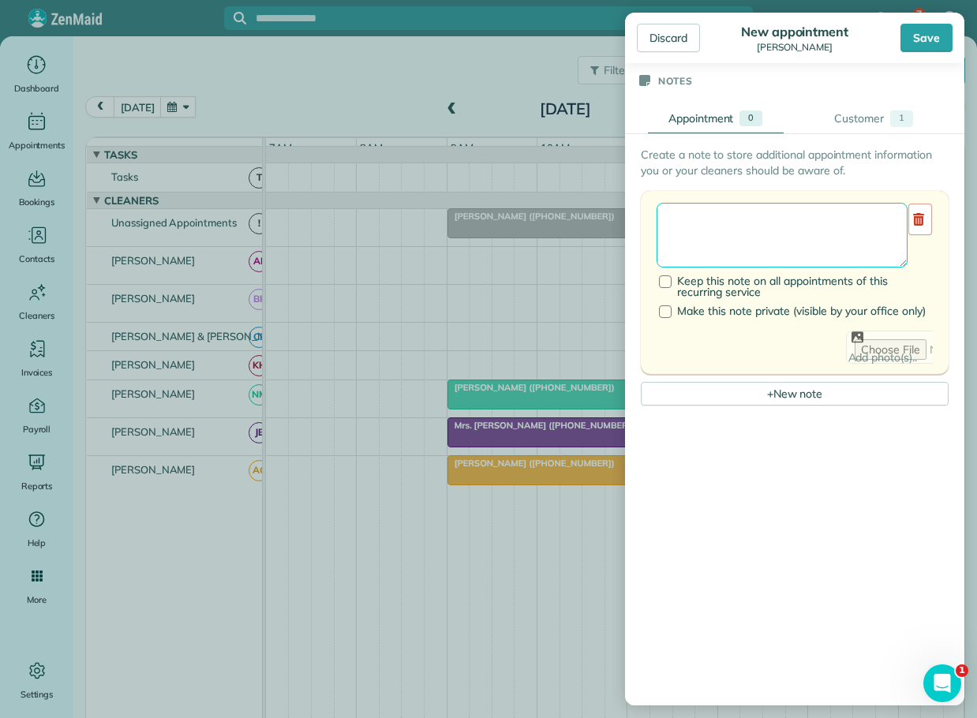
click at [716, 232] on textarea at bounding box center [782, 235] width 251 height 65
type textarea "**********"
click at [925, 40] on div "Save" at bounding box center [927, 38] width 52 height 28
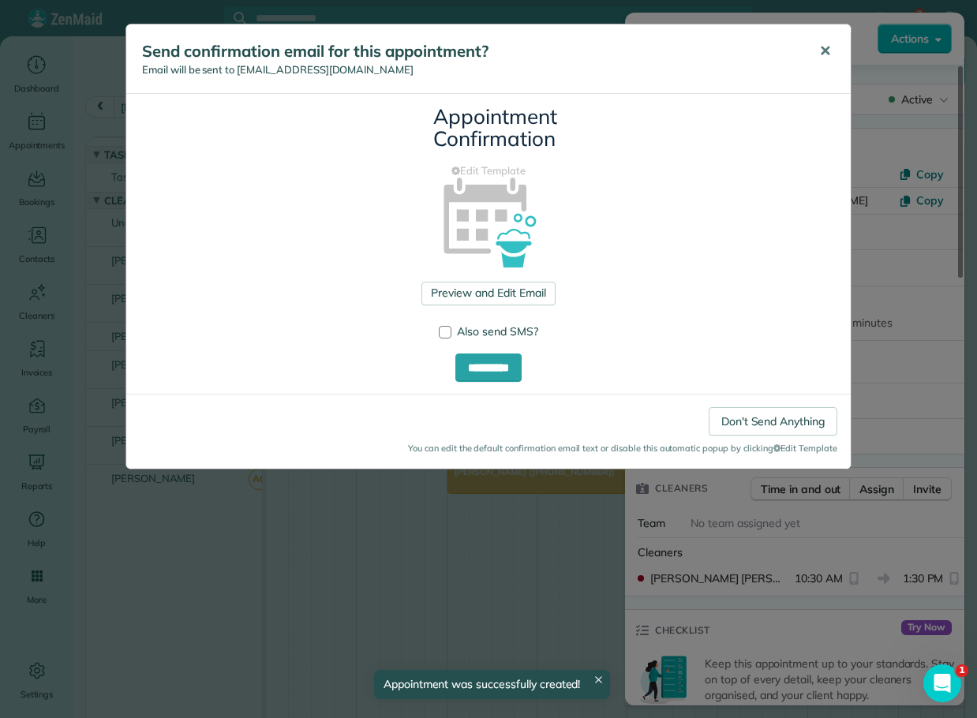
click at [826, 50] on span "✕" at bounding box center [825, 51] width 12 height 18
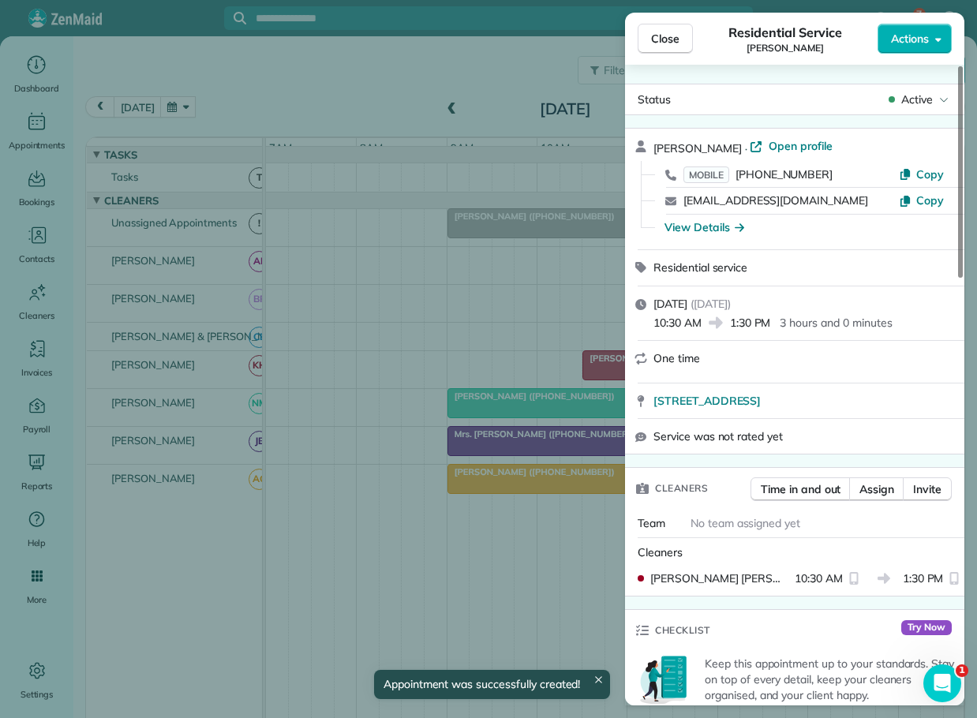
drag, startPoint x: 654, startPoint y: 36, endPoint x: 845, endPoint y: 204, distance: 254.5
click at [655, 36] on span "Close" at bounding box center [665, 39] width 28 height 16
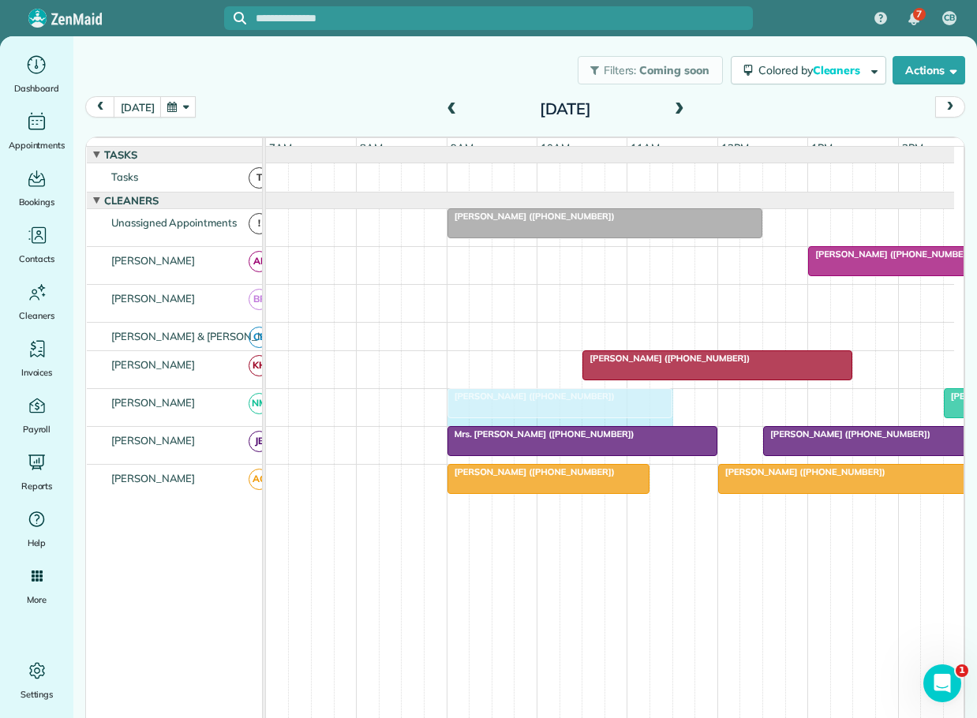
drag, startPoint x: 848, startPoint y: 408, endPoint x: 670, endPoint y: 408, distance: 177.6
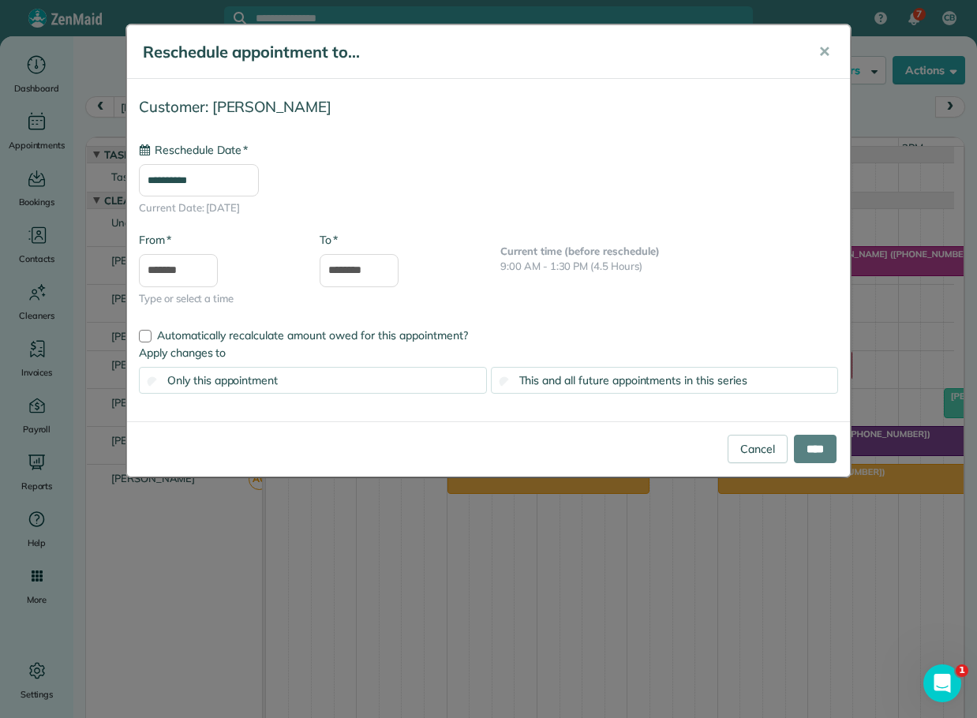
type input "**********"
click at [814, 444] on input "****" at bounding box center [815, 449] width 43 height 28
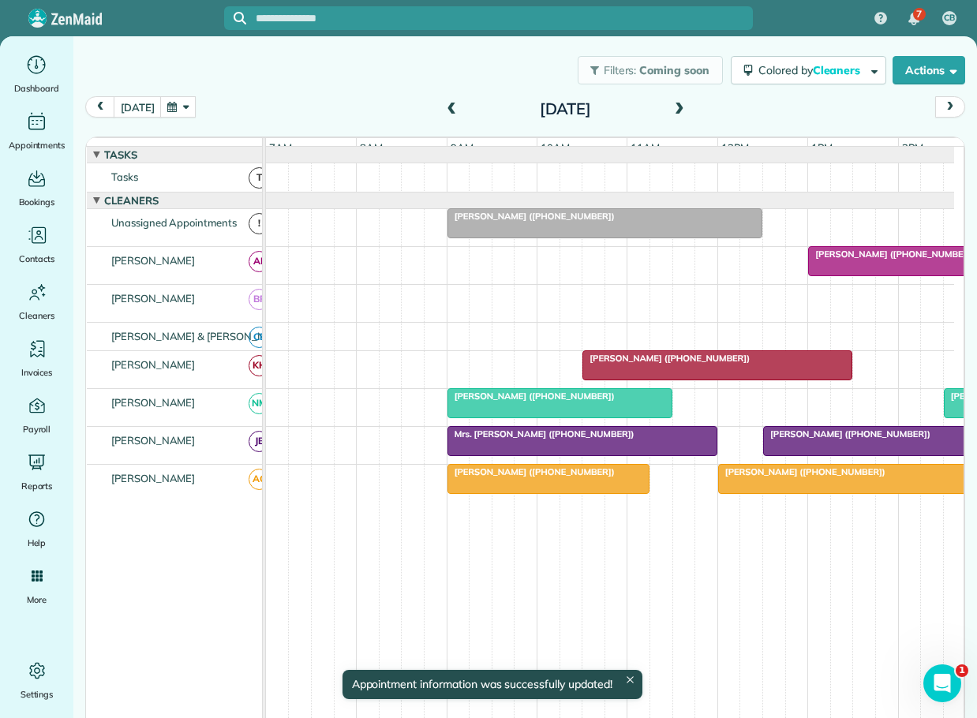
click at [526, 402] on span "[PERSON_NAME] ([PHONE_NUMBER])" at bounding box center [531, 396] width 169 height 11
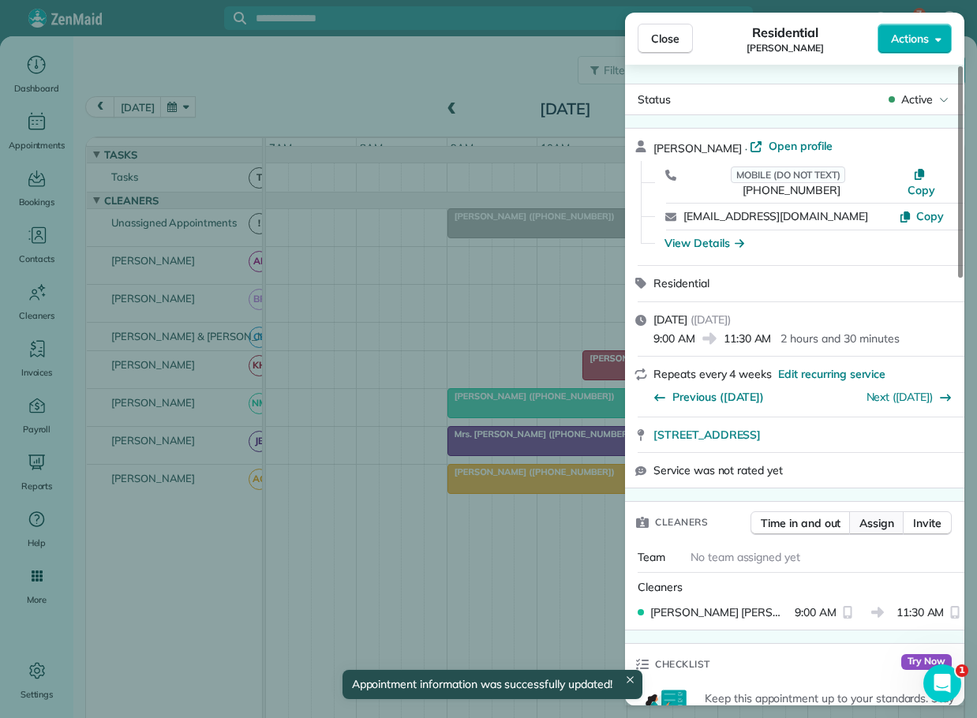
click at [877, 515] on span "Assign" at bounding box center [877, 523] width 35 height 16
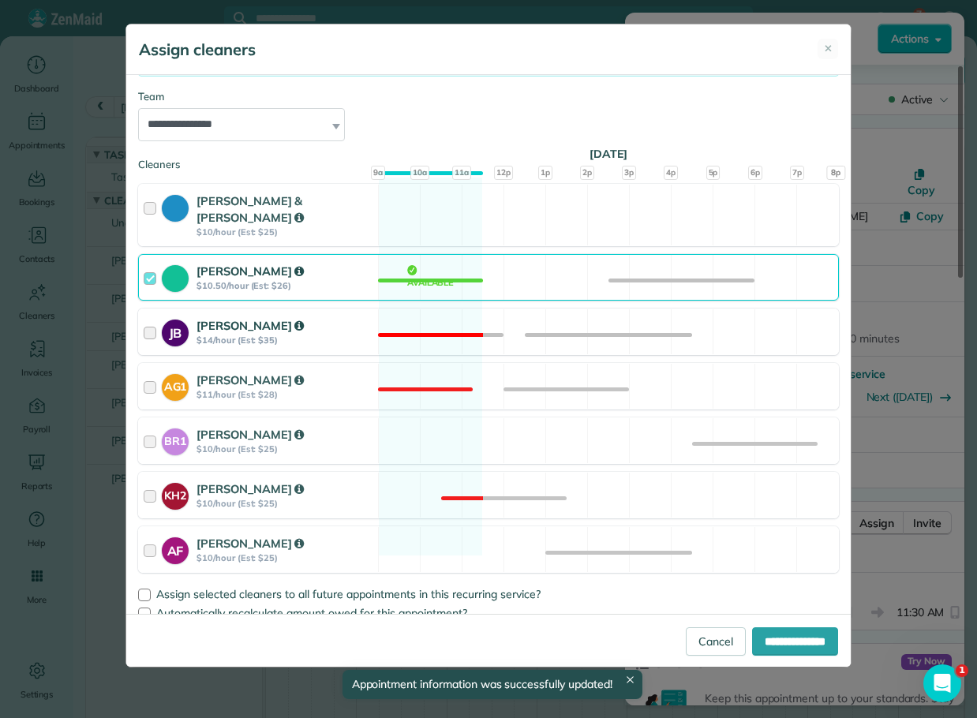
scroll to position [159, 0]
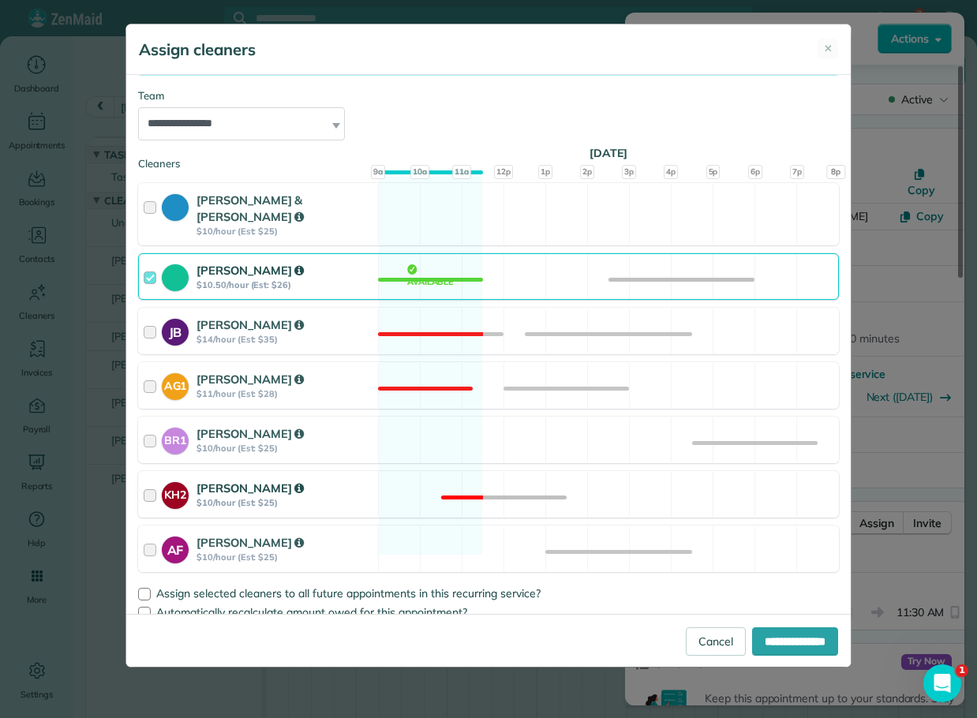
click at [152, 480] on div at bounding box center [153, 494] width 18 height 29
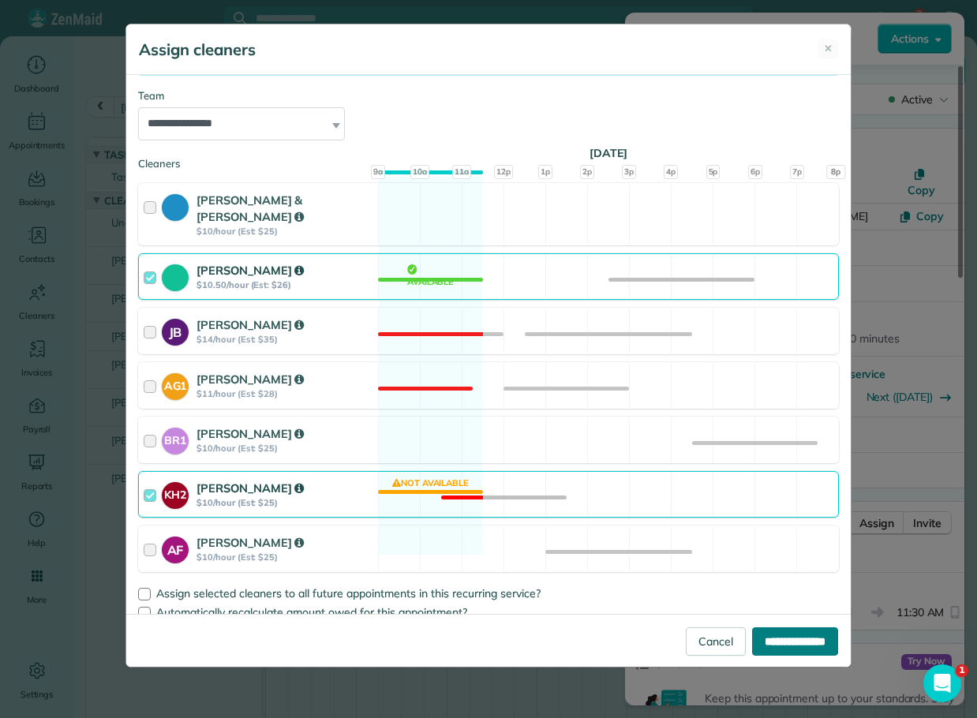
click at [783, 637] on input "**********" at bounding box center [795, 641] width 86 height 28
type input "**********"
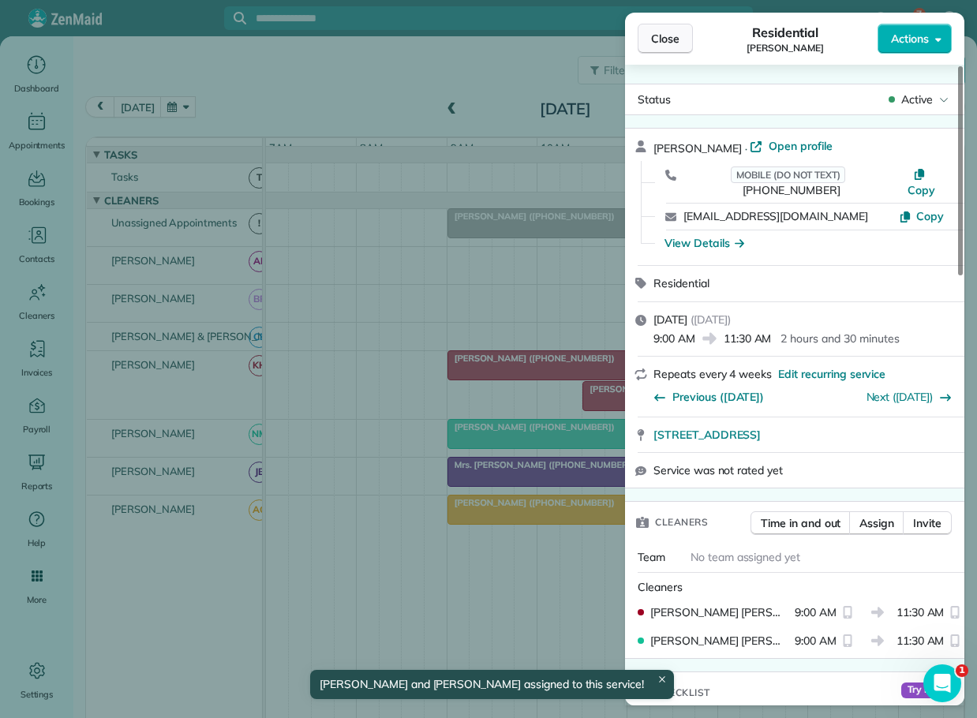
click at [659, 33] on span "Close" at bounding box center [665, 39] width 28 height 16
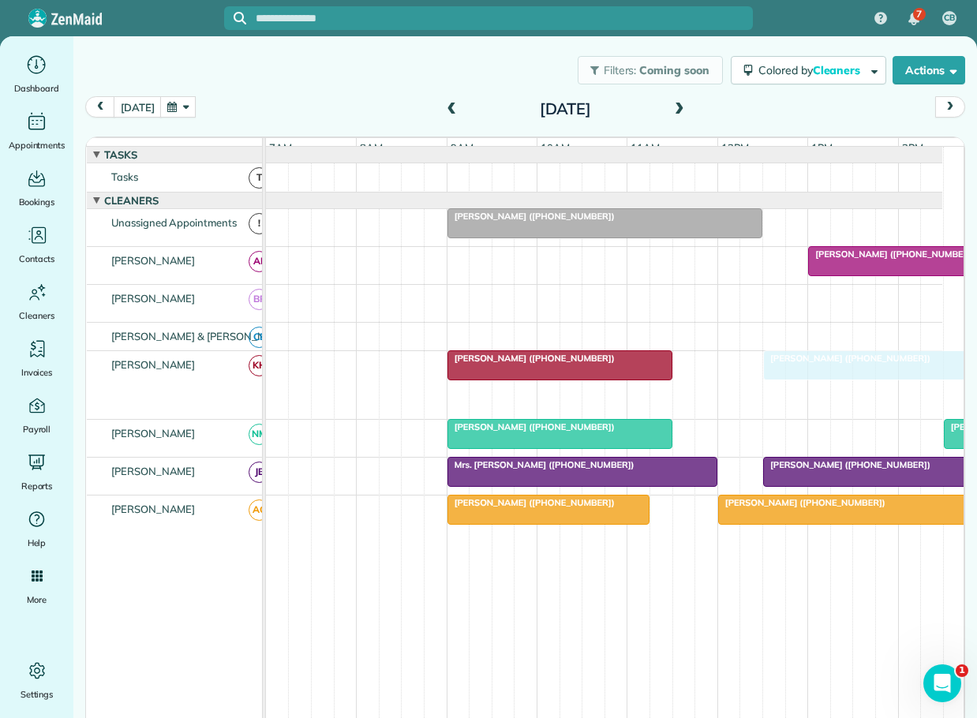
drag, startPoint x: 607, startPoint y: 402, endPoint x: 777, endPoint y: 376, distance: 171.7
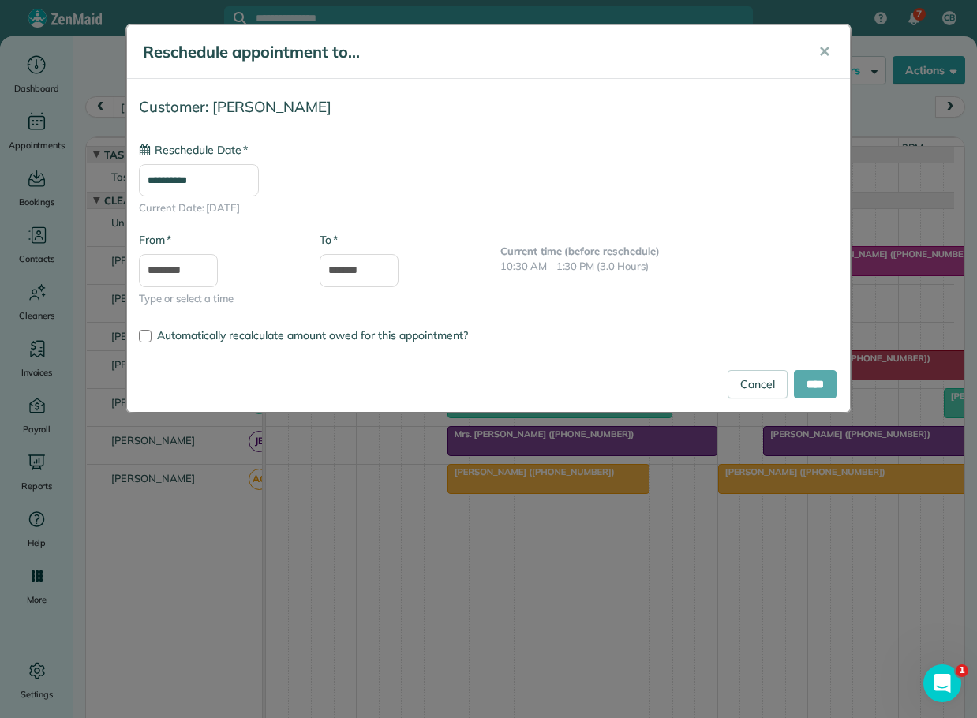
type input "**********"
click at [811, 375] on input "****" at bounding box center [815, 384] width 43 height 28
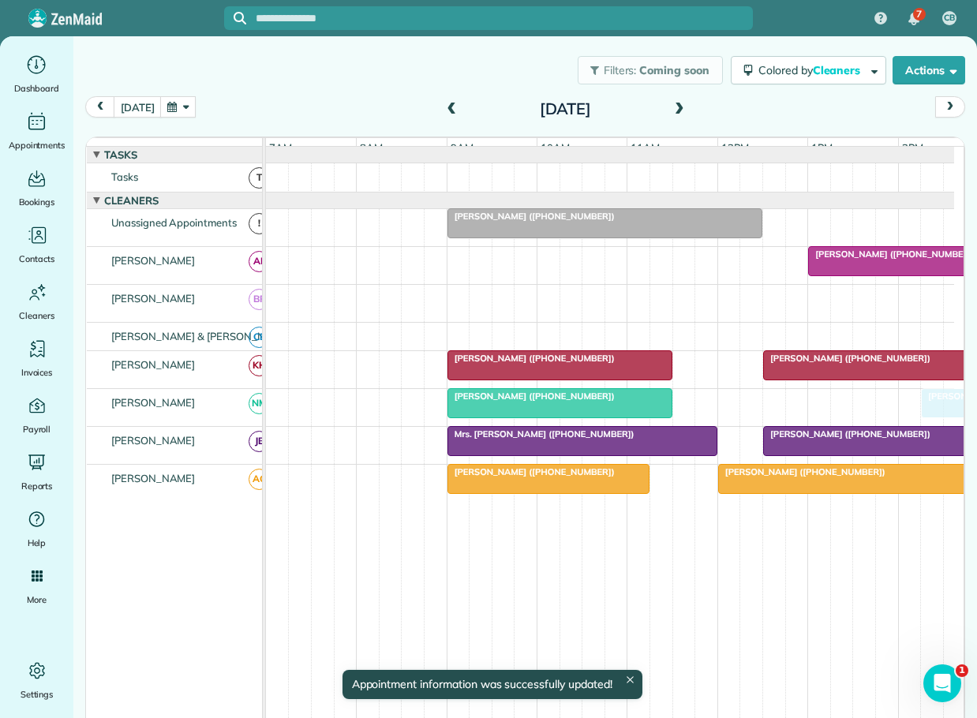
scroll to position [0, 1]
drag, startPoint x: 951, startPoint y: 411, endPoint x: 780, endPoint y: 406, distance: 171.3
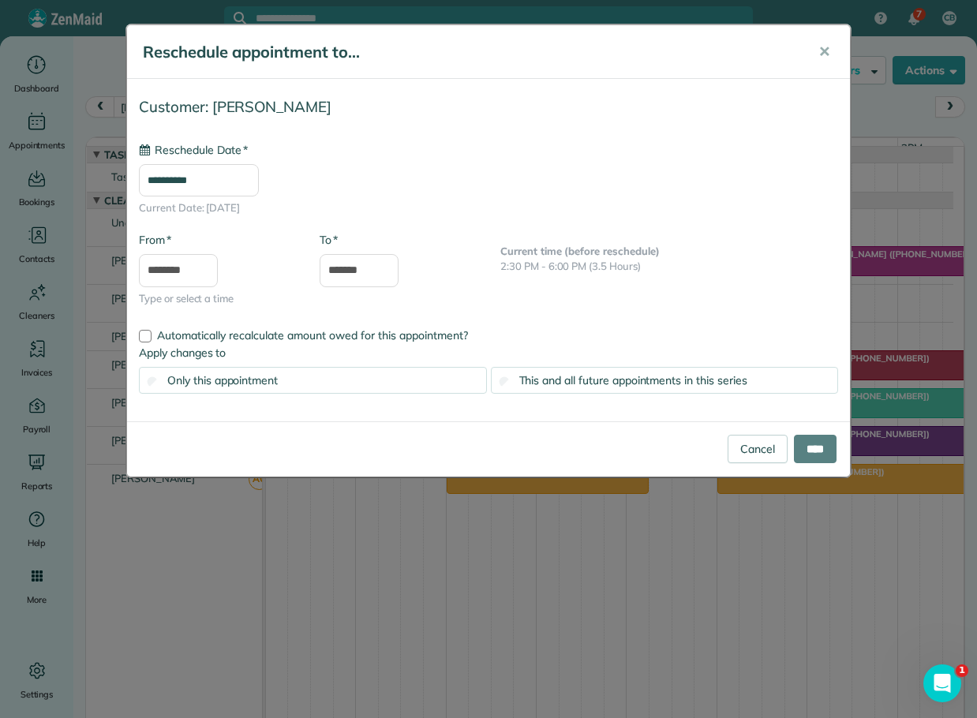
type input "**********"
click at [816, 449] on input "****" at bounding box center [815, 449] width 43 height 28
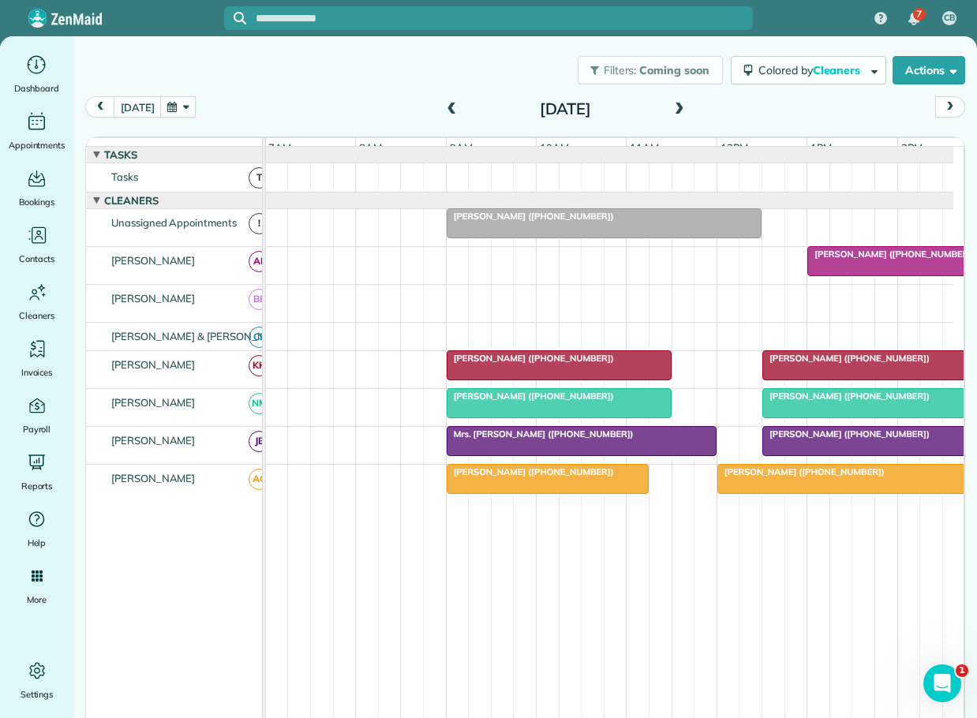
click at [671, 101] on span at bounding box center [679, 110] width 17 height 24
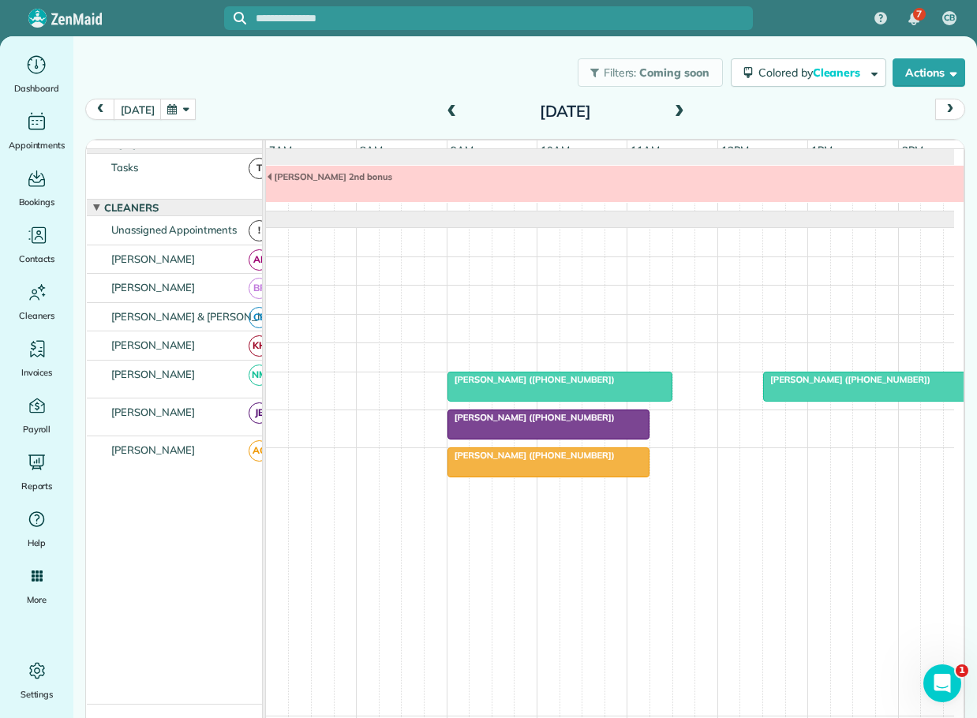
scroll to position [16, 0]
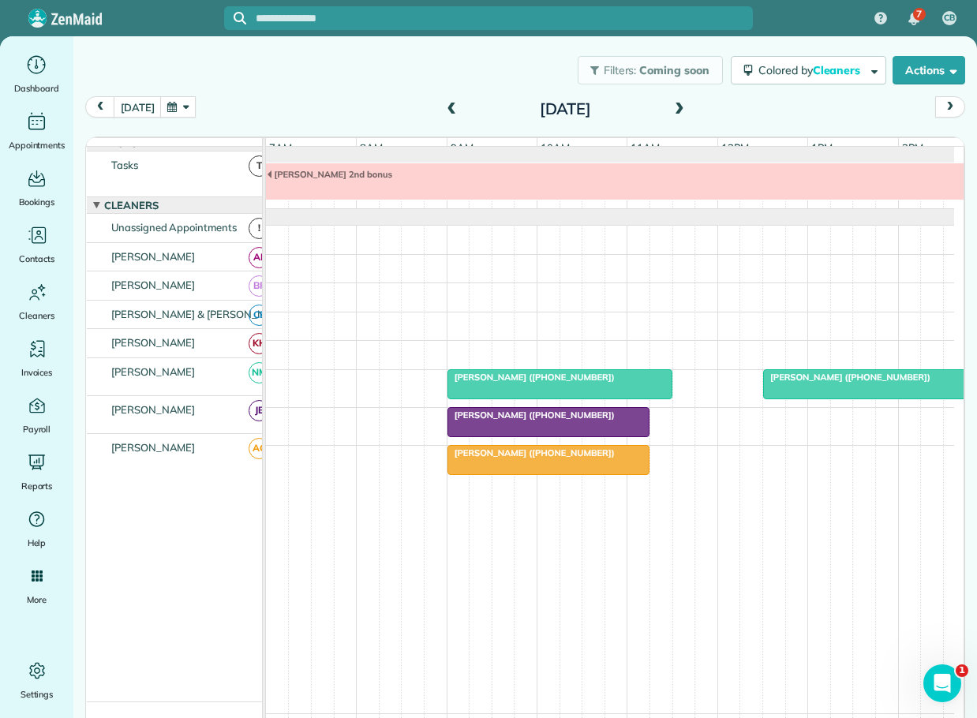
click at [447, 103] on span at bounding box center [451, 110] width 17 height 14
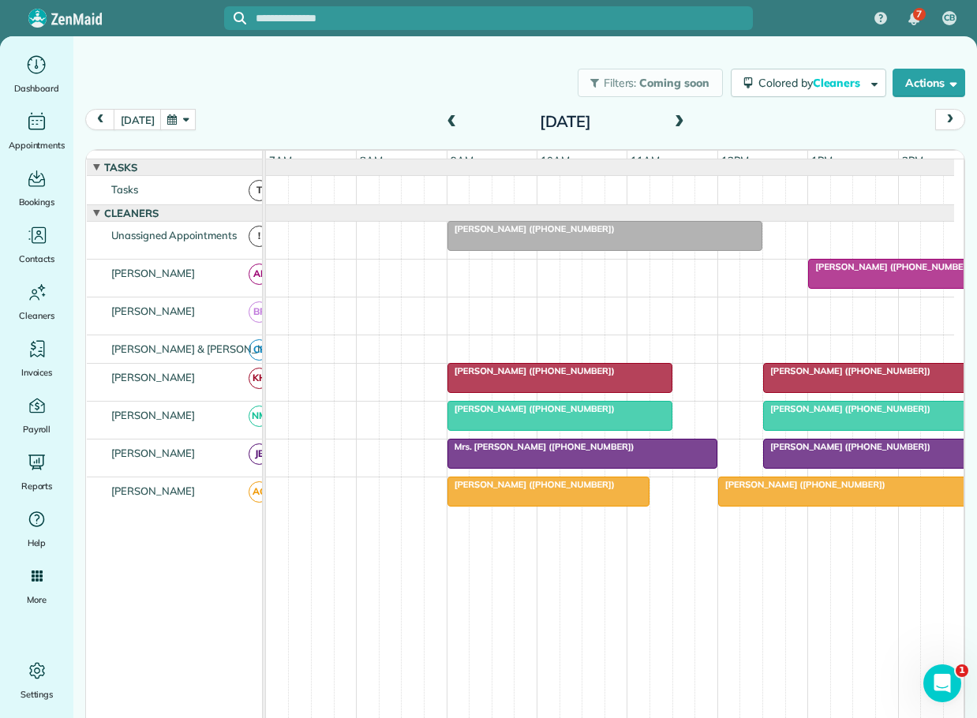
scroll to position [0, 0]
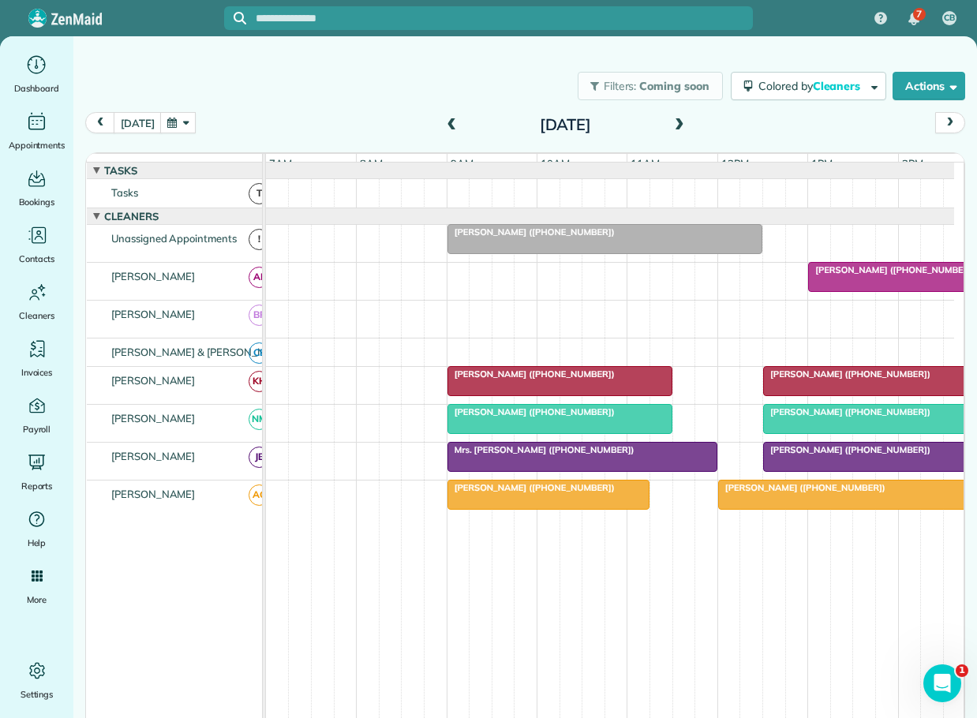
click at [671, 122] on span at bounding box center [679, 125] width 17 height 14
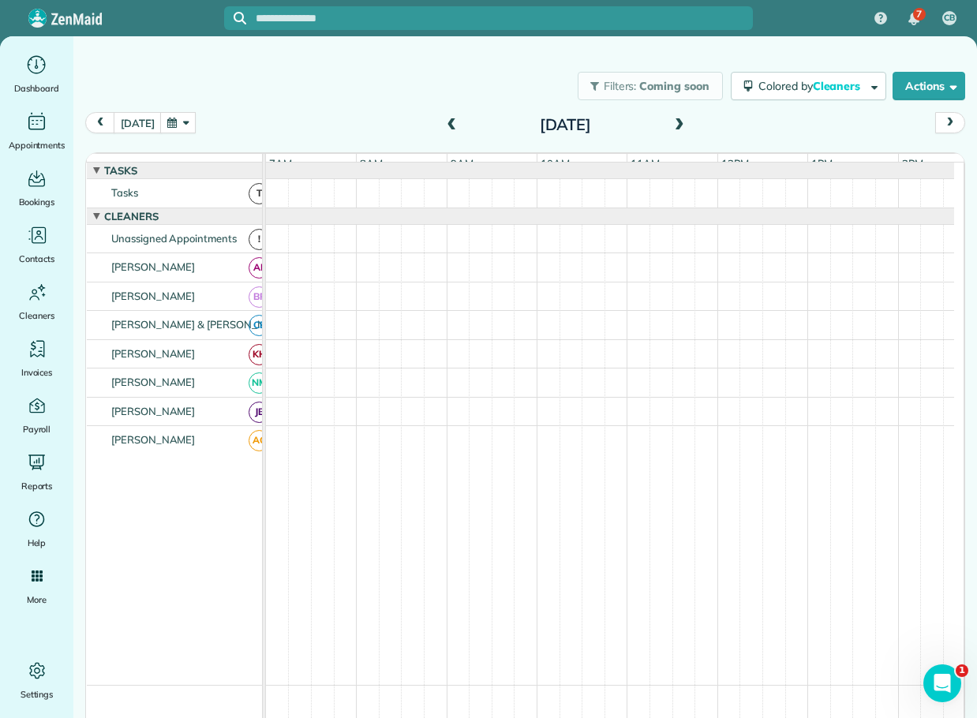
scroll to position [12, 0]
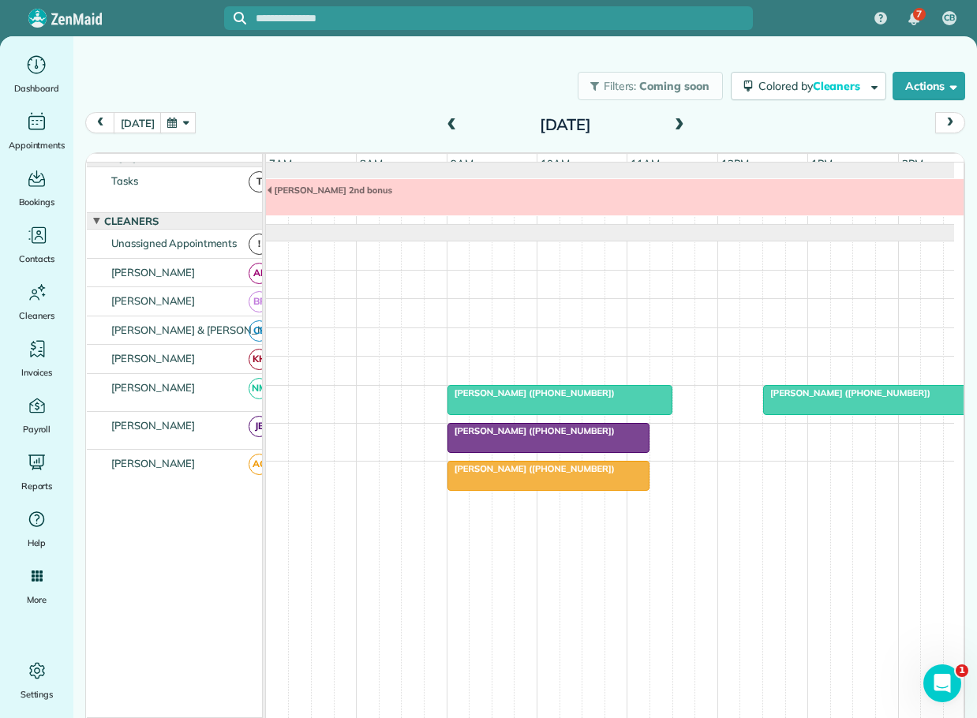
click at [671, 122] on span at bounding box center [679, 125] width 17 height 14
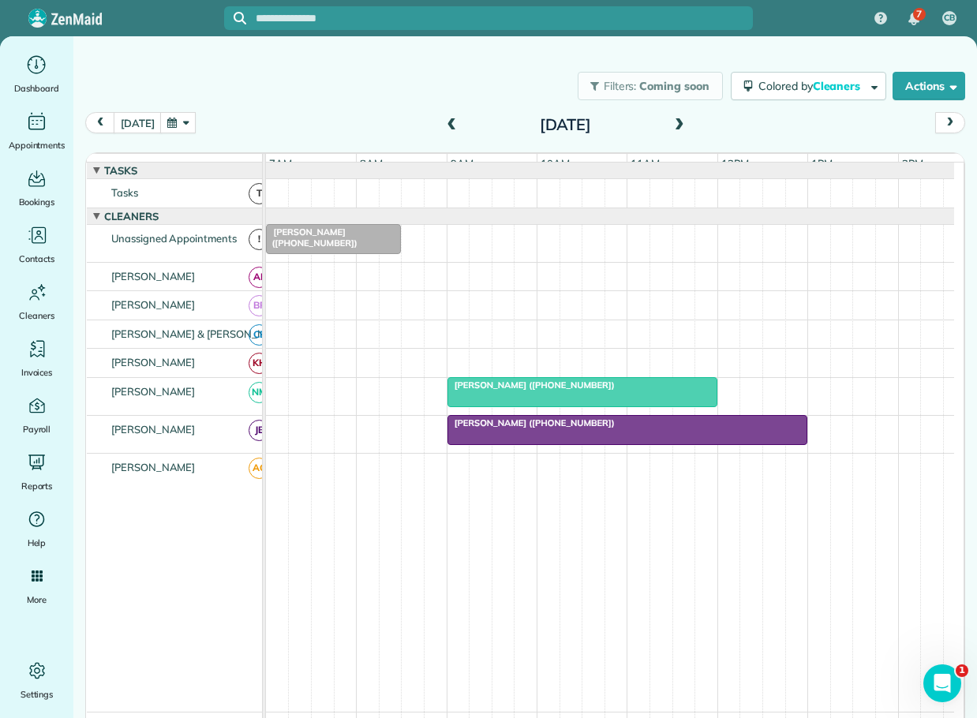
click at [443, 122] on span at bounding box center [451, 125] width 17 height 14
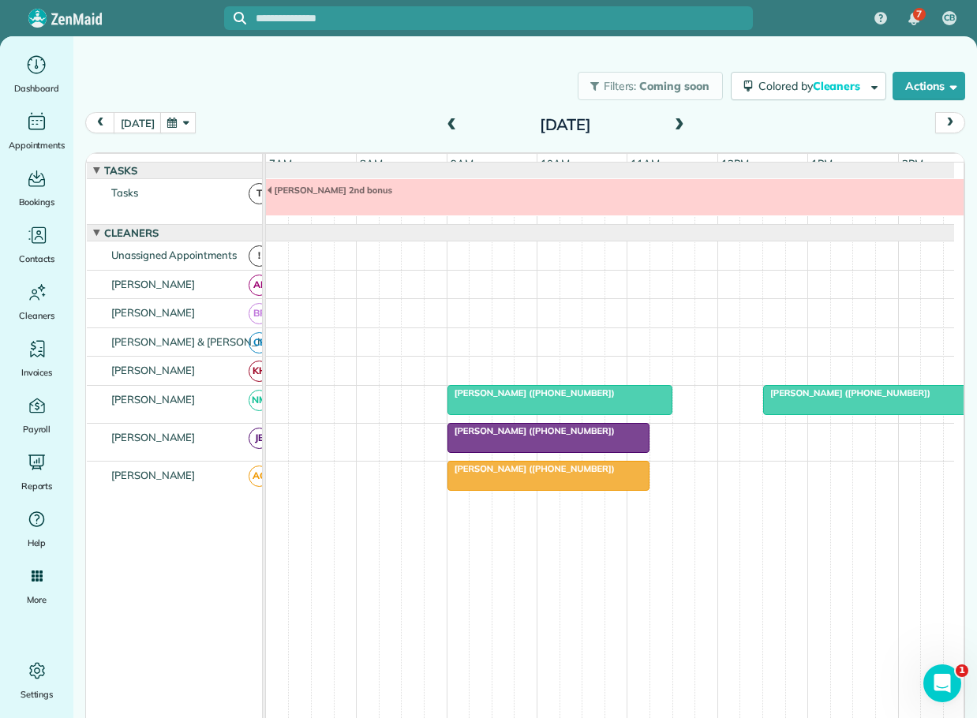
scroll to position [12, 0]
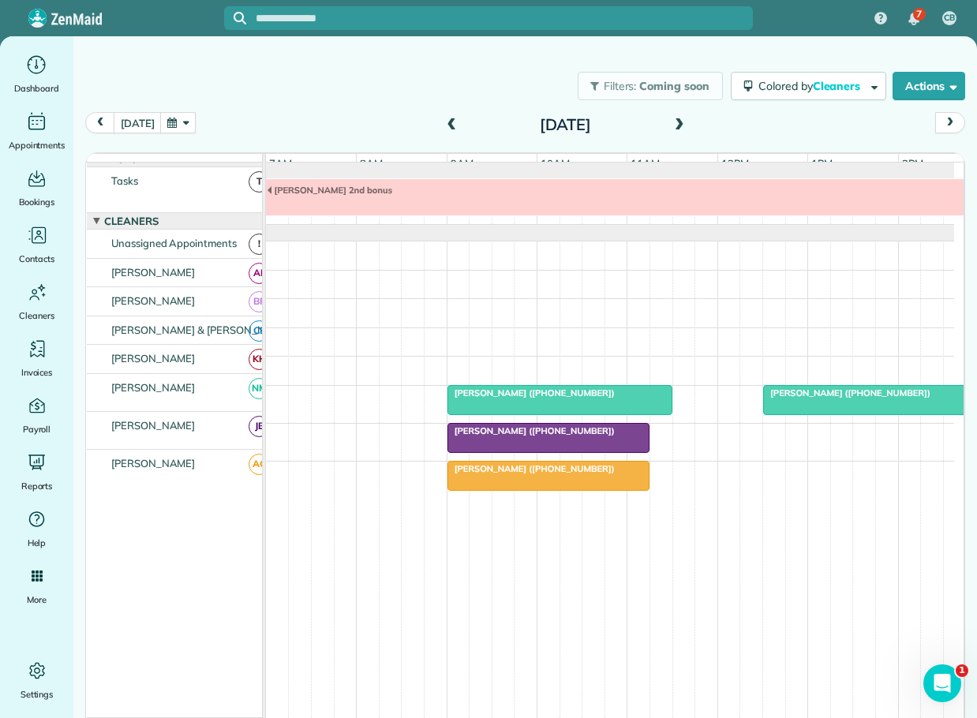
click at [443, 122] on span at bounding box center [451, 125] width 17 height 14
